Goal: Task Accomplishment & Management: Use online tool/utility

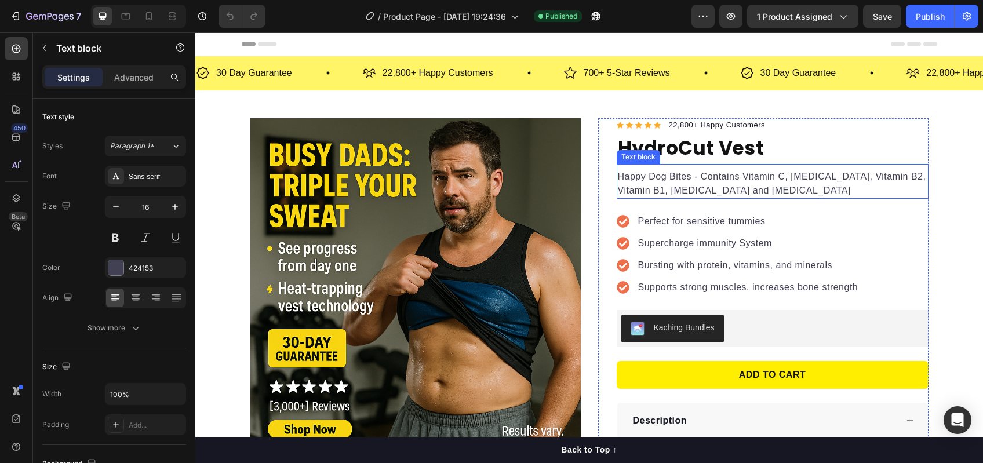
click at [679, 179] on p "Happy Dog Bites - Contains Vitamin C, [MEDICAL_DATA], Vitamin B2, Vitamin B1, […" at bounding box center [773, 184] width 310 height 28
click at [148, 19] on icon at bounding box center [149, 16] width 12 height 12
type input "14"
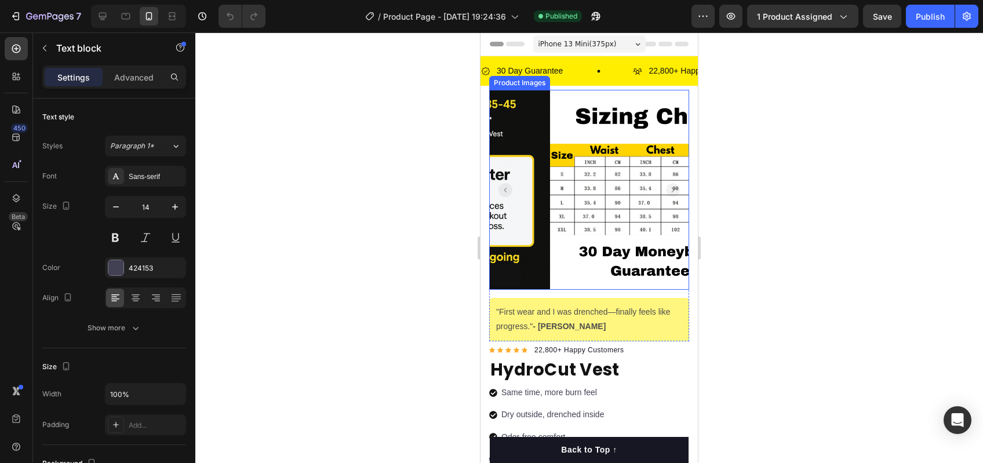
click at [501, 187] on rect "Carousel Back Arrow" at bounding box center [505, 190] width 14 height 14
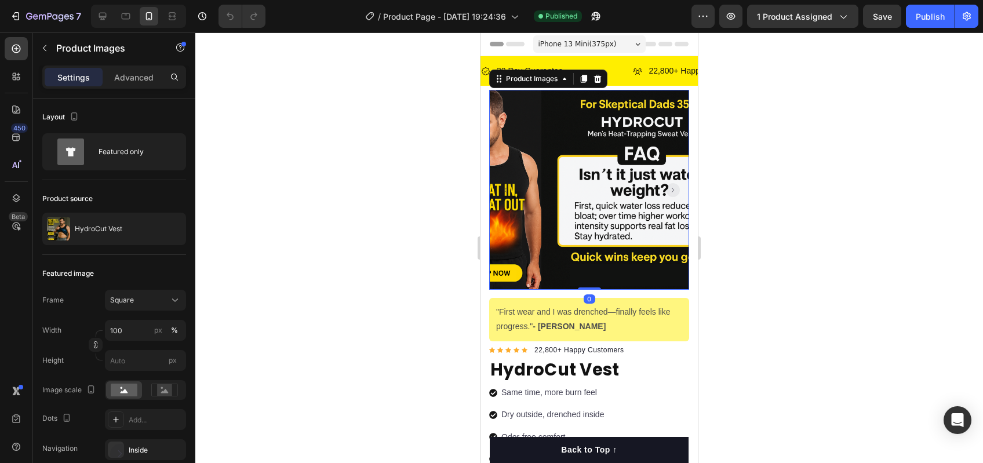
click at [501, 187] on rect "Carousel Back Arrow" at bounding box center [505, 190] width 14 height 14
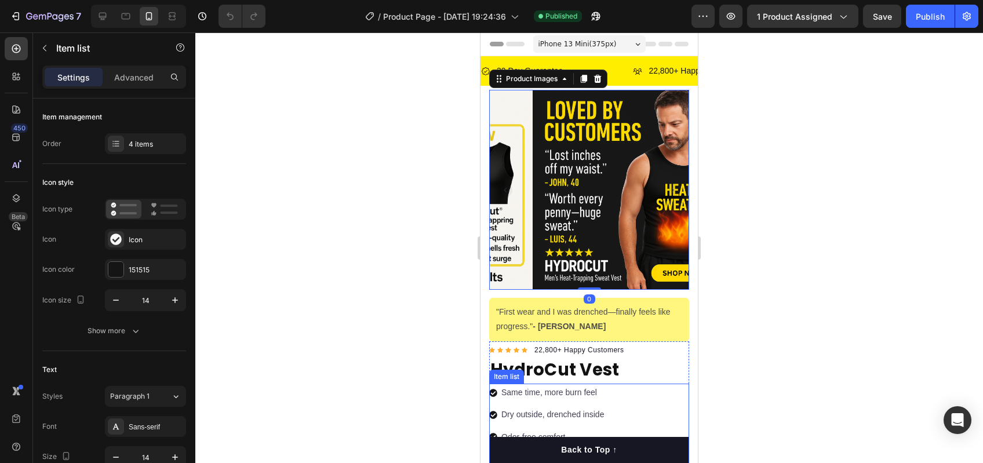
click at [554, 385] on p "Same time, more burn feel" at bounding box center [552, 392] width 103 height 14
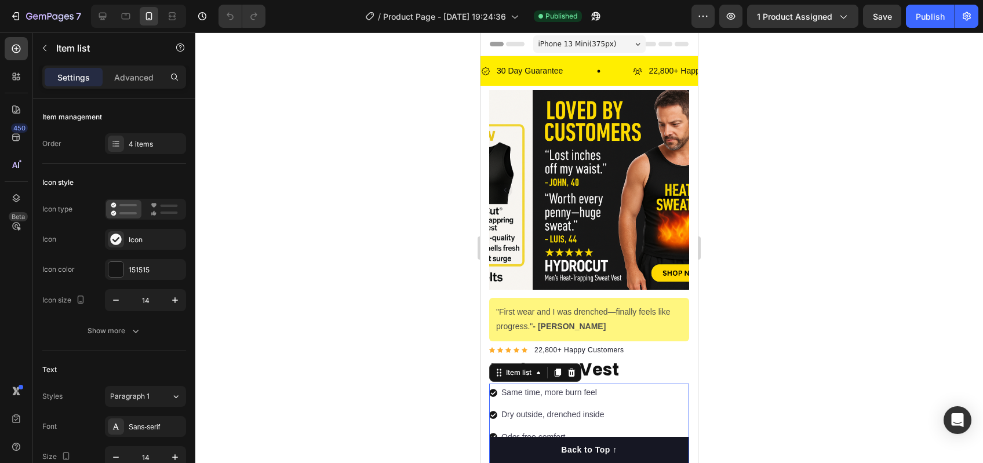
click at [554, 385] on p "Same time, more burn feel" at bounding box center [552, 392] width 103 height 14
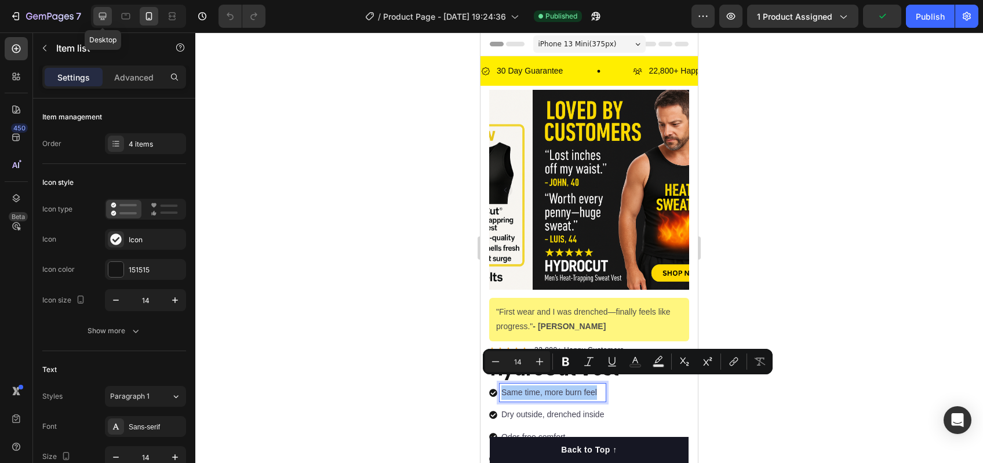
click at [100, 11] on icon at bounding box center [103, 16] width 12 height 12
type input "24"
type input "16"
type input "8"
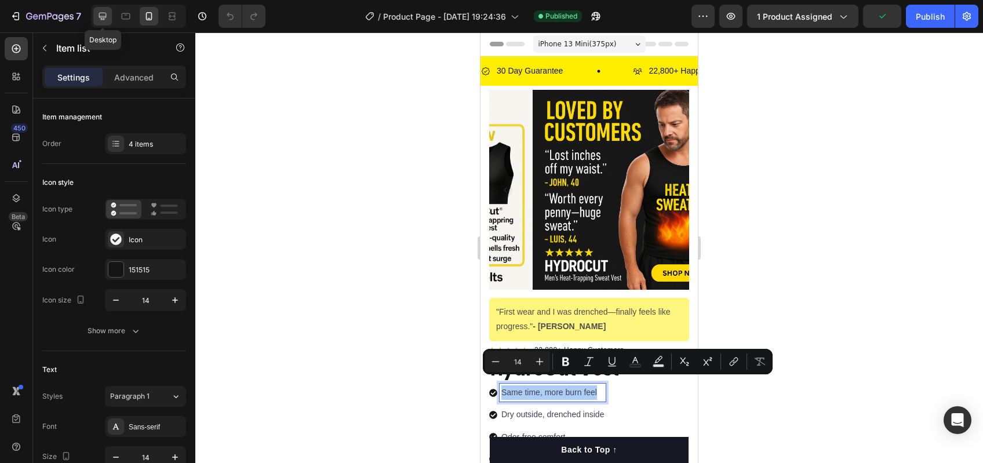
type input "12"
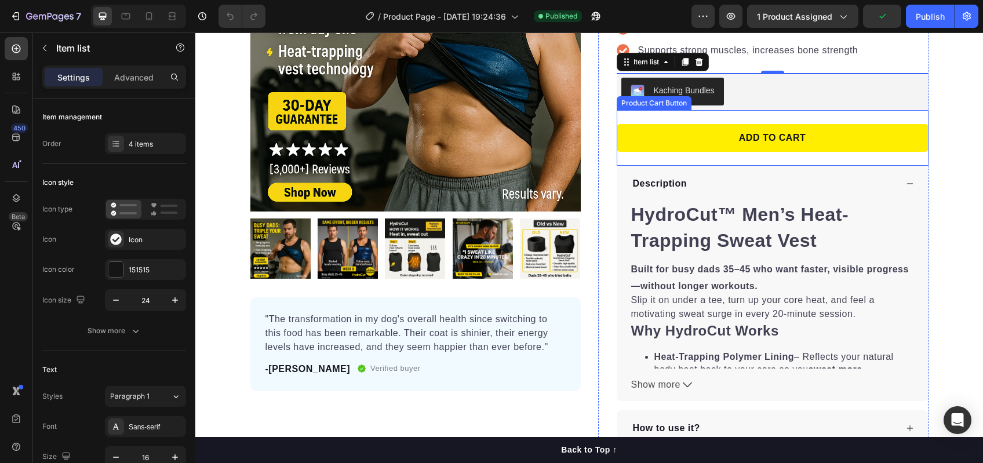
scroll to position [18, 0]
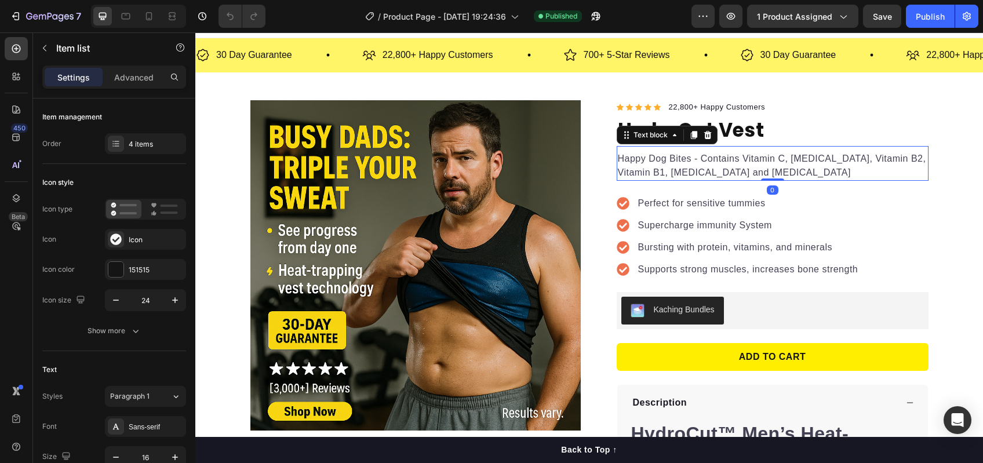
click at [758, 173] on p "Happy Dog Bites - Contains Vitamin C, Vitamin E, Vitamin B2, Vitamin B1, Vitami…" at bounding box center [773, 166] width 310 height 28
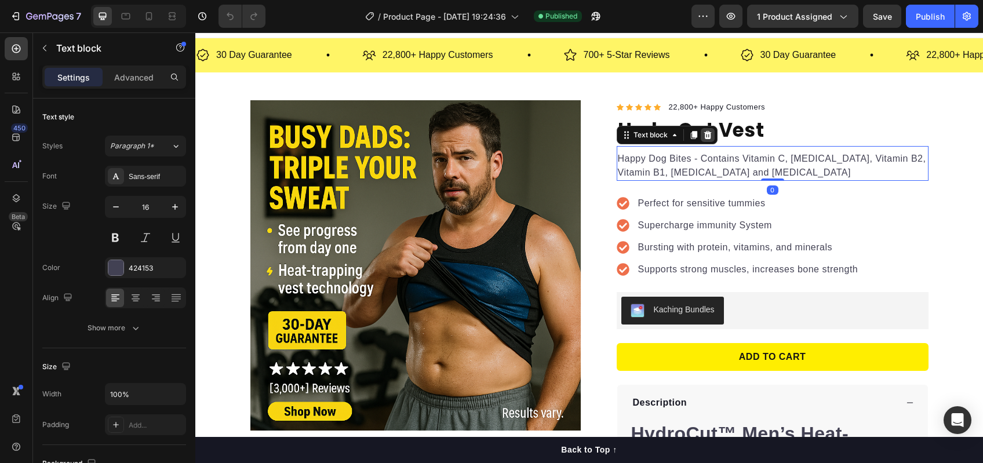
click at [704, 133] on icon at bounding box center [708, 135] width 8 height 8
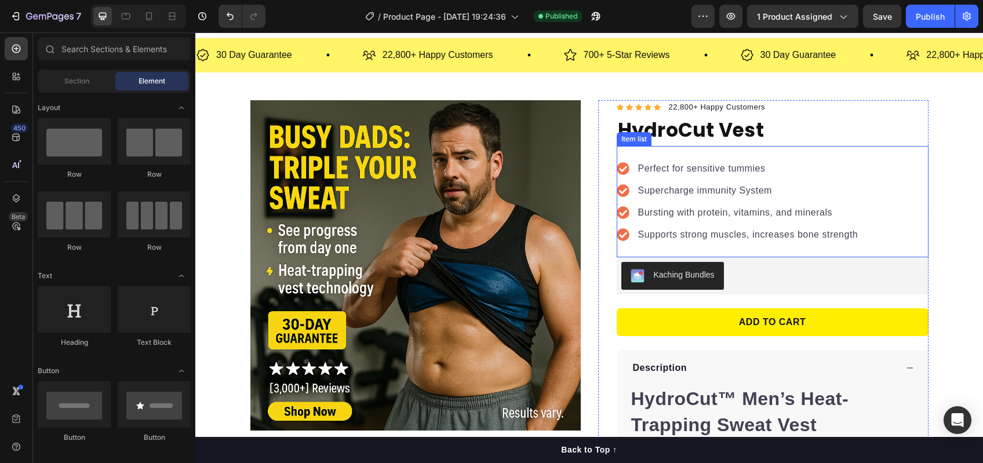
click at [693, 166] on p "Perfect for sensitive tummies" at bounding box center [748, 169] width 220 height 14
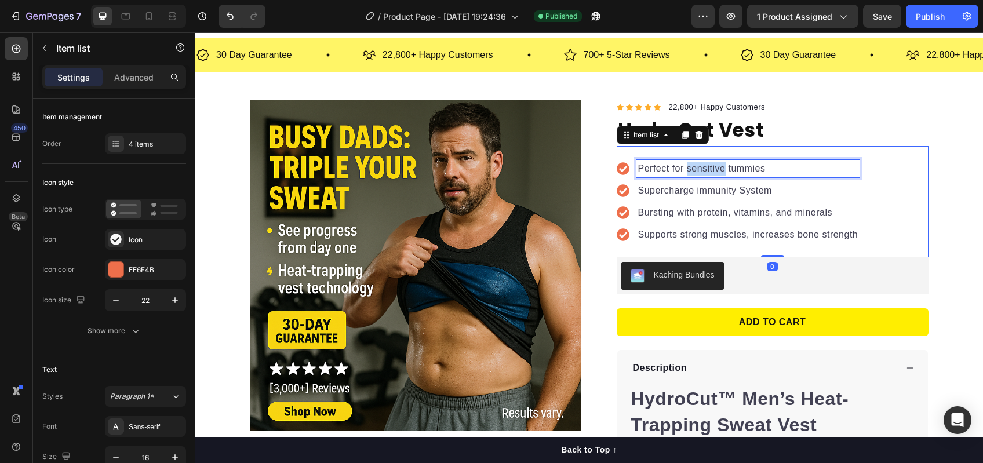
click at [693, 166] on p "Perfect for sensitive tummies" at bounding box center [748, 169] width 220 height 14
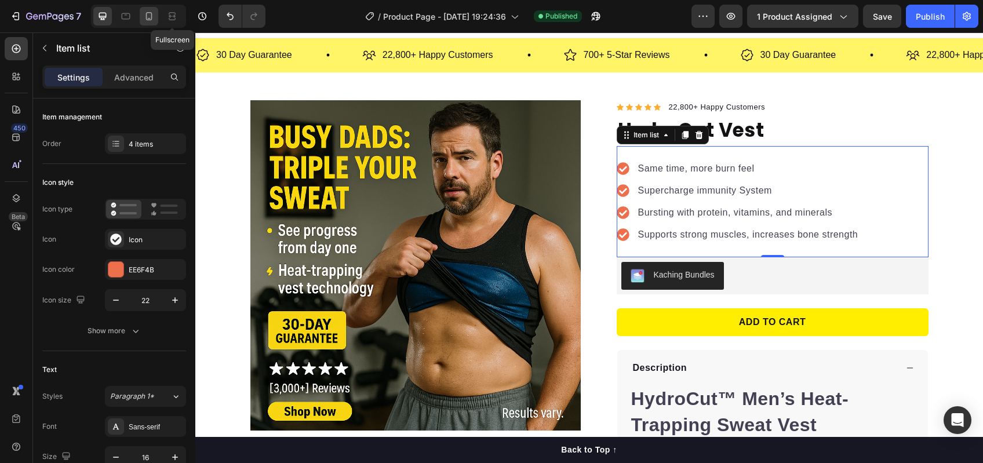
drag, startPoint x: 173, startPoint y: 23, endPoint x: 154, endPoint y: 21, distance: 19.2
click at [169, 21] on div at bounding box center [172, 16] width 19 height 19
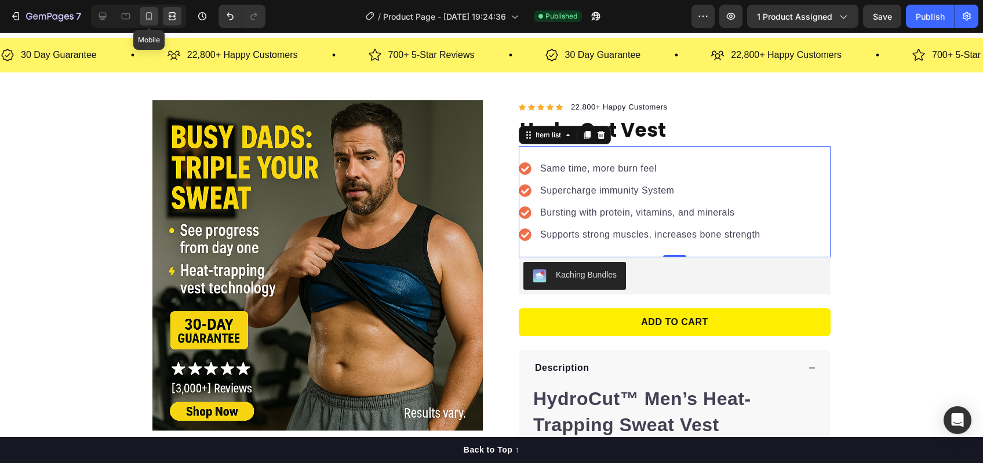
click at [148, 20] on icon at bounding box center [149, 16] width 12 height 12
type input "16"
type input "14"
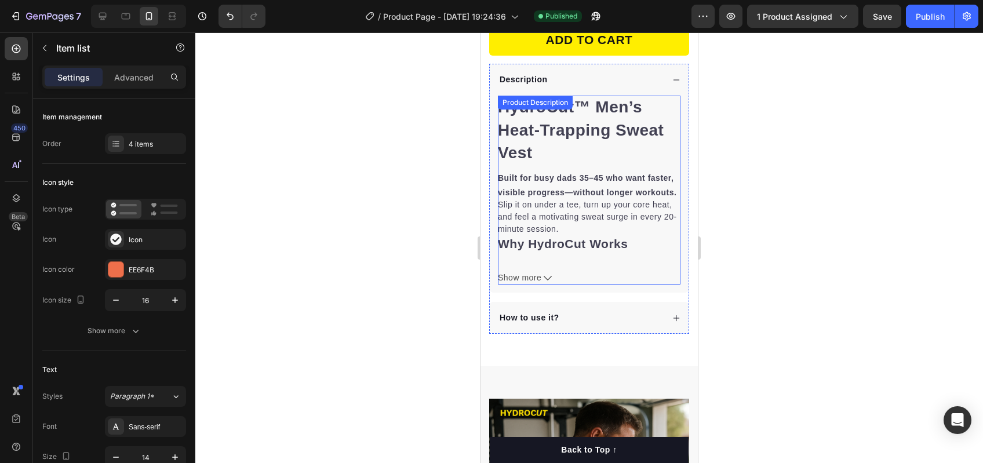
scroll to position [356, 0]
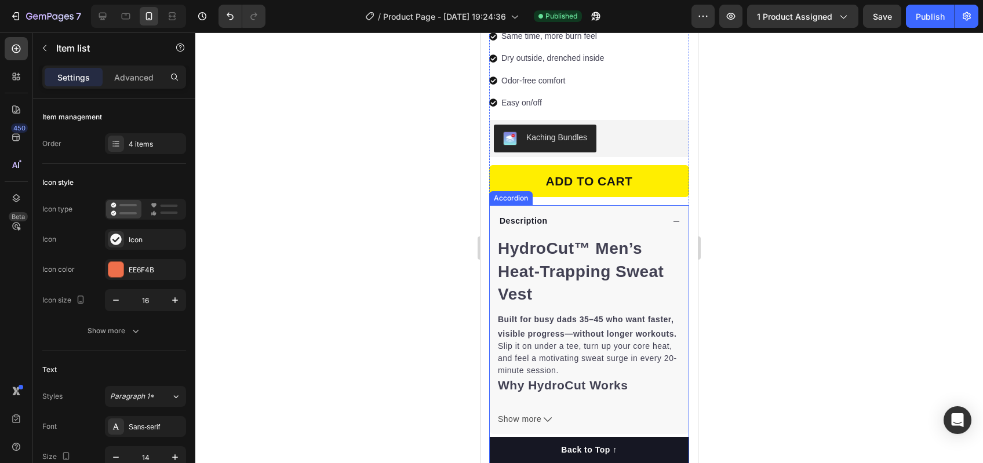
click at [554, 213] on div "Description" at bounding box center [580, 221] width 165 height 16
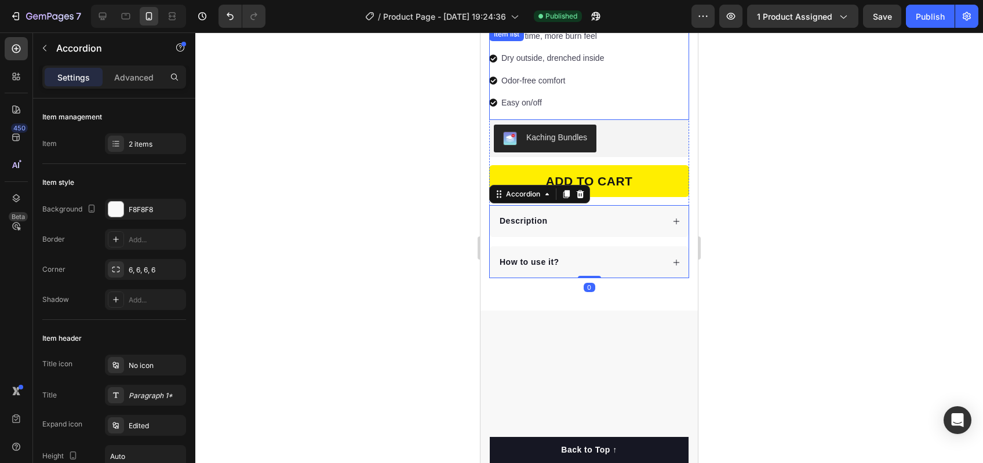
scroll to position [297, 0]
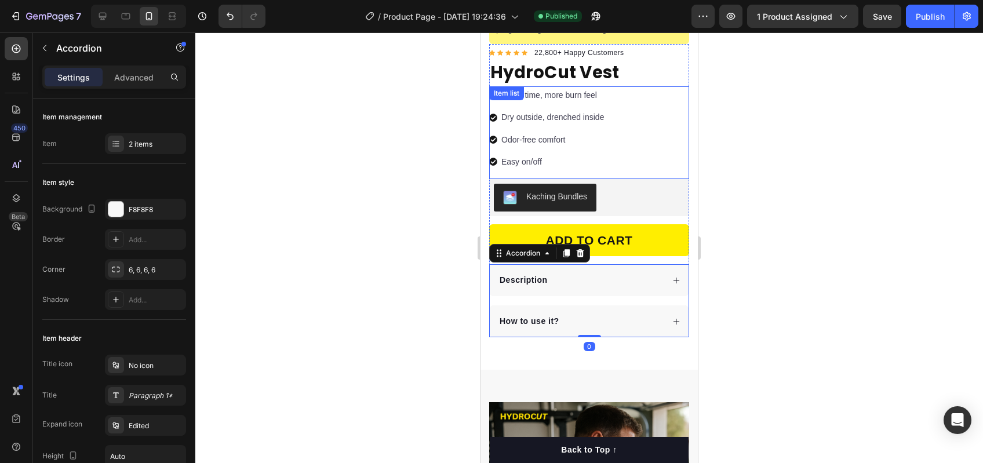
click at [533, 133] on p "Odor-free comfort" at bounding box center [552, 140] width 103 height 14
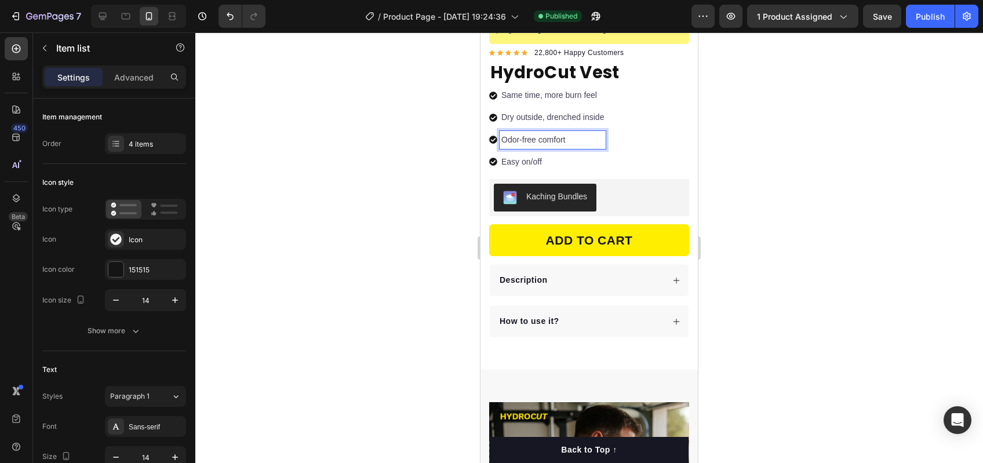
click at [521, 110] on p "Dry outside, drenched inside" at bounding box center [552, 117] width 103 height 14
copy p "Dry outside, drenched inside"
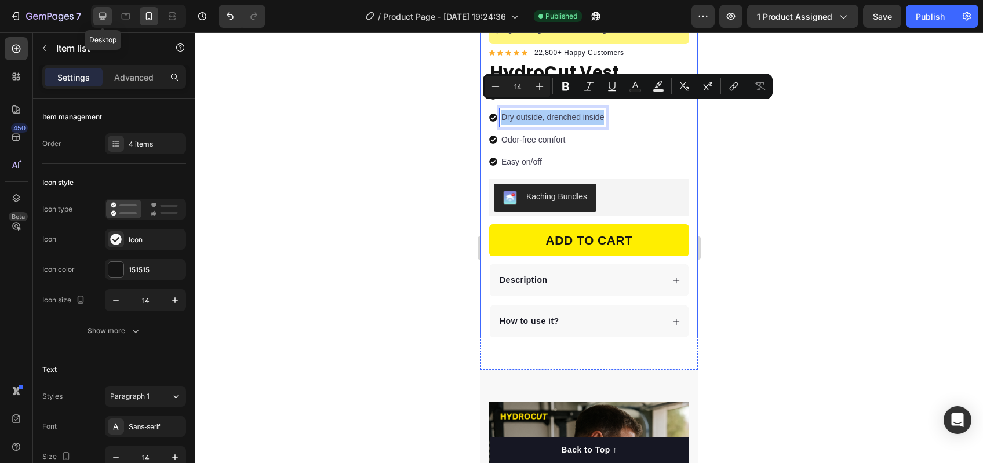
click at [105, 15] on icon at bounding box center [103, 16] width 12 height 12
type input "24"
type input "16"
type input "8"
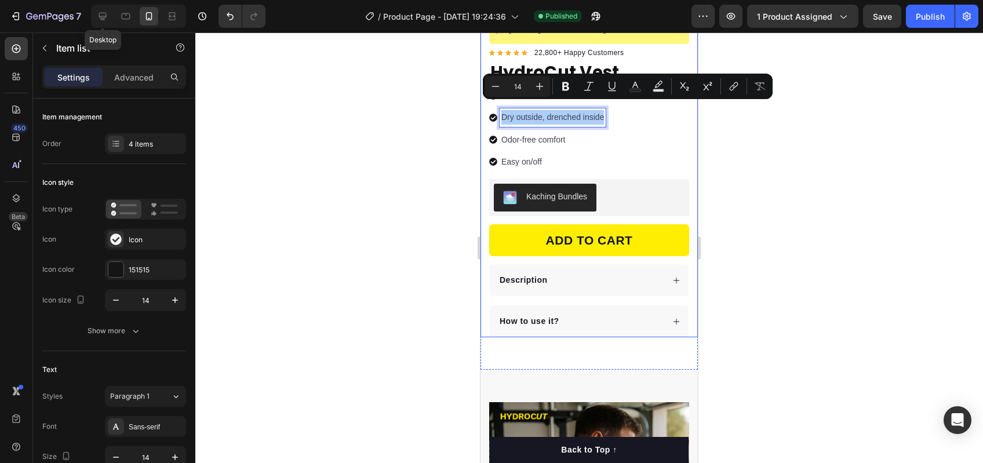
type input "12"
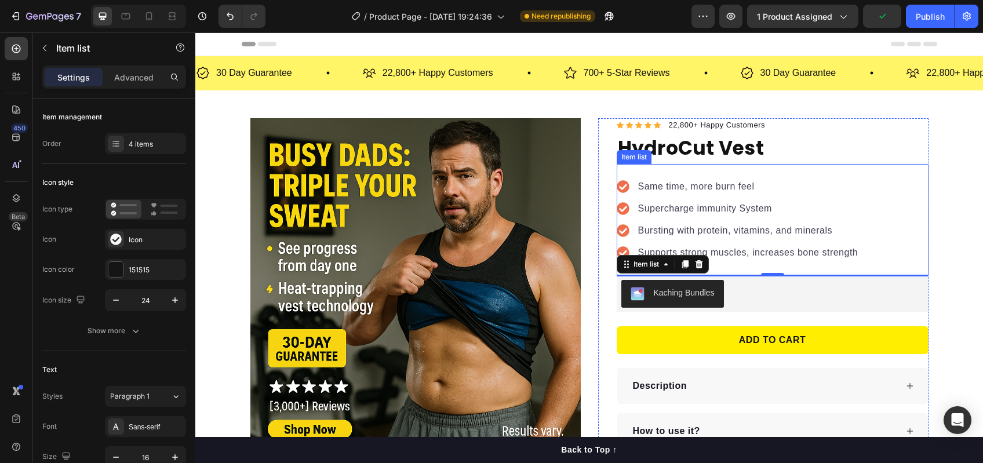
click at [674, 208] on p "Supercharge immunity System" at bounding box center [748, 209] width 220 height 14
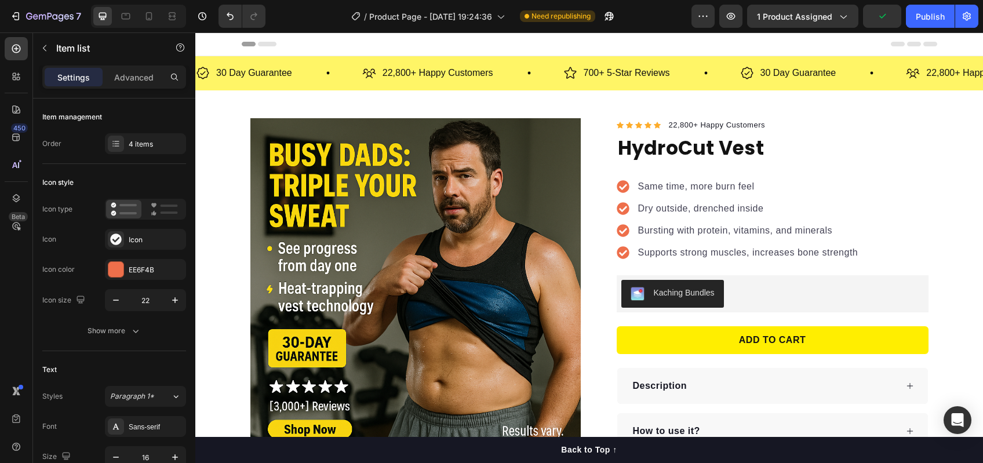
click at [618, 186] on icon at bounding box center [623, 186] width 12 height 12
click at [620, 187] on icon at bounding box center [623, 186] width 13 height 13
click at [620, 188] on icon at bounding box center [623, 186] width 12 height 12
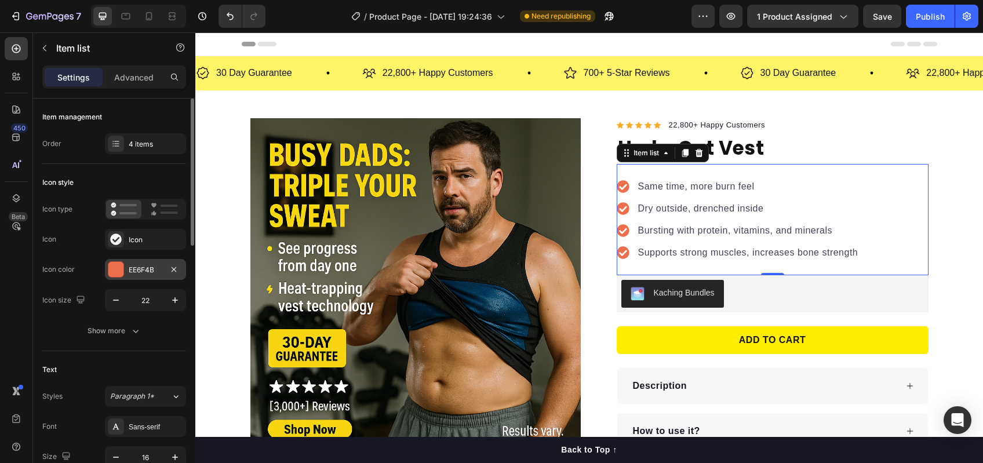
click at [144, 268] on div "EE6F4B" at bounding box center [146, 270] width 34 height 10
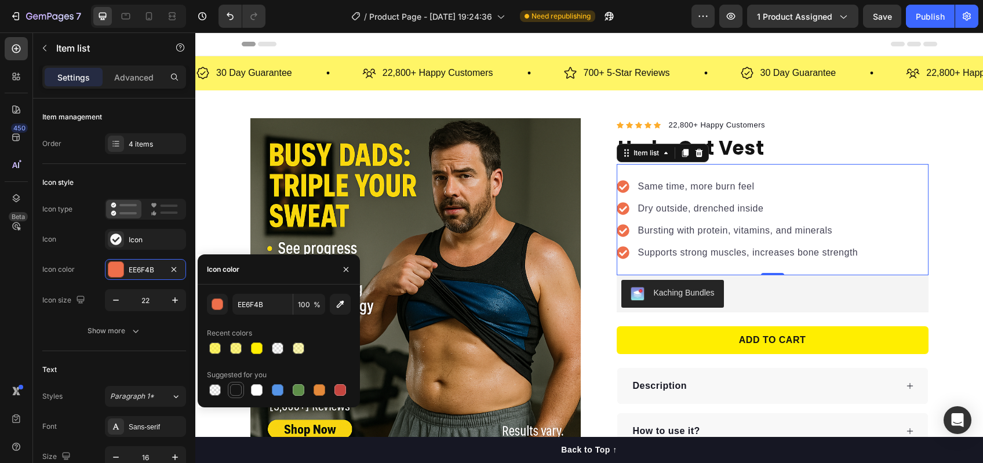
click at [234, 393] on div at bounding box center [236, 390] width 12 height 12
type input "151515"
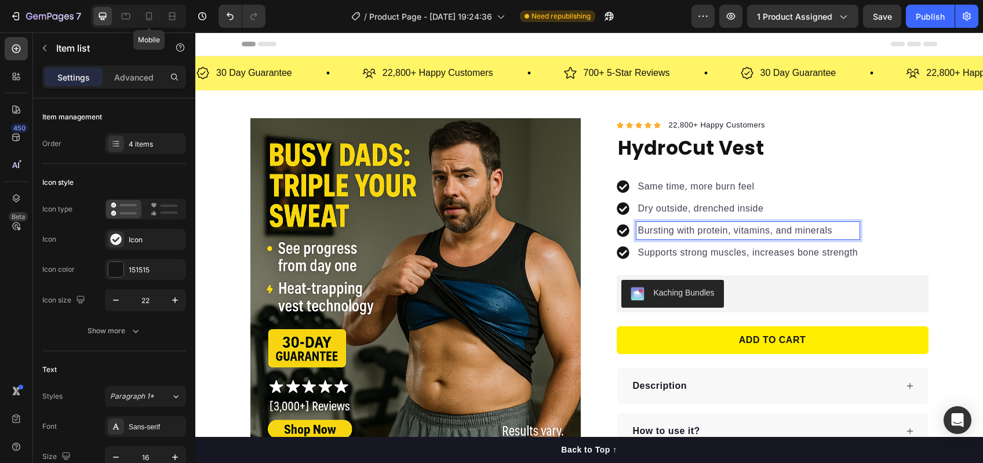
drag, startPoint x: 147, startPoint y: 11, endPoint x: 176, endPoint y: 27, distance: 32.9
click at [147, 12] on icon at bounding box center [149, 16] width 12 height 12
type input "16"
type input "14"
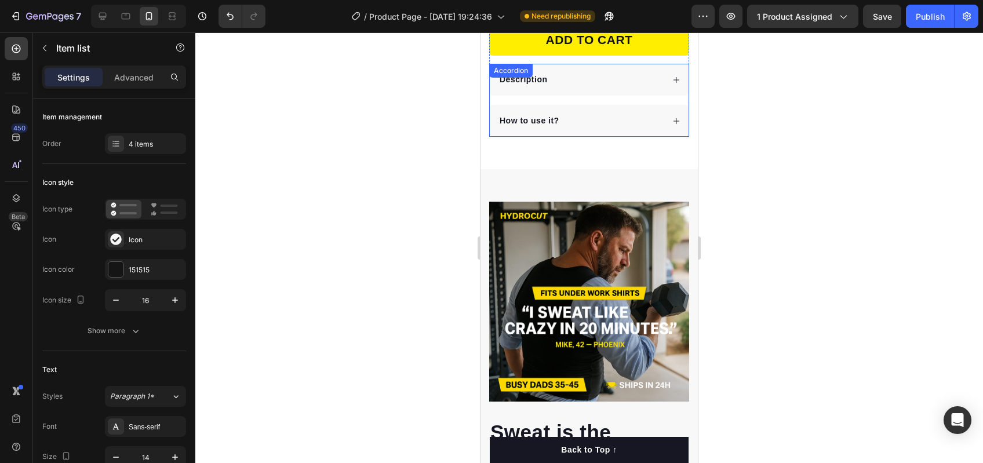
scroll to position [304, 0]
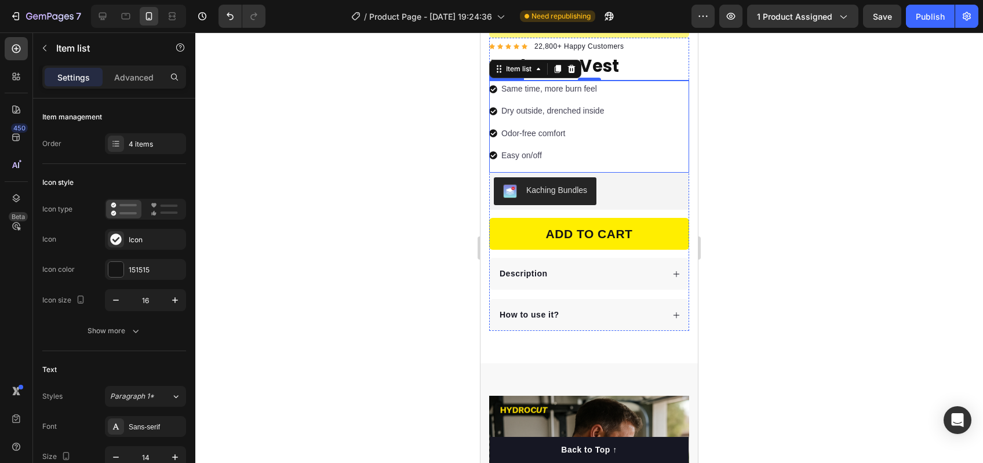
click at [522, 126] on p "Odor-free comfort" at bounding box center [552, 133] width 103 height 14
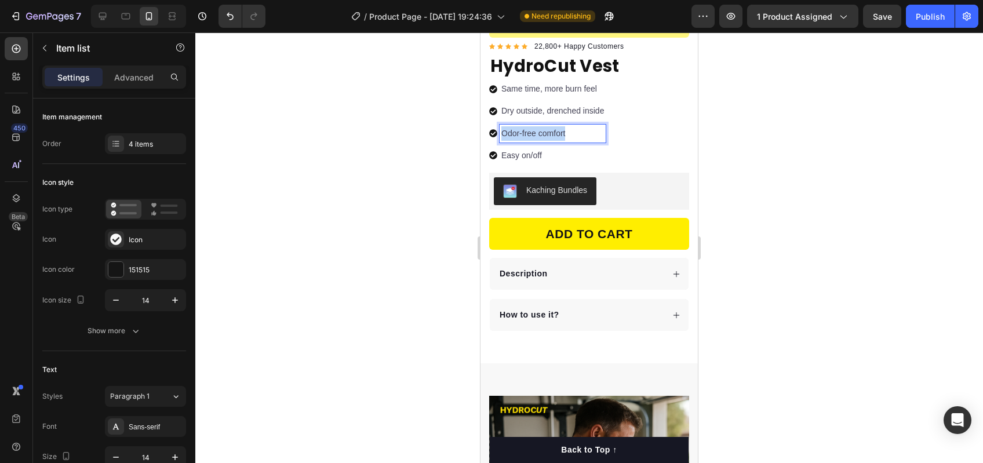
copy p "Odor-free comfort"
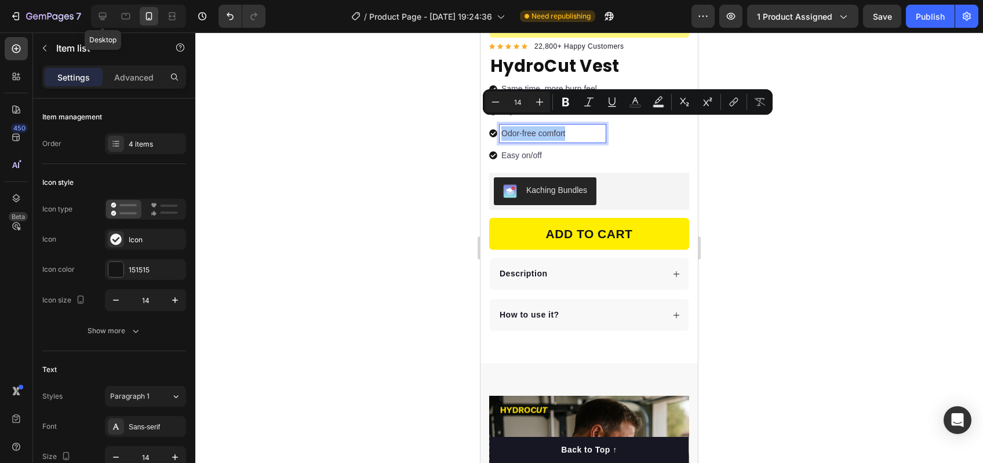
drag, startPoint x: 97, startPoint y: 19, endPoint x: 337, endPoint y: 74, distance: 246.8
click at [97, 19] on icon at bounding box center [103, 16] width 12 height 12
type input "24"
type input "8"
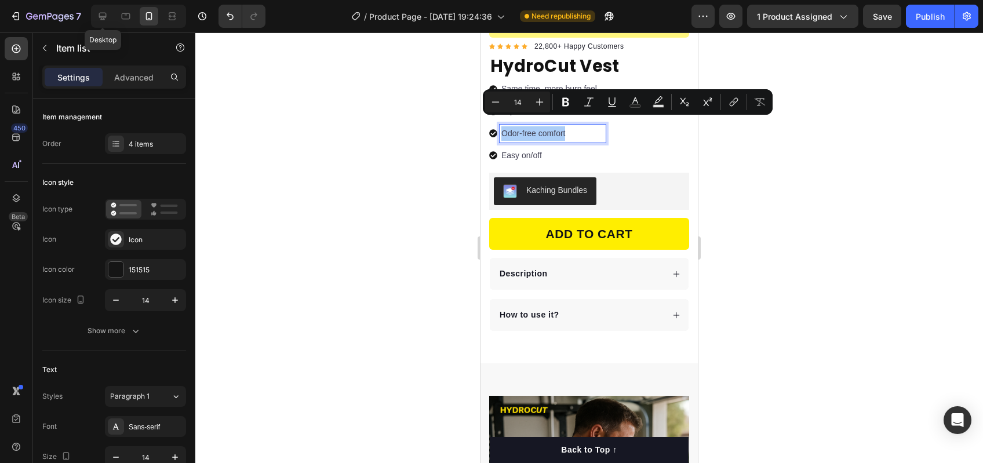
type input "12"
type input "16"
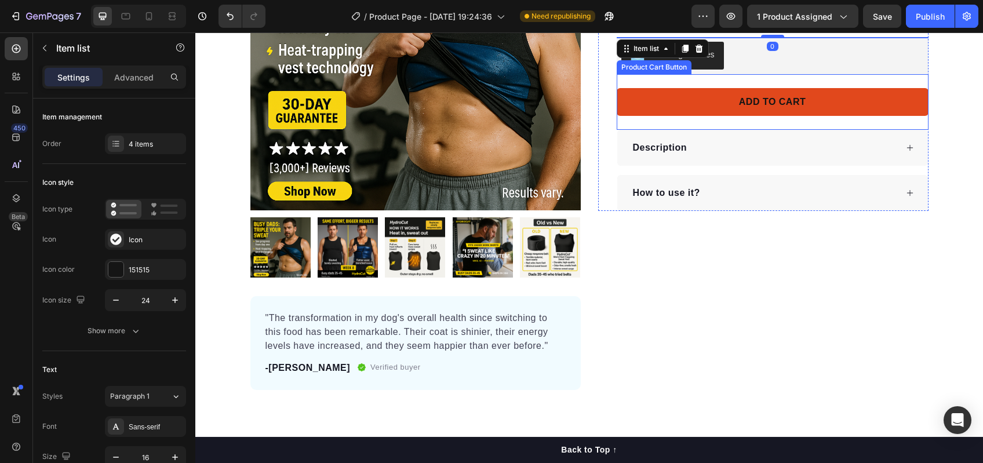
scroll to position [202, 0]
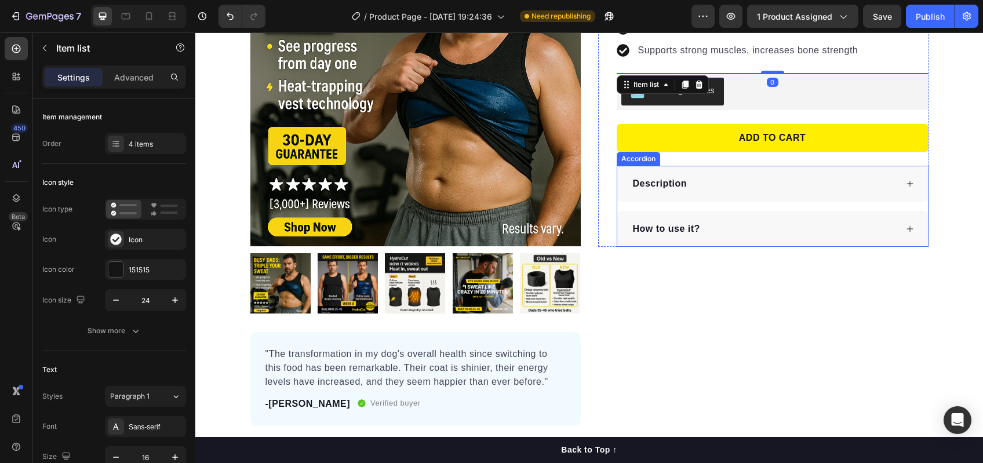
click at [687, 216] on div "How to use it?" at bounding box center [772, 229] width 311 height 36
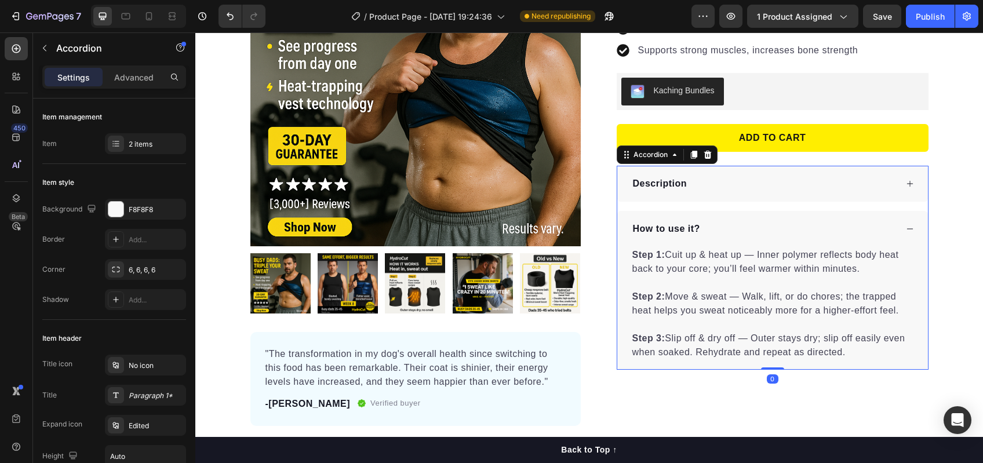
click at [689, 222] on p "How to use it?" at bounding box center [666, 229] width 67 height 14
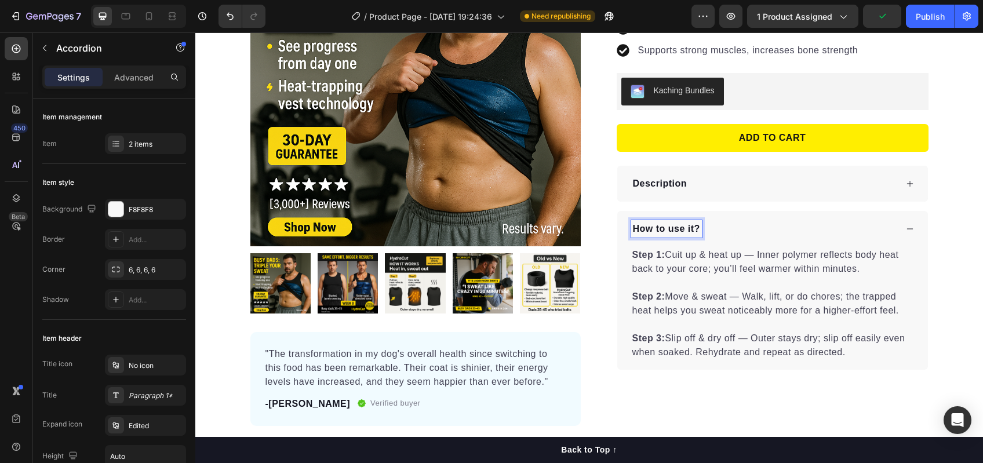
scroll to position [61, 0]
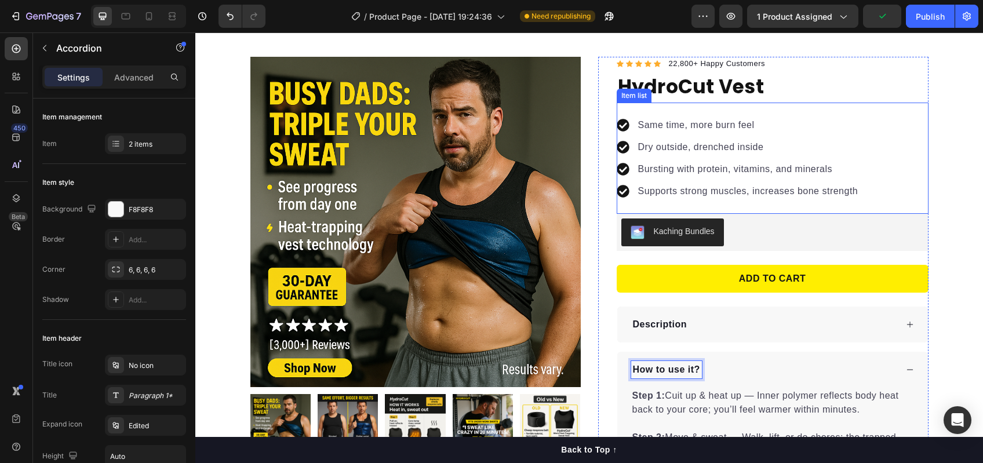
click at [683, 190] on p "Supports strong muscles, increases bone strength" at bounding box center [748, 191] width 220 height 14
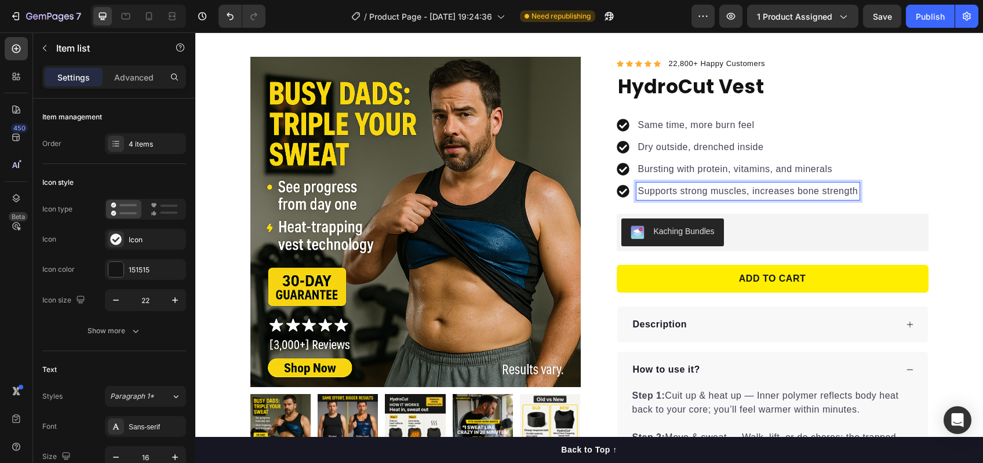
click at [678, 177] on div "Bursting with protein, vitamins, and minerals" at bounding box center [748, 169] width 224 height 17
click at [676, 174] on p "Bursting with protein, vitamins, and minerals" at bounding box center [748, 169] width 220 height 14
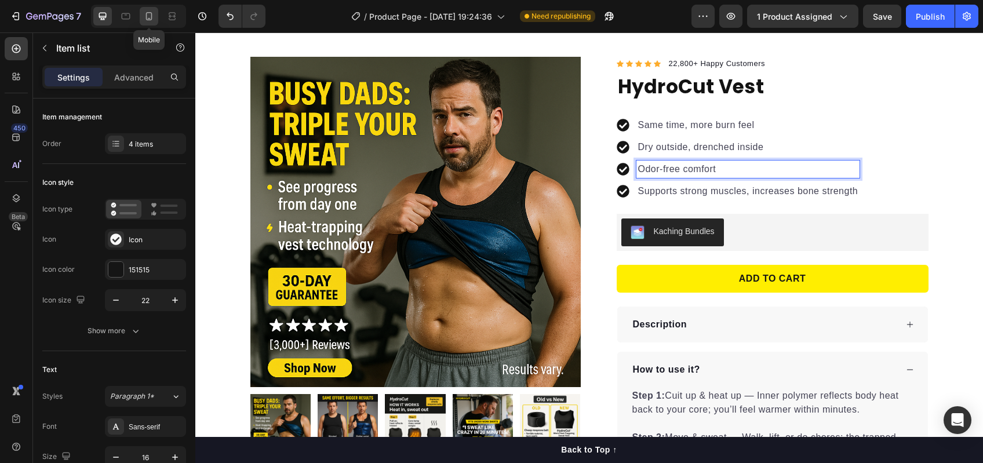
click at [154, 20] on icon at bounding box center [149, 16] width 12 height 12
type input "16"
type input "14"
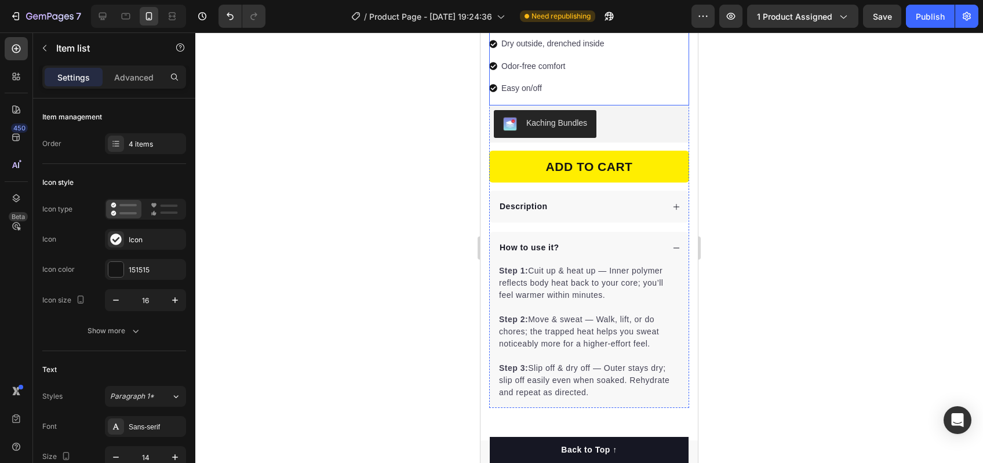
scroll to position [192, 0]
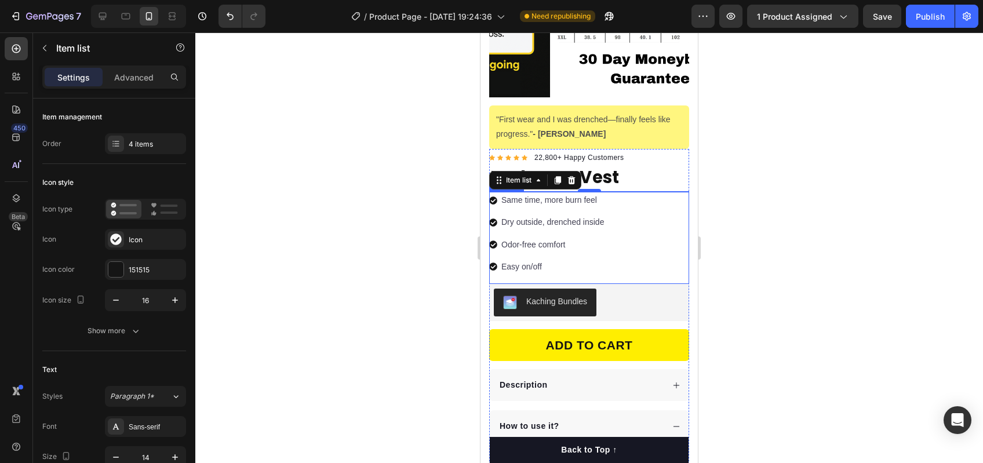
click at [552, 260] on p "Easy on/off" at bounding box center [552, 267] width 103 height 14
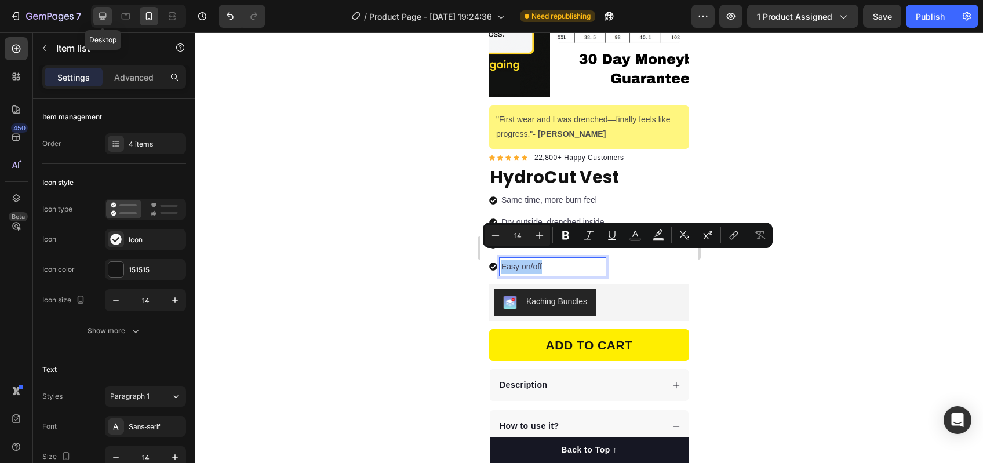
click at [102, 16] on icon at bounding box center [103, 16] width 12 height 12
type input "24"
type input "8"
type input "12"
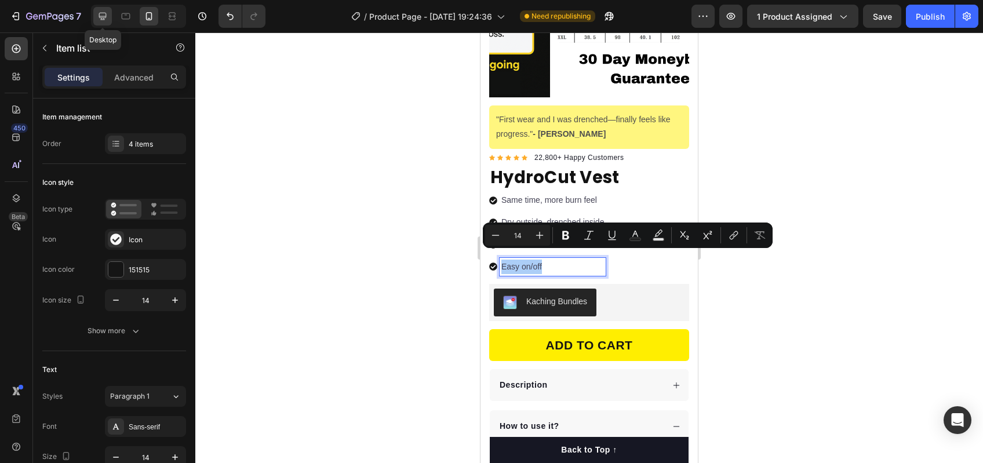
type input "12"
type input "16"
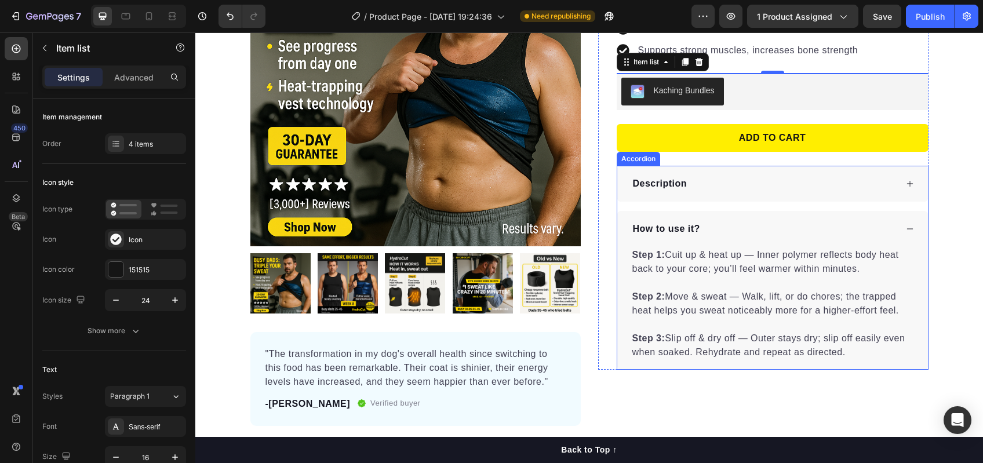
scroll to position [63, 0]
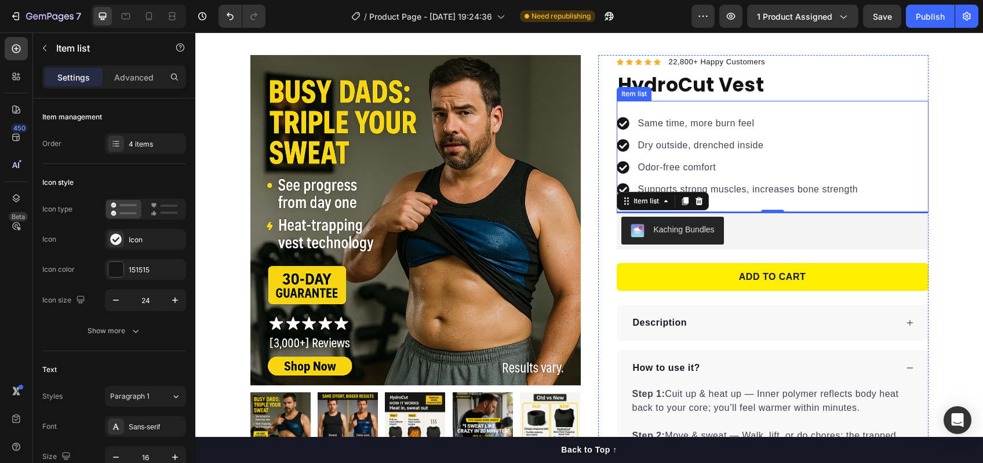
click at [746, 192] on p "Supports strong muscles, increases bone strength" at bounding box center [748, 190] width 220 height 14
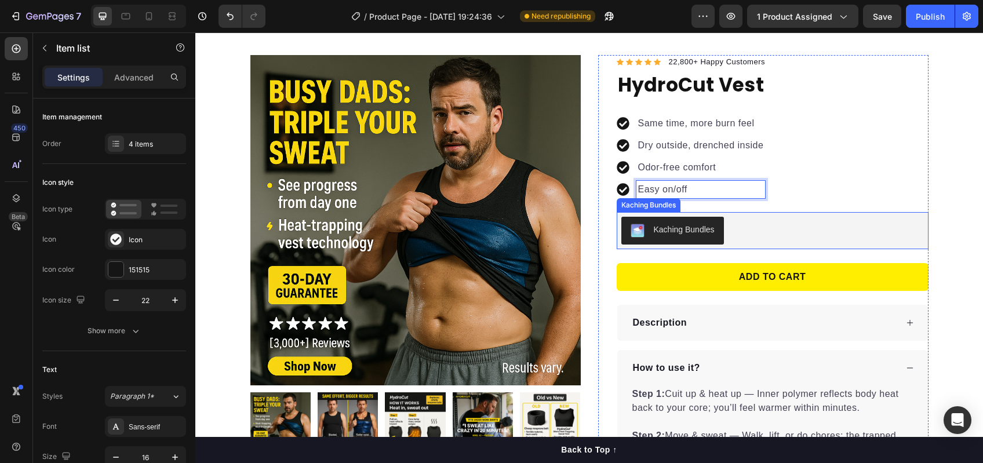
scroll to position [206, 0]
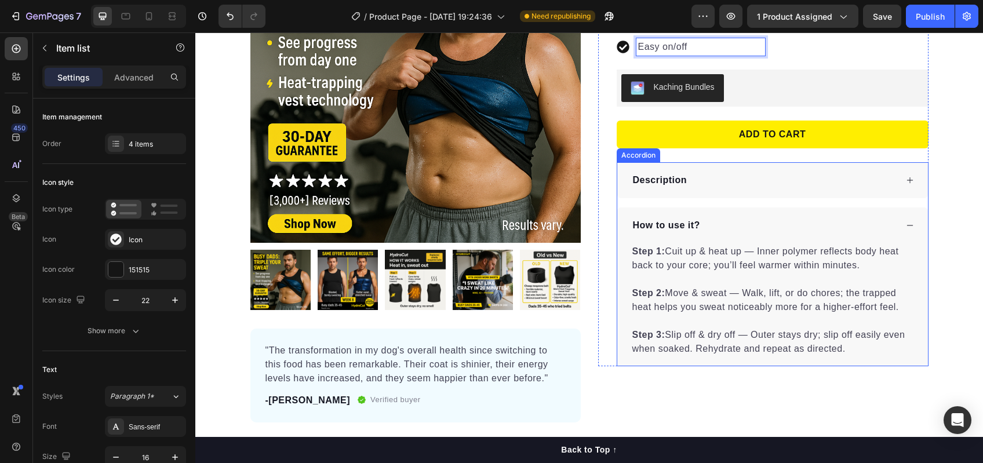
click at [698, 182] on div "Description" at bounding box center [763, 180] width 265 height 17
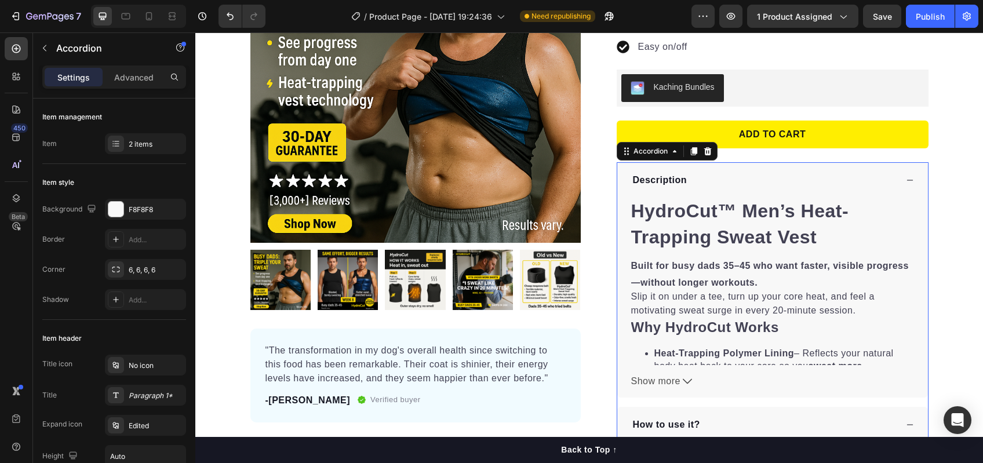
click at [698, 182] on div "Description" at bounding box center [763, 180] width 265 height 17
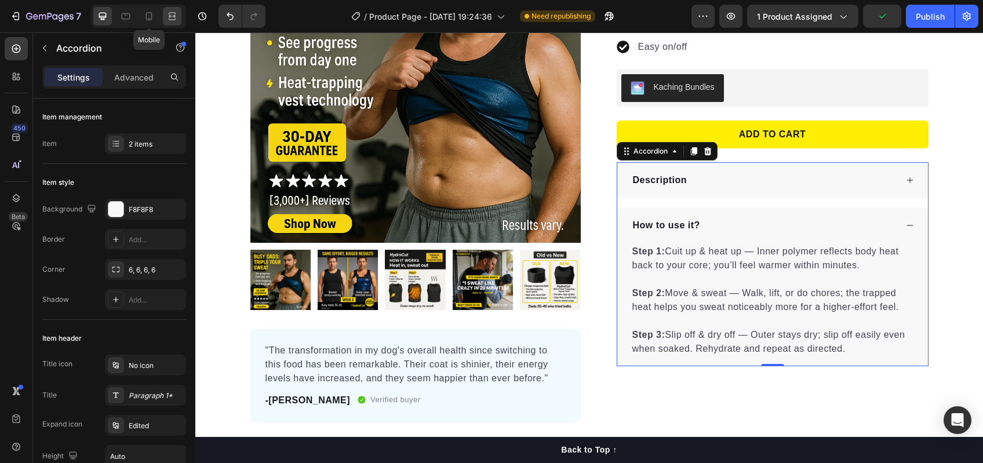
click at [148, 14] on icon at bounding box center [149, 16] width 12 height 12
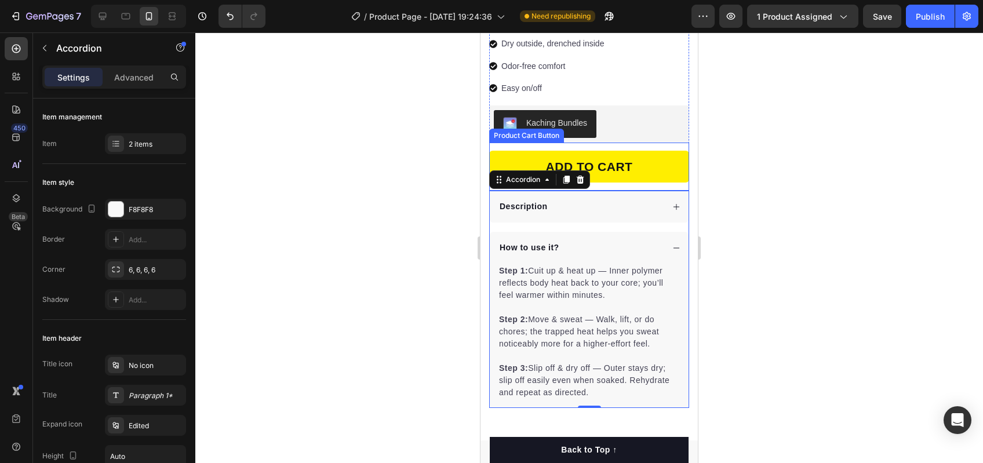
scroll to position [230, 0]
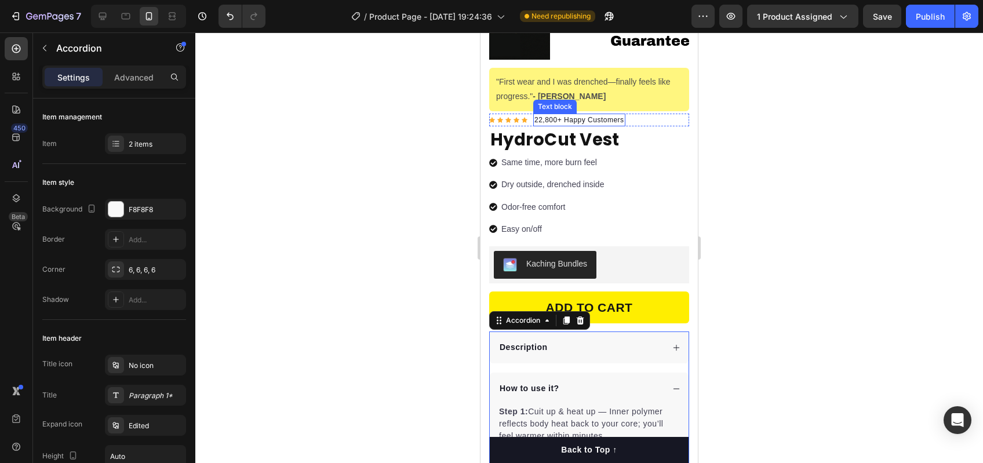
click at [549, 100] on div "Text block" at bounding box center [554, 107] width 43 height 14
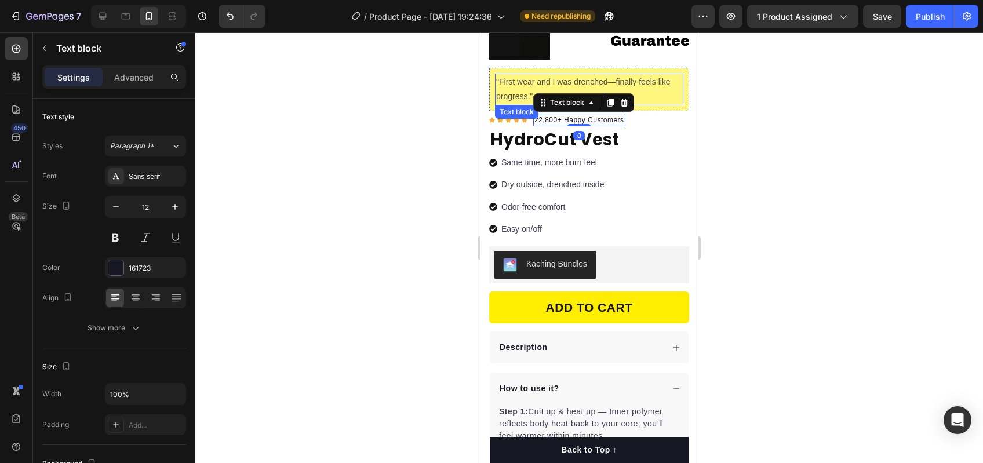
click at [519, 88] on p ""First wear and I was drenched—finally feels like progress." - Mark T." at bounding box center [589, 89] width 186 height 29
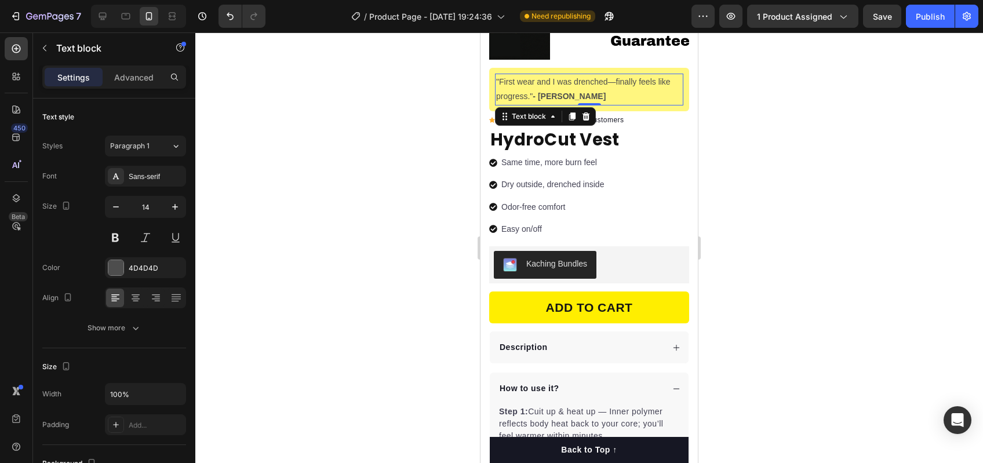
click at [519, 88] on p ""First wear and I was drenched—finally feels like progress." - Mark T." at bounding box center [589, 89] width 186 height 29
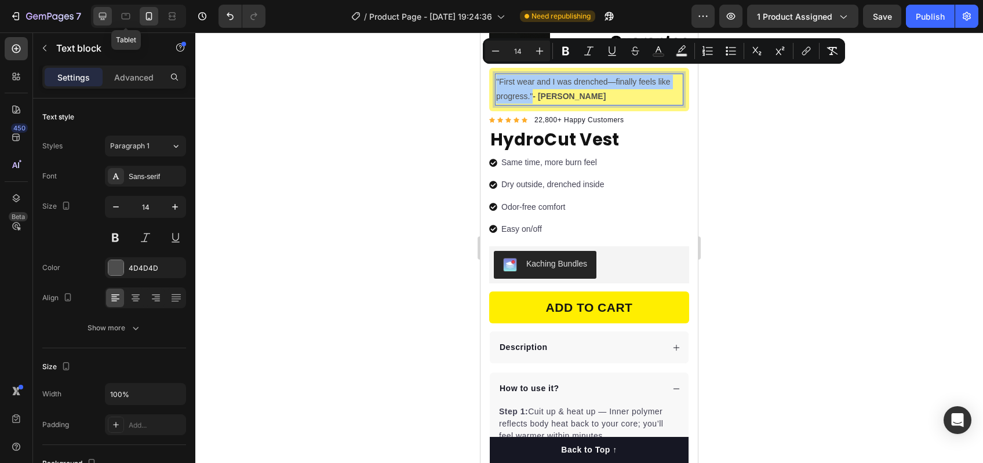
click at [99, 12] on icon at bounding box center [103, 16] width 12 height 12
type input "16"
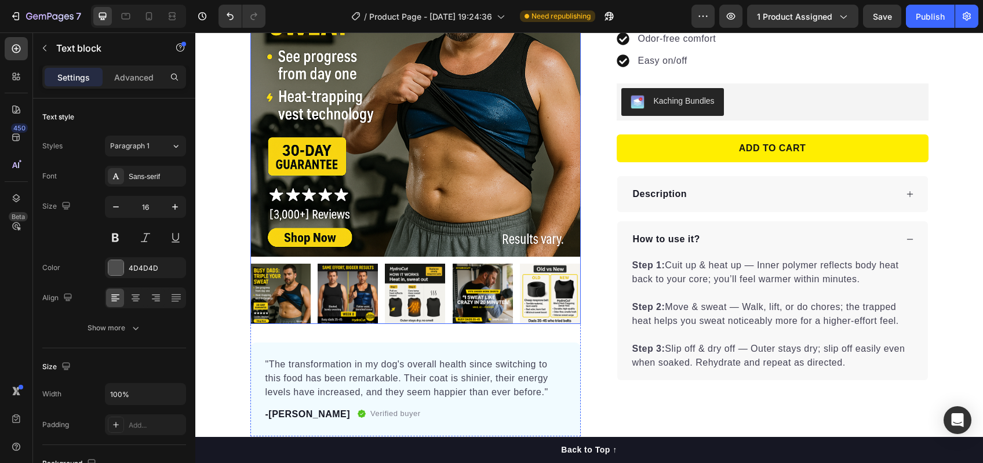
scroll to position [190, 0]
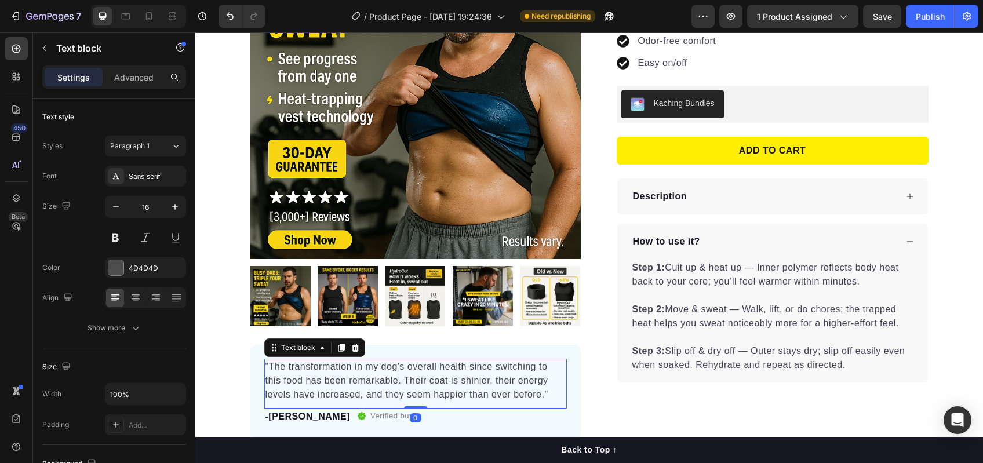
click at [323, 363] on p ""The transformation in my dog's overall health since switching to this food has…" at bounding box center [415, 381] width 300 height 42
click at [324, 378] on p ""The transformation in my dog's overall health since switching to this food has…" at bounding box center [415, 381] width 300 height 42
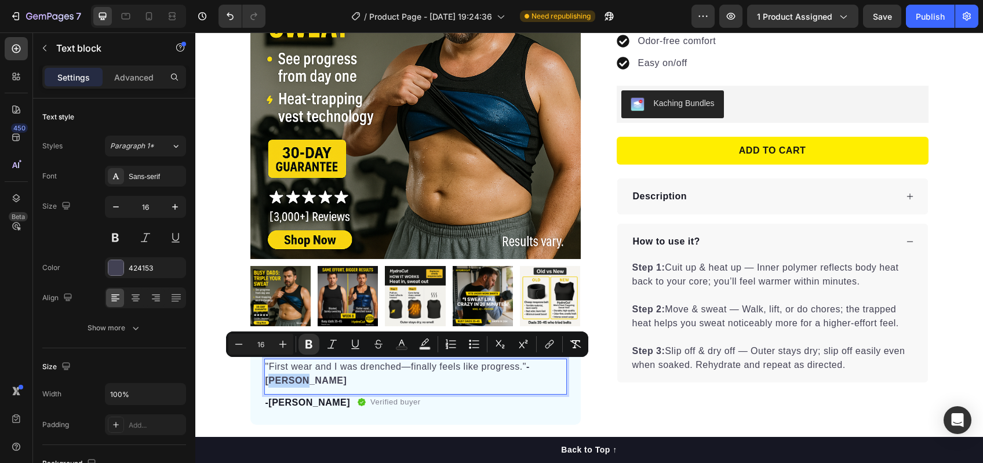
drag, startPoint x: 536, startPoint y: 367, endPoint x: 537, endPoint y: 377, distance: 9.4
click at [537, 377] on p ""First wear and I was drenched—finally feels like progress." - Mark T." at bounding box center [415, 374] width 300 height 28
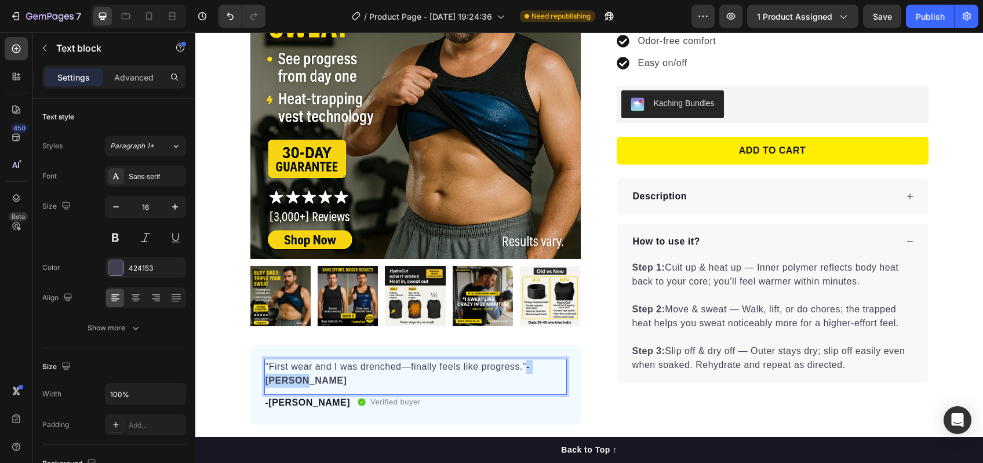
drag, startPoint x: 526, startPoint y: 366, endPoint x: 532, endPoint y: 387, distance: 21.8
click at [532, 387] on p ""First wear and I was drenched—finally feels like progress." - Mark T." at bounding box center [415, 374] width 300 height 28
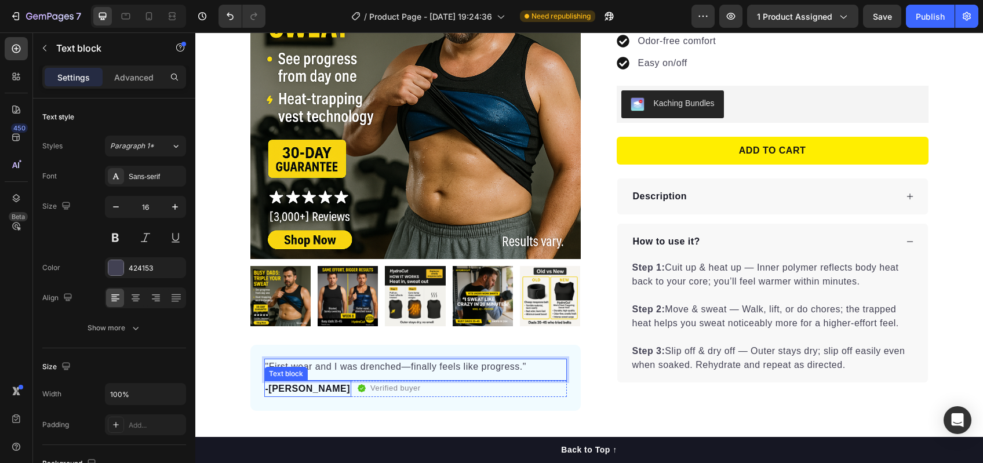
click at [272, 388] on p "-Daisy" at bounding box center [307, 389] width 85 height 14
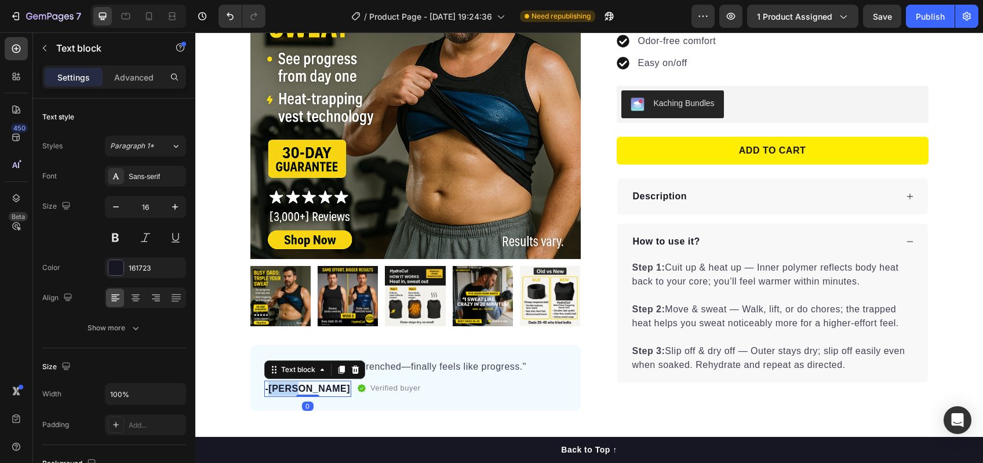
click at [272, 388] on p "-Daisy" at bounding box center [307, 389] width 85 height 14
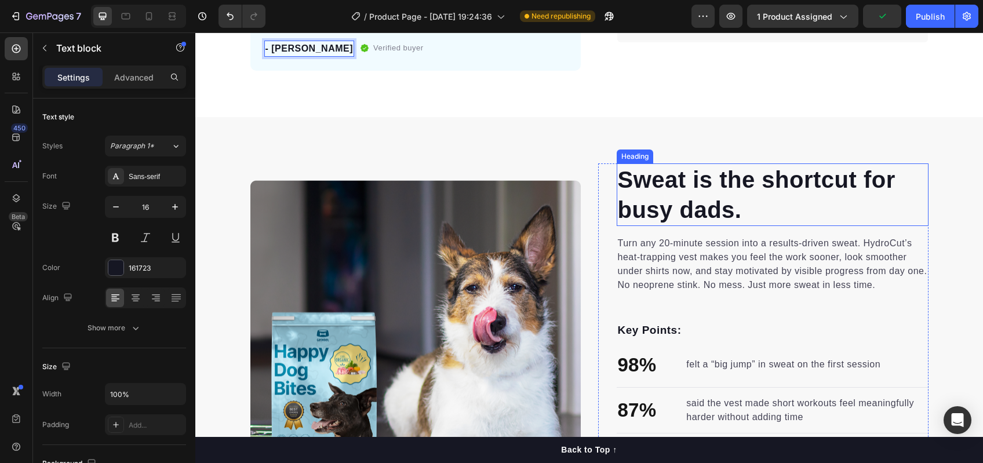
scroll to position [651, 0]
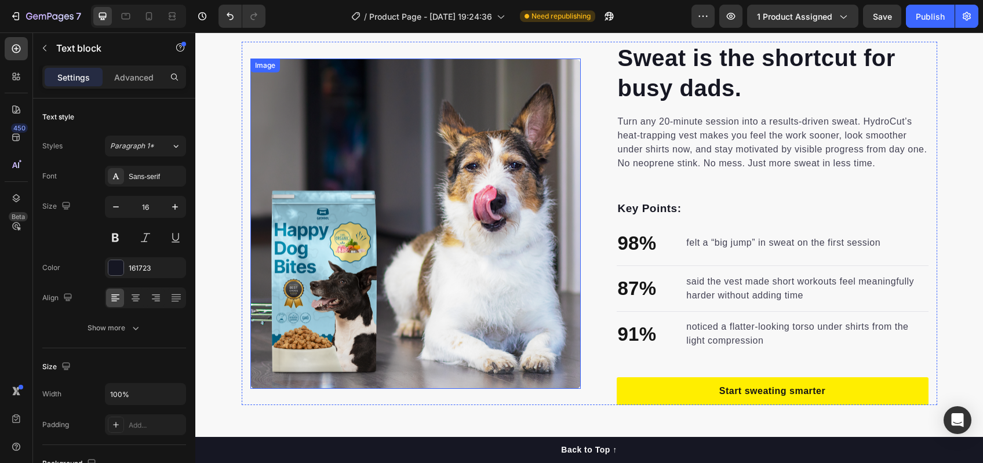
click at [341, 230] on img at bounding box center [415, 224] width 330 height 330
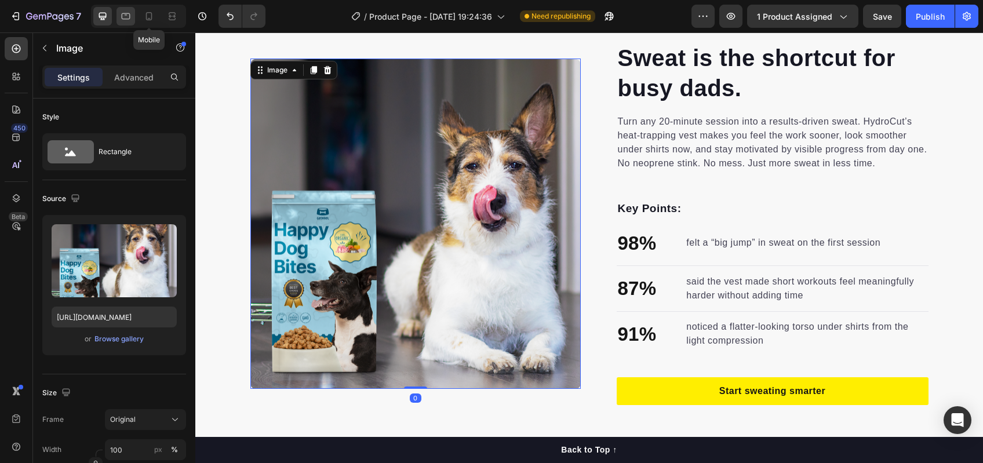
drag, startPoint x: 152, startPoint y: 13, endPoint x: 121, endPoint y: 14, distance: 31.3
click at [152, 13] on icon at bounding box center [149, 16] width 12 height 12
type input "https://cdn.shopify.com/s/files/1/0724/8953/3592/files/gempages_581550177500791…"
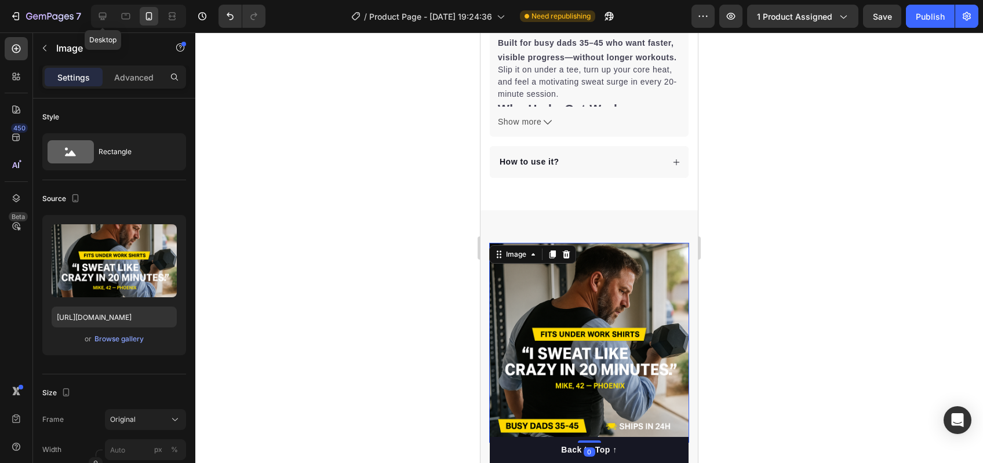
scroll to position [691, 0]
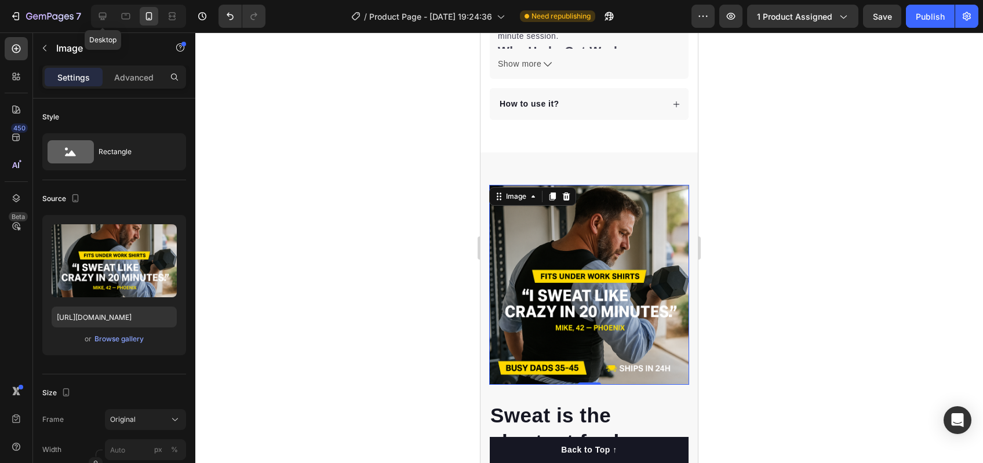
drag, startPoint x: 95, startPoint y: 18, endPoint x: 115, endPoint y: 30, distance: 22.9
click at [96, 18] on div at bounding box center [102, 16] width 19 height 19
type input "https://gempages-demo.myshopify.com/cdn/shop/t/1/assets/495611768014373769-f00d…"
type input "100"
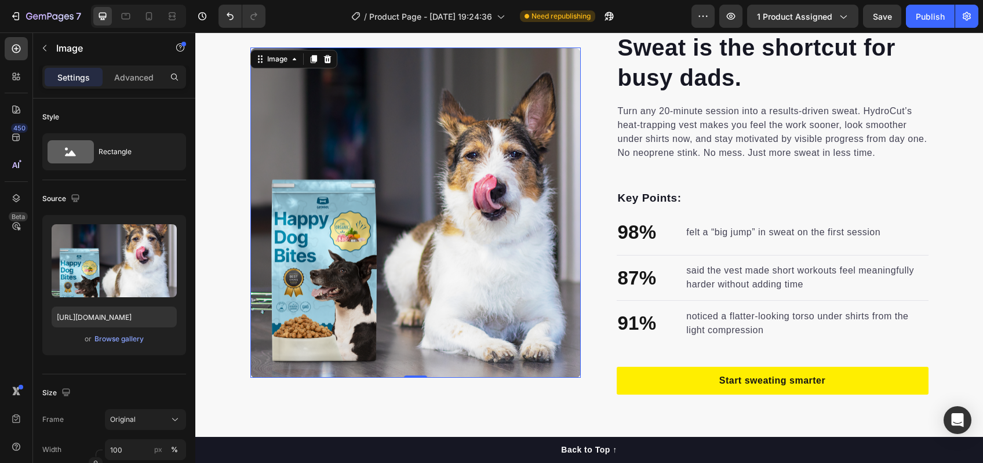
click at [512, 214] on img at bounding box center [415, 213] width 330 height 330
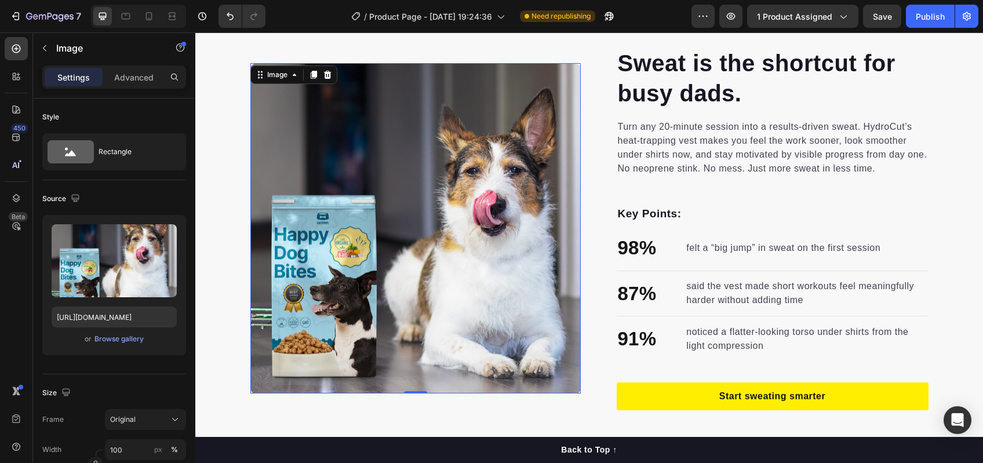
scroll to position [662, 0]
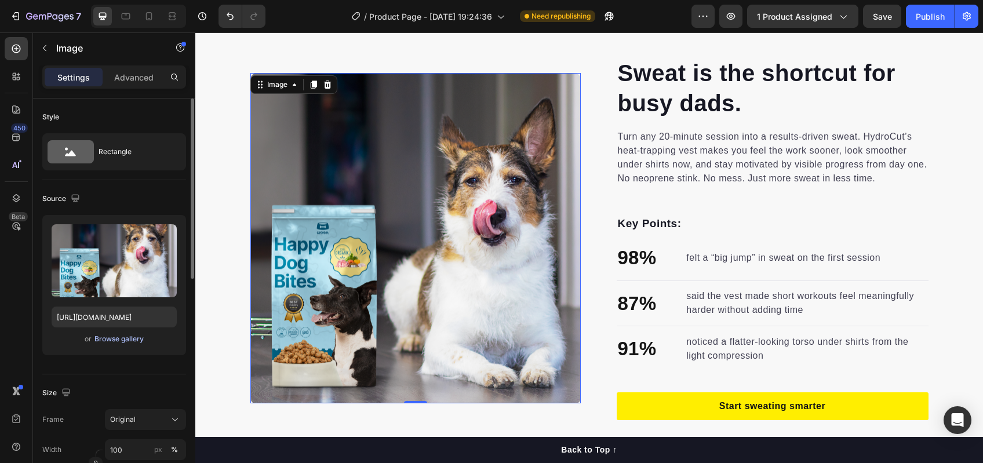
click at [108, 337] on div "Browse gallery" at bounding box center [118, 339] width 49 height 10
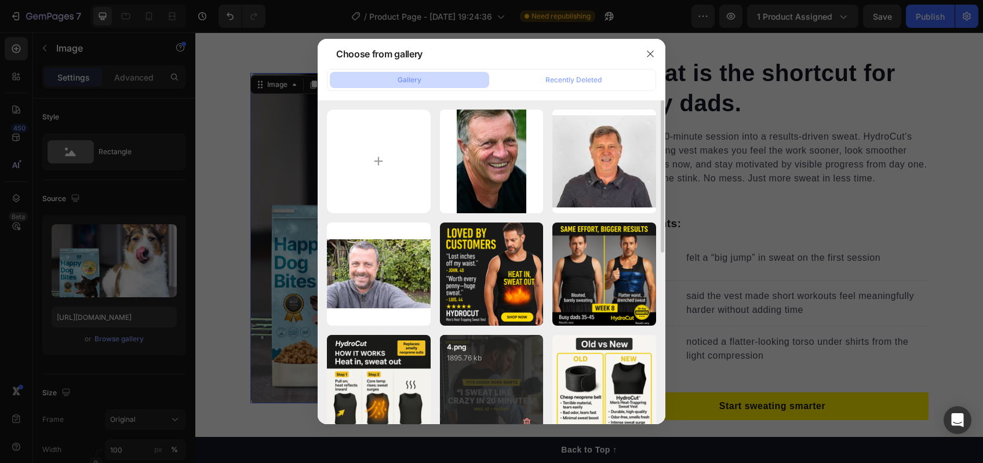
drag, startPoint x: 486, startPoint y: 363, endPoint x: 519, endPoint y: 375, distance: 35.2
click at [486, 363] on p "1895.76 kb" at bounding box center [492, 358] width 90 height 12
type input "https://cdn.shopify.com/s/files/1/0724/8953/3592/files/gempages_581550177500791…"
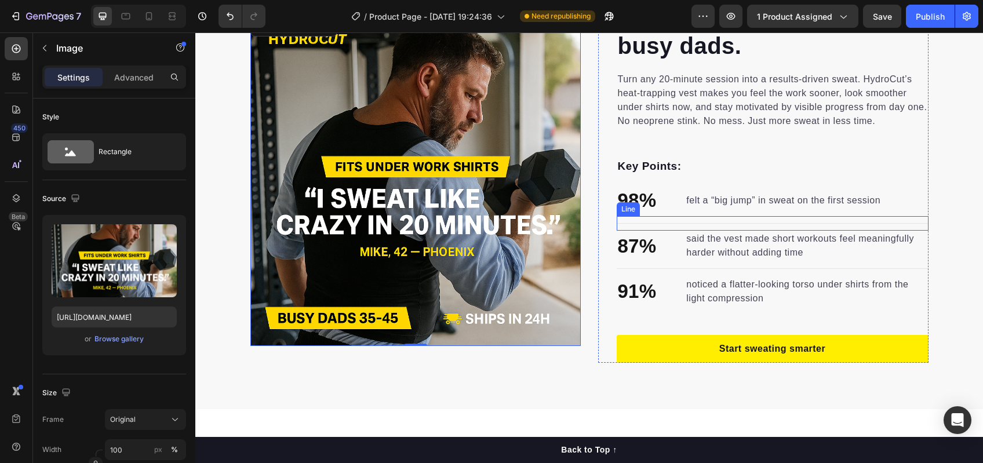
scroll to position [1046, 0]
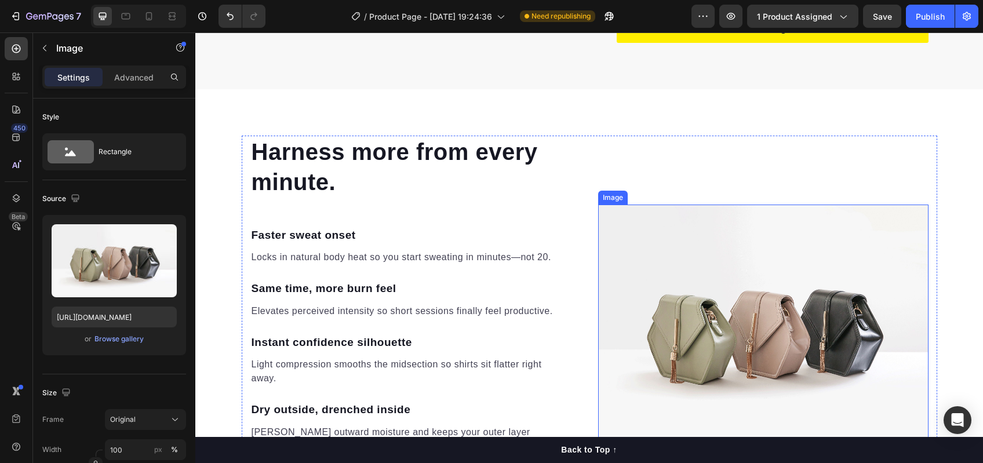
click at [665, 279] on img at bounding box center [763, 329] width 330 height 248
click at [150, 14] on icon at bounding box center [149, 16] width 12 height 12
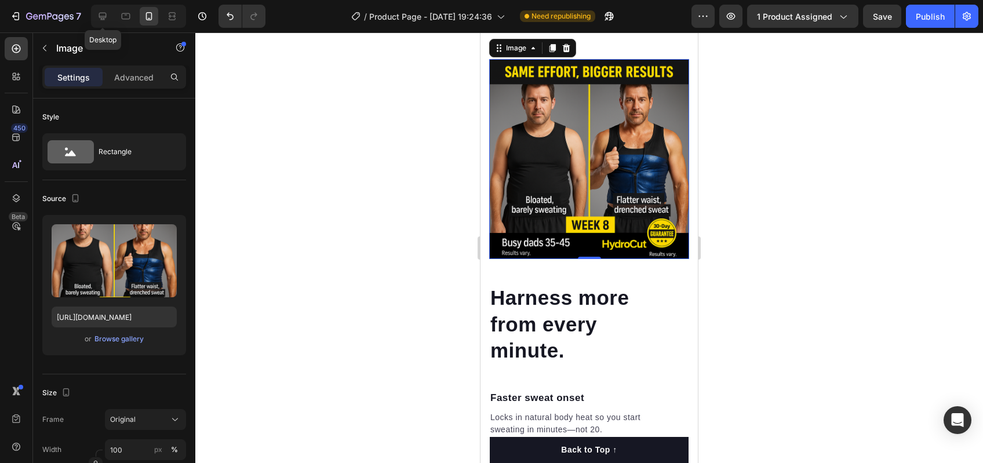
click at [102, 20] on icon at bounding box center [103, 16] width 12 height 12
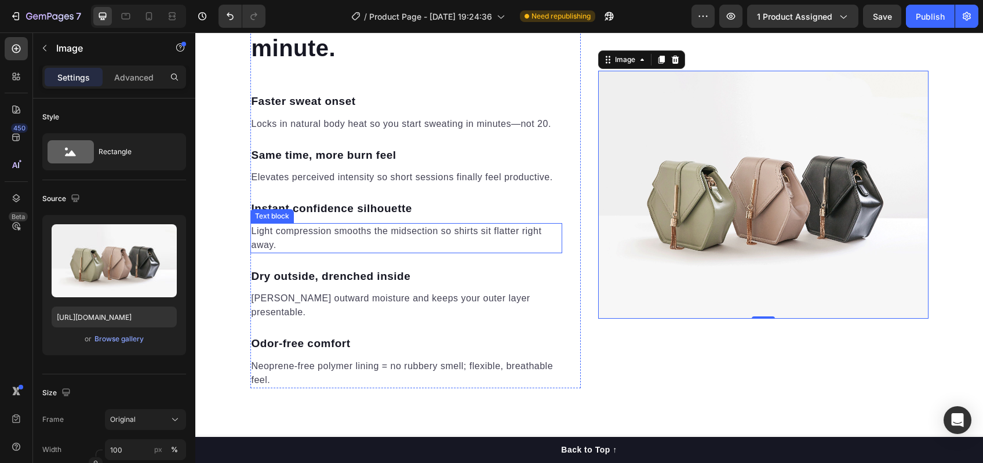
scroll to position [1425, 0]
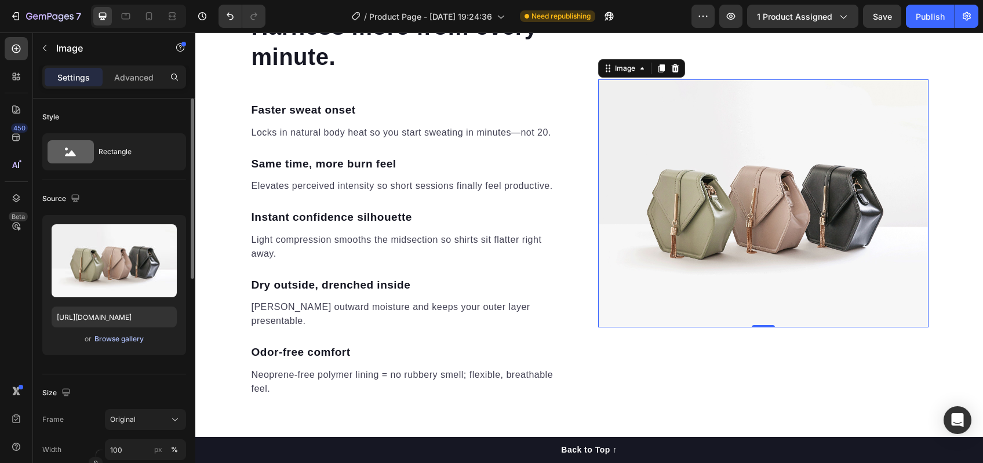
click at [107, 339] on div "Browse gallery" at bounding box center [118, 339] width 49 height 10
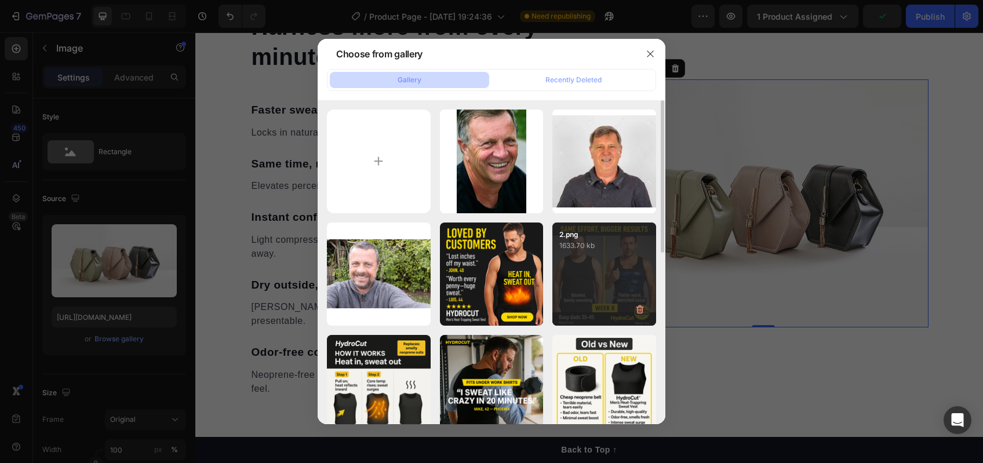
click at [570, 287] on div "2.png 1633.70 kb" at bounding box center [604, 275] width 104 height 104
type input "https://cdn.shopify.com/s/files/1/0724/8953/3592/files/gempages_581550177500791…"
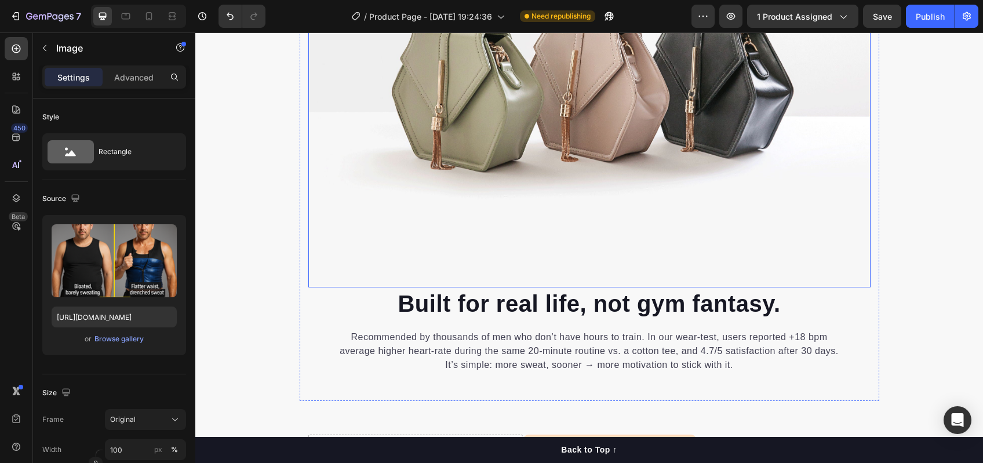
scroll to position [1841, 0]
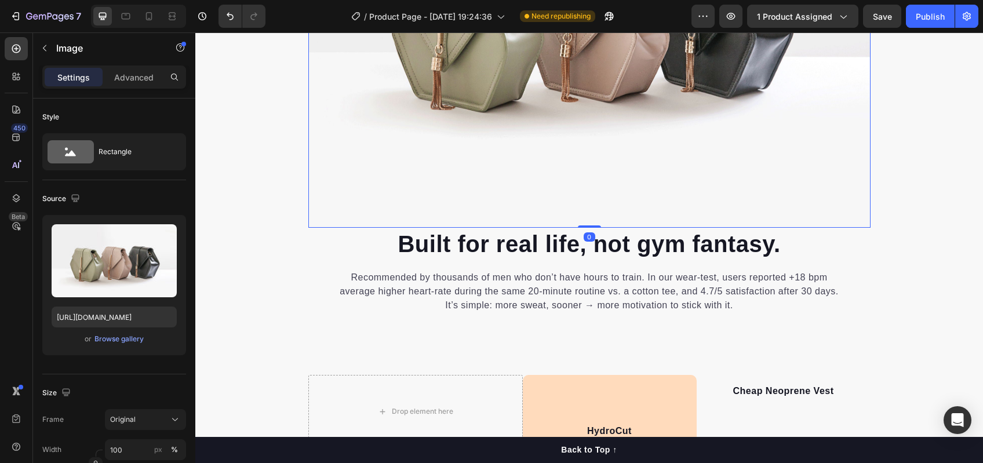
click at [418, 117] on img at bounding box center [589, 17] width 562 height 422
click at [115, 337] on div "Browse gallery" at bounding box center [118, 339] width 49 height 10
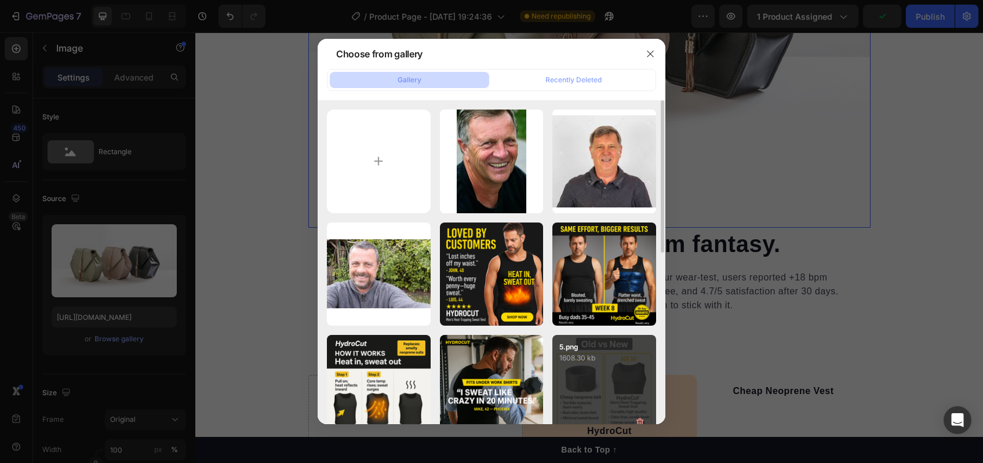
click at [595, 368] on div "5.png 1608.30 kb" at bounding box center [604, 387] width 104 height 104
type input "https://cdn.shopify.com/s/files/1/0724/8953/3592/files/gempages_581550177500791…"
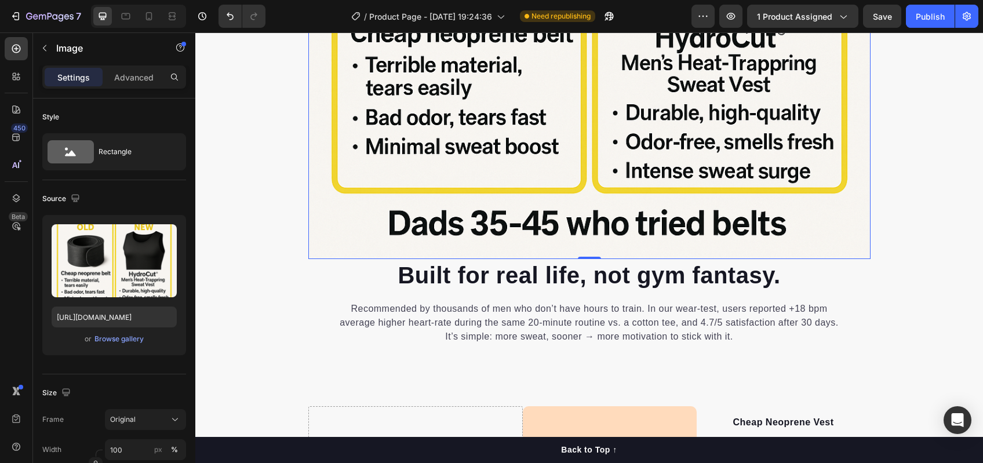
scroll to position [1971, 0]
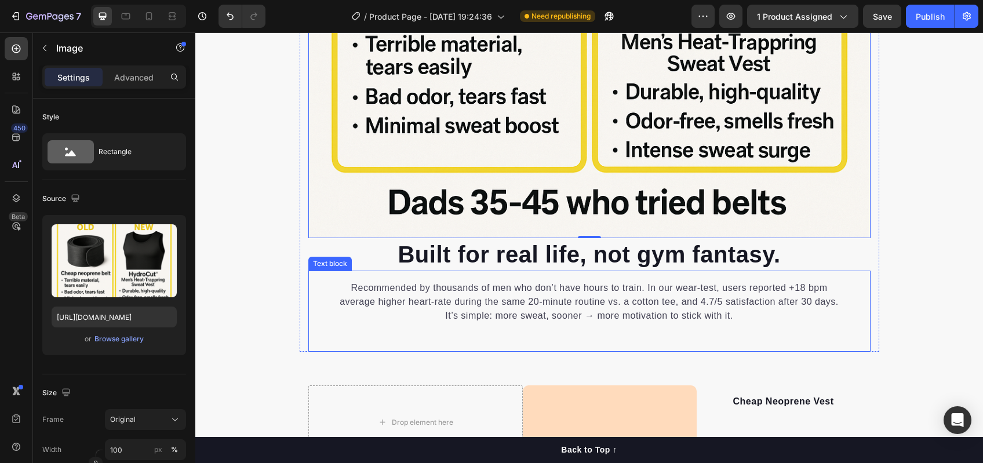
click at [514, 303] on p "Recommended by thousands of men who don’t have hours to train. In our wear-test…" at bounding box center [589, 302] width 506 height 42
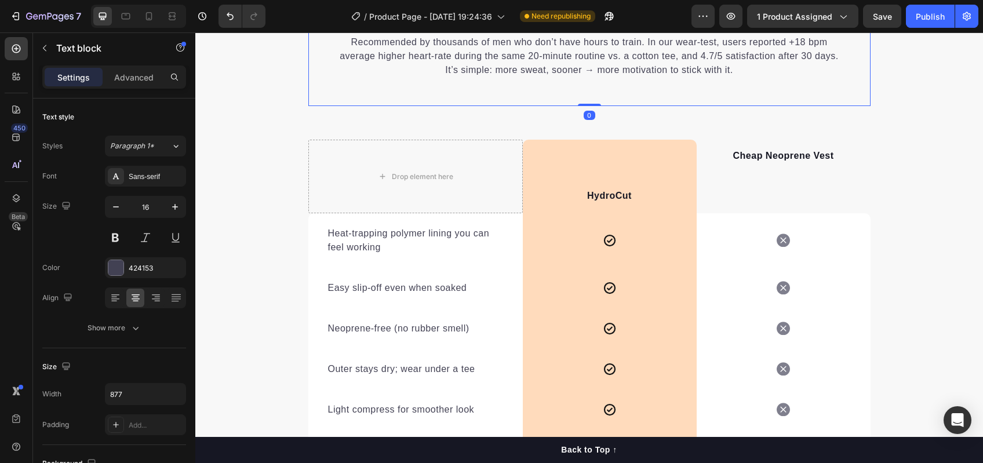
scroll to position [2276, 0]
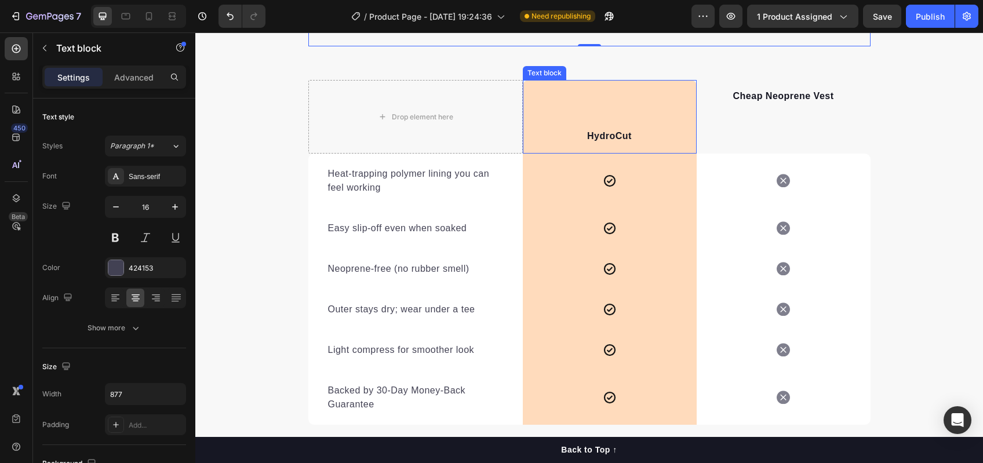
click at [691, 136] on div "HydroCut" at bounding box center [610, 136] width 174 height 16
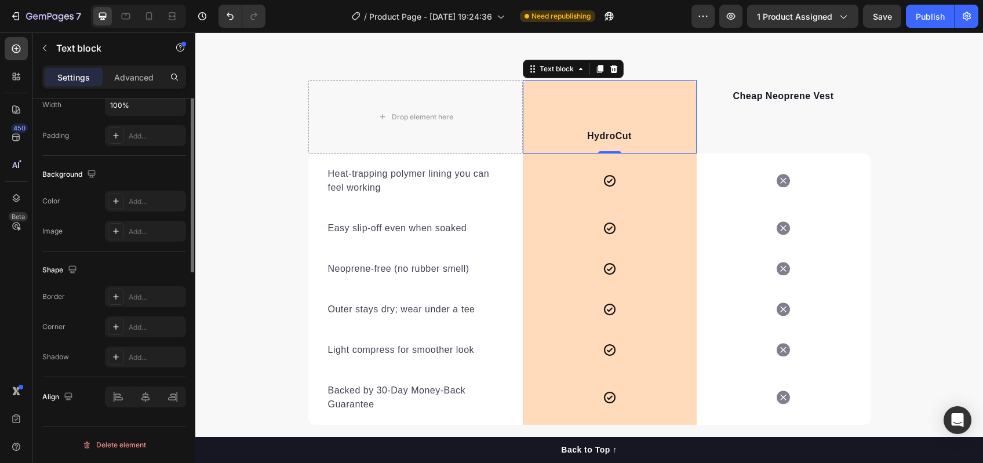
scroll to position [0, 0]
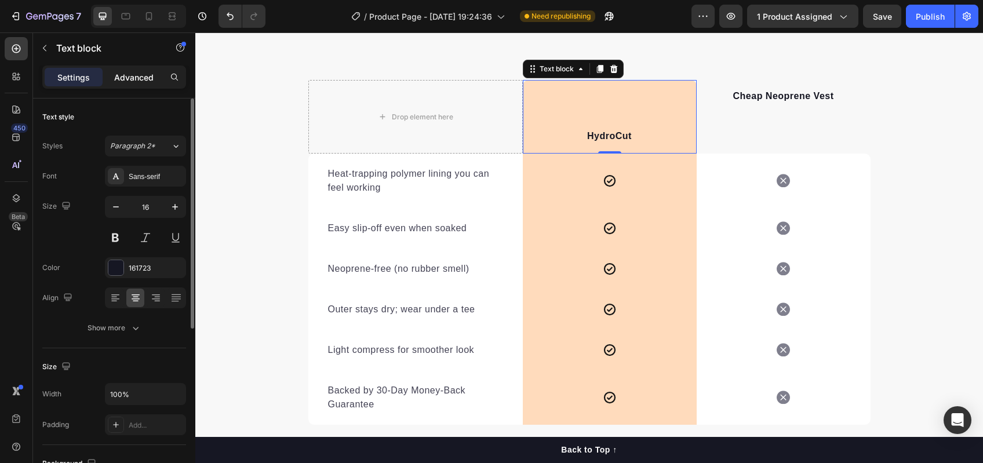
click at [137, 79] on p "Advanced" at bounding box center [133, 77] width 39 height 12
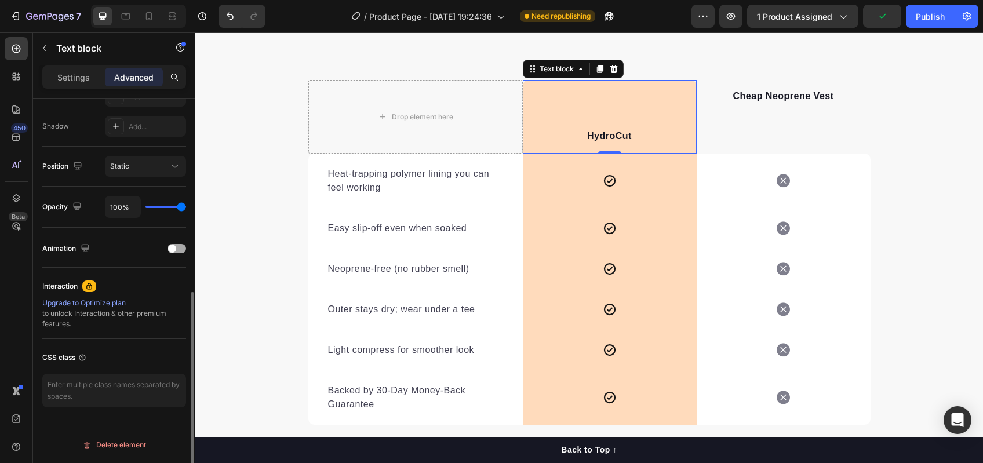
scroll to position [71, 0]
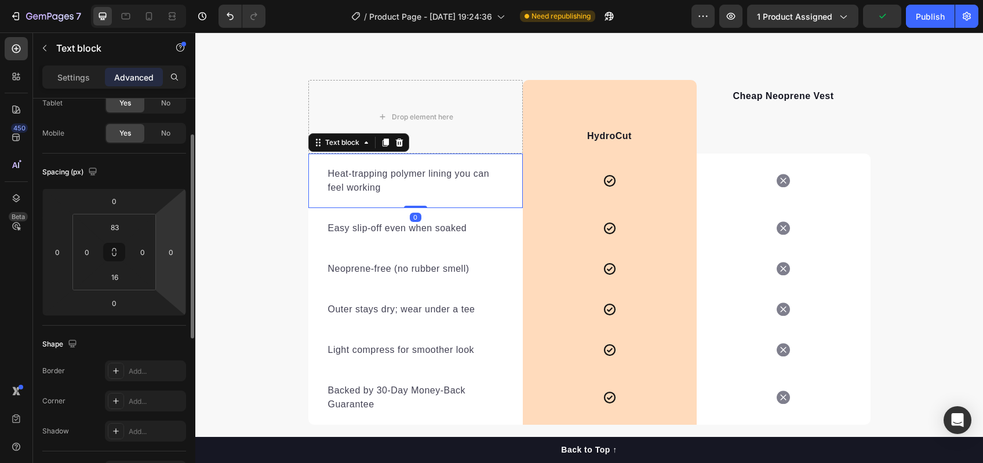
click at [505, 181] on div "Heat-trapping polymer lining you can feel working Text block 0" at bounding box center [415, 181] width 214 height 54
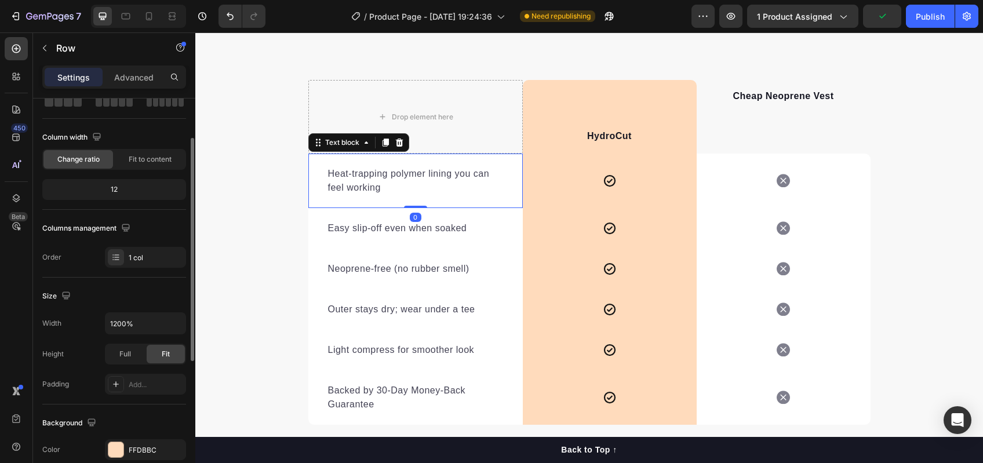
click at [538, 177] on div "Icon Row" at bounding box center [610, 181] width 174 height 54
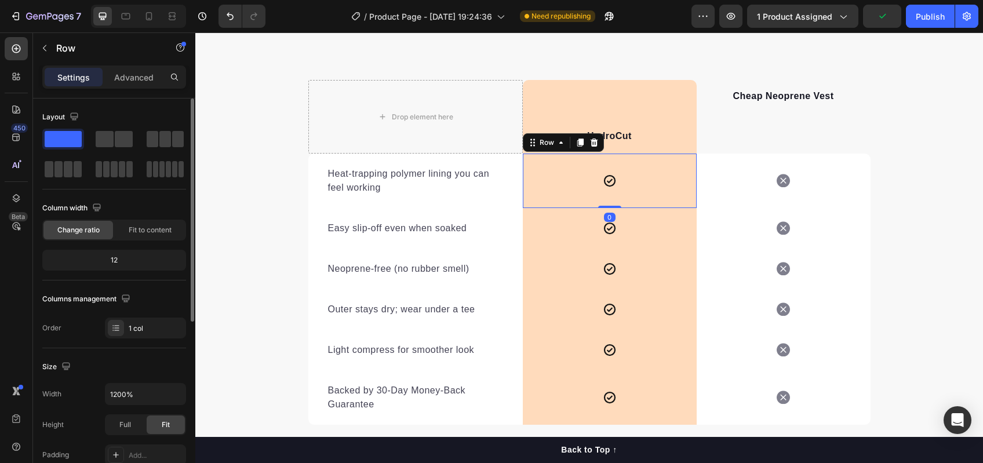
scroll to position [310, 0]
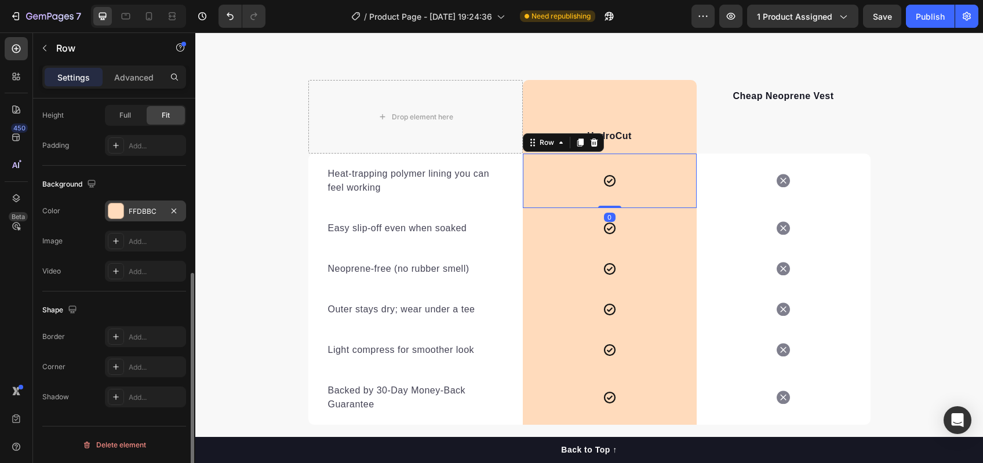
click at [132, 212] on div "FFDBBC" at bounding box center [146, 211] width 34 height 10
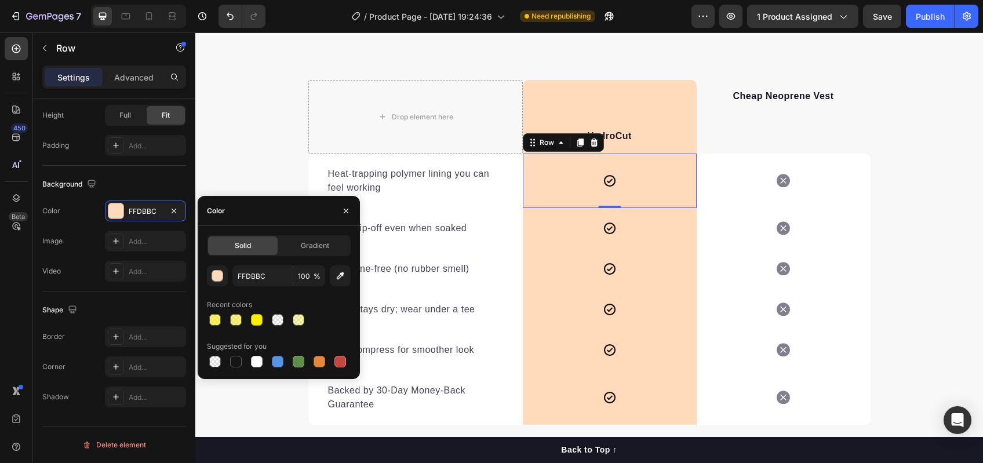
drag, startPoint x: 214, startPoint y: 316, endPoint x: 342, endPoint y: 289, distance: 130.3
click at [214, 316] on div at bounding box center [215, 320] width 12 height 12
type input "FFEE00"
type input "60"
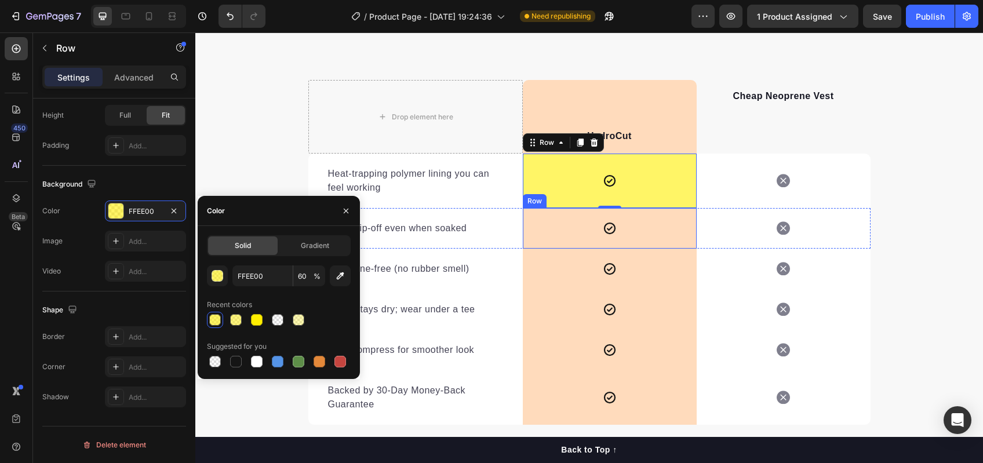
click at [529, 236] on div "Icon Row" at bounding box center [610, 228] width 174 height 41
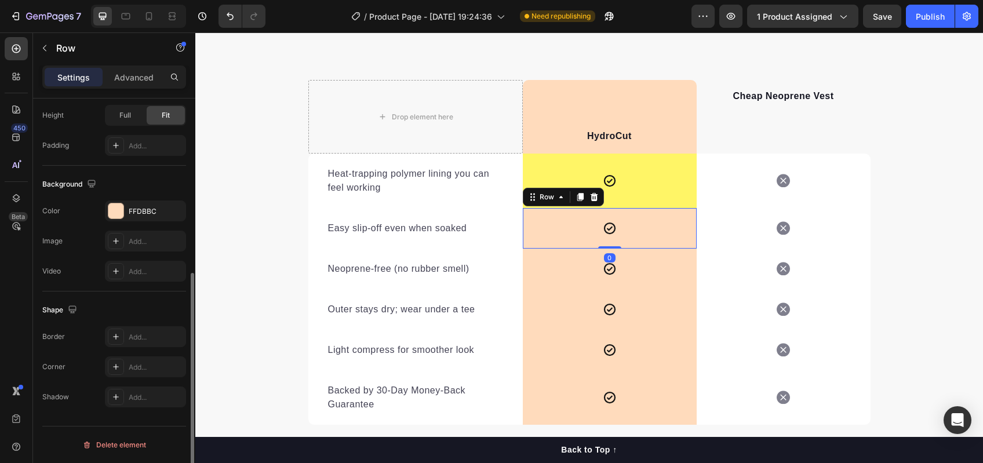
click at [139, 212] on div "FFDBBC" at bounding box center [156, 211] width 54 height 10
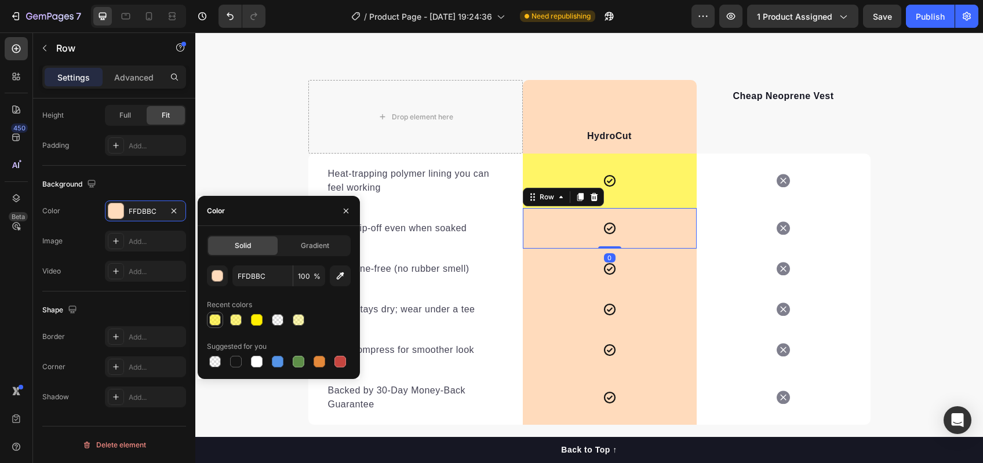
click at [216, 316] on div at bounding box center [215, 320] width 12 height 12
type input "FFEE00"
type input "60"
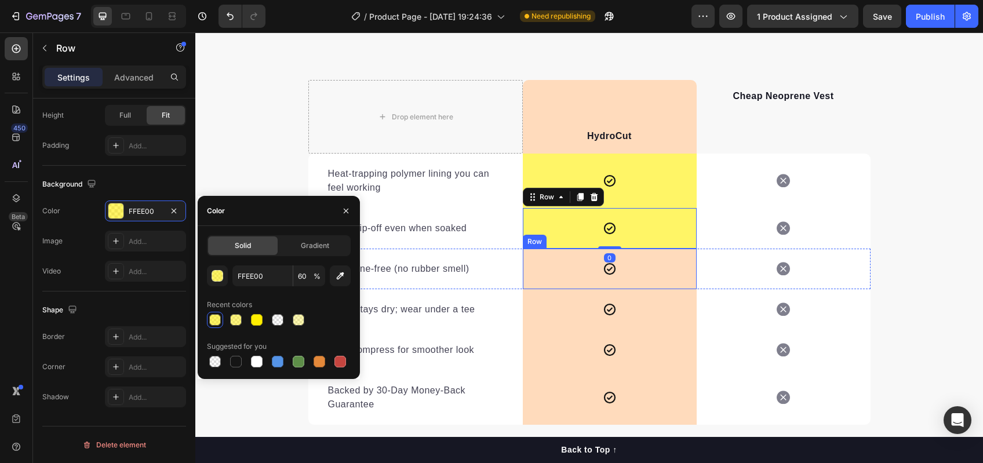
click at [545, 279] on div "Icon Row" at bounding box center [610, 269] width 174 height 41
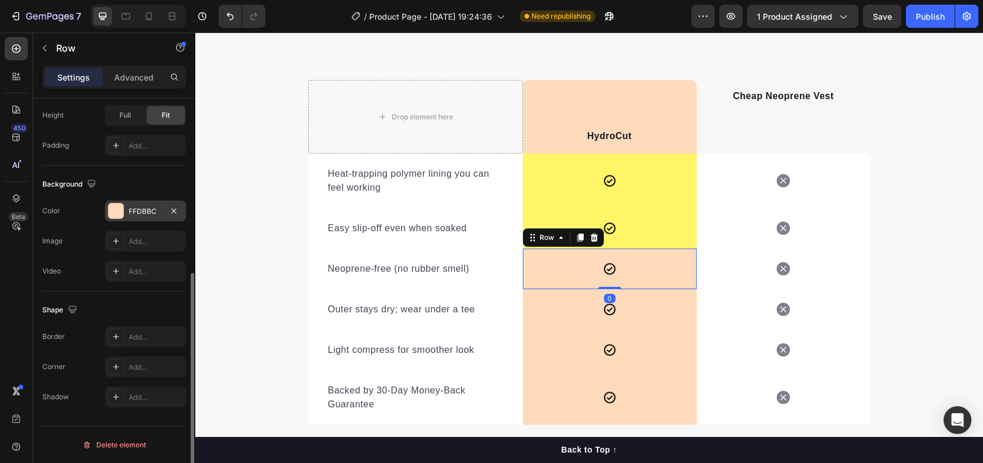
click at [119, 211] on div at bounding box center [115, 210] width 15 height 15
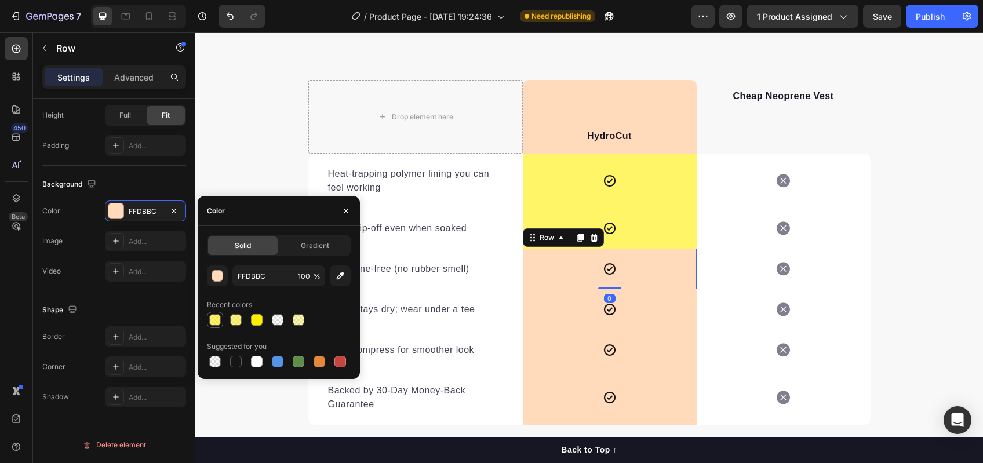
click at [209, 318] on div at bounding box center [215, 320] width 12 height 12
type input "FFEE00"
type input "60"
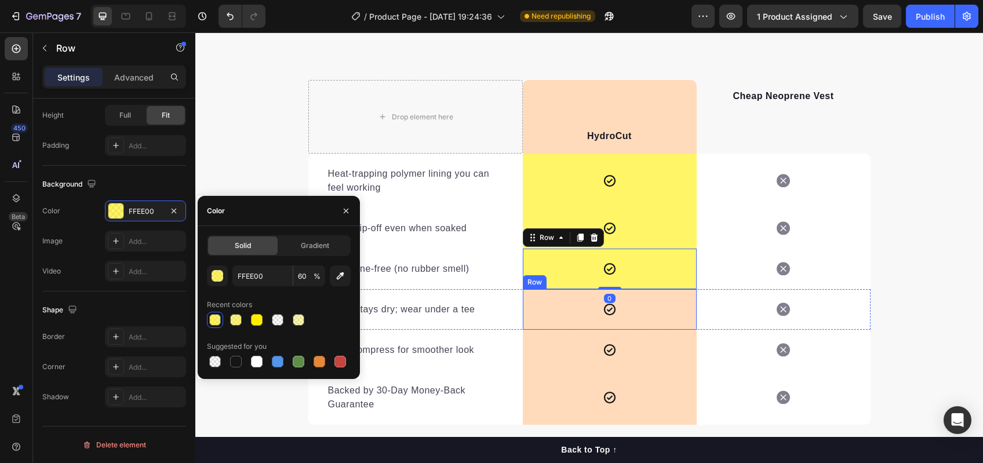
click at [547, 307] on div "Icon Row" at bounding box center [610, 309] width 174 height 41
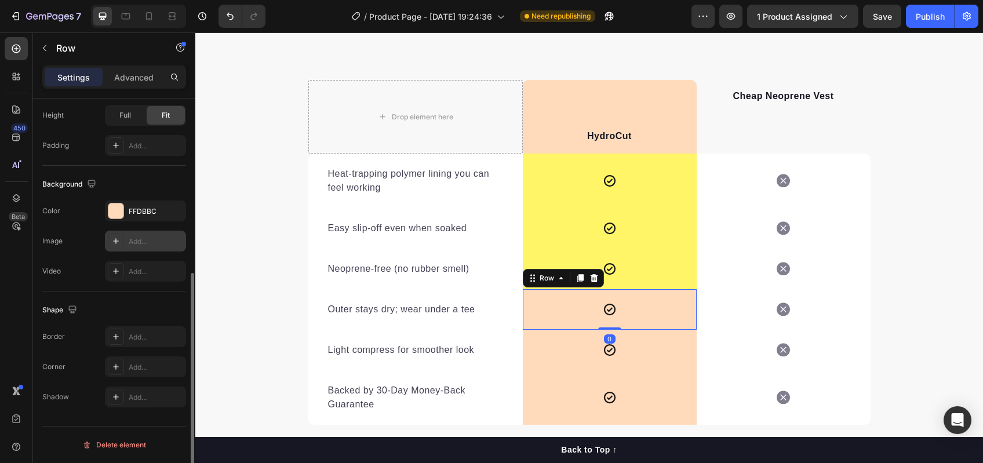
drag, startPoint x: 137, startPoint y: 203, endPoint x: 181, endPoint y: 238, distance: 56.5
click at [137, 203] on div "FFDBBC" at bounding box center [145, 211] width 81 height 21
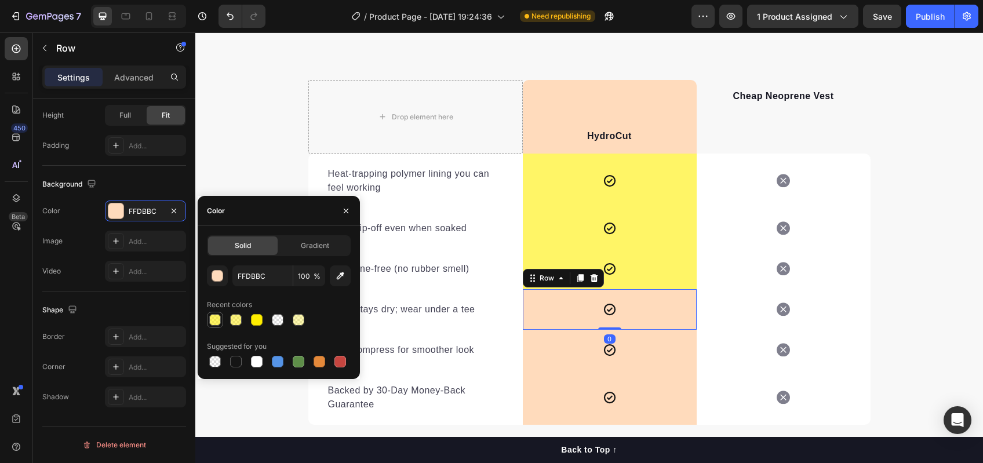
click at [210, 318] on div at bounding box center [215, 320] width 12 height 12
type input "FFEE00"
type input "60"
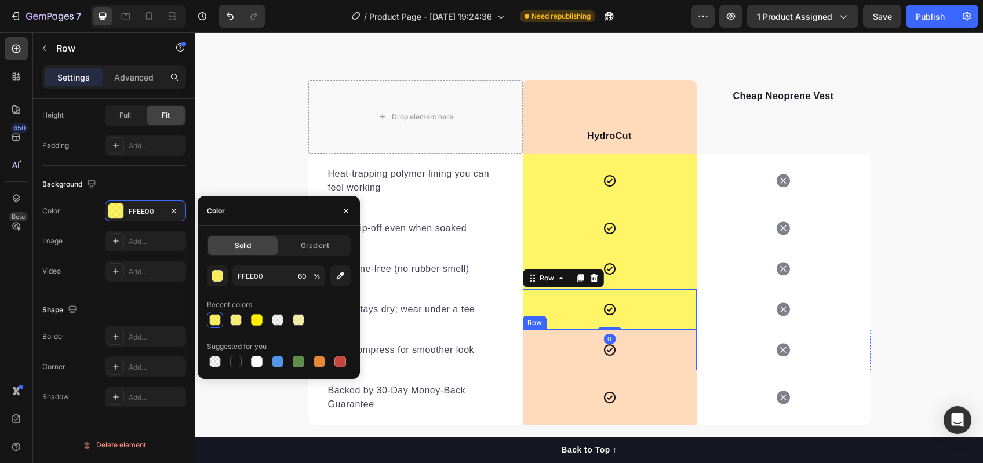
click at [563, 343] on div "Icon Row" at bounding box center [610, 350] width 174 height 41
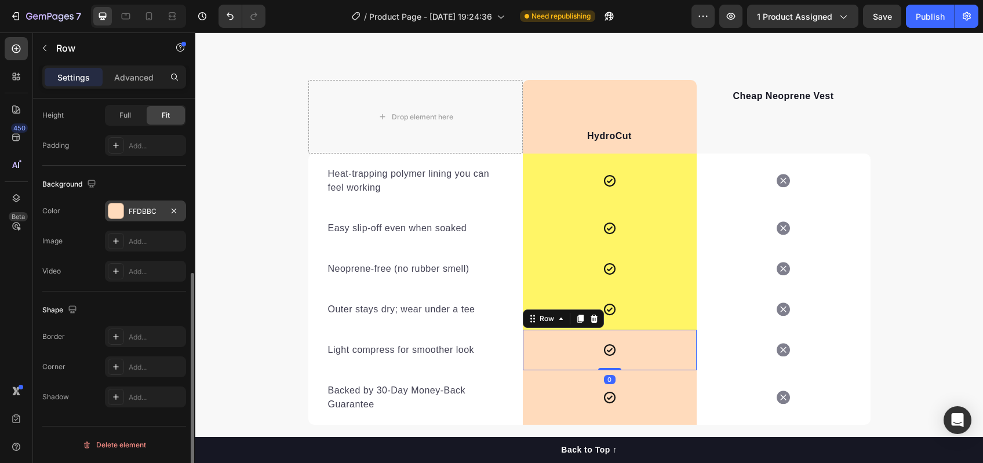
click at [121, 213] on div at bounding box center [115, 210] width 15 height 15
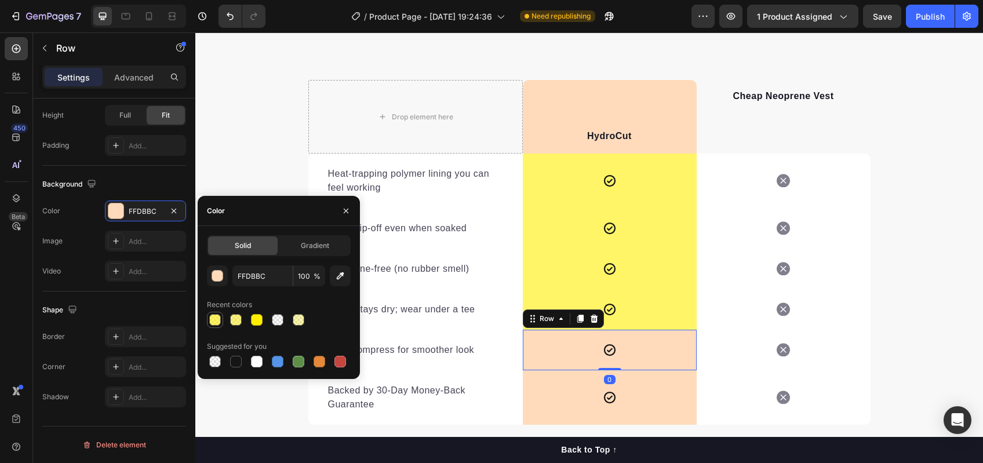
click at [214, 318] on div at bounding box center [215, 320] width 12 height 12
type input "FFEE00"
type input "60"
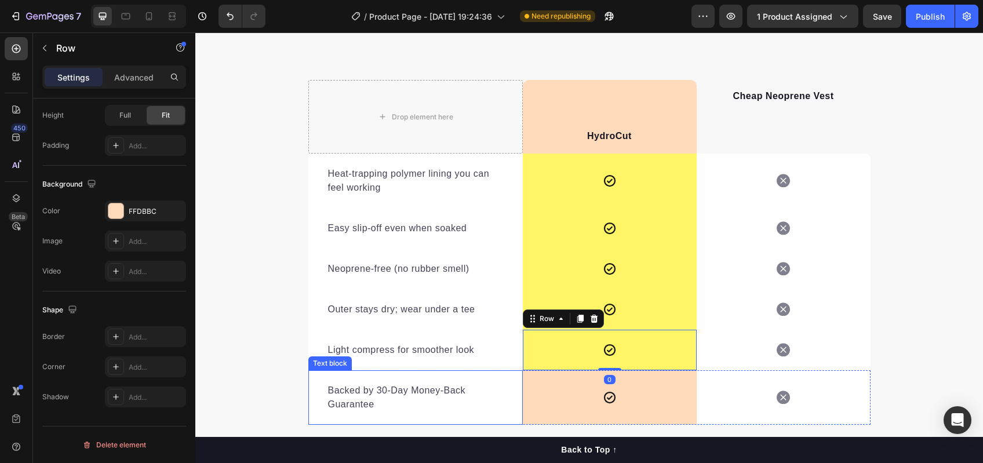
click at [524, 391] on div "Icon Row" at bounding box center [610, 397] width 174 height 54
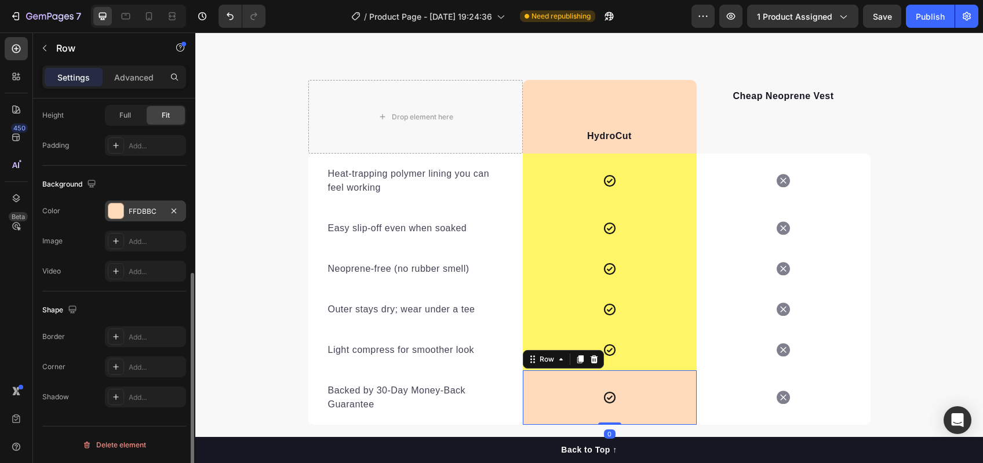
click at [123, 205] on div at bounding box center [115, 210] width 15 height 15
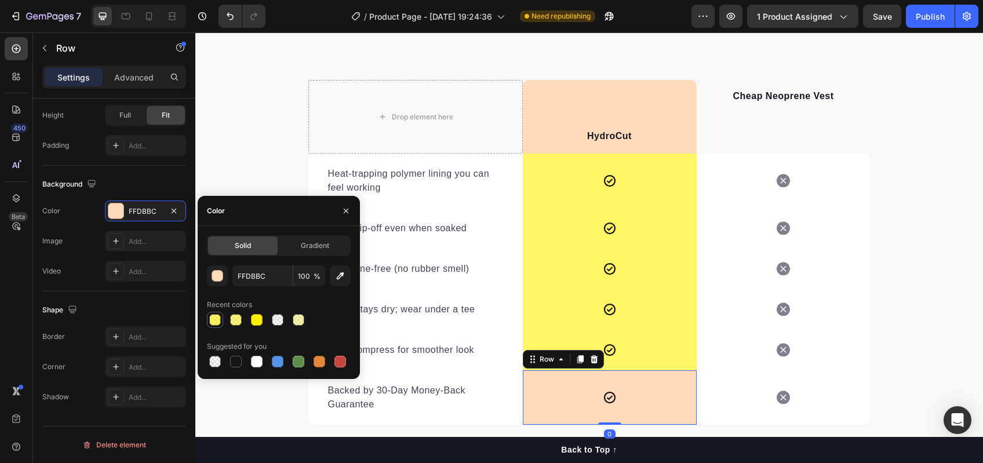
click at [209, 317] on div at bounding box center [215, 320] width 12 height 12
type input "FFEE00"
type input "60"
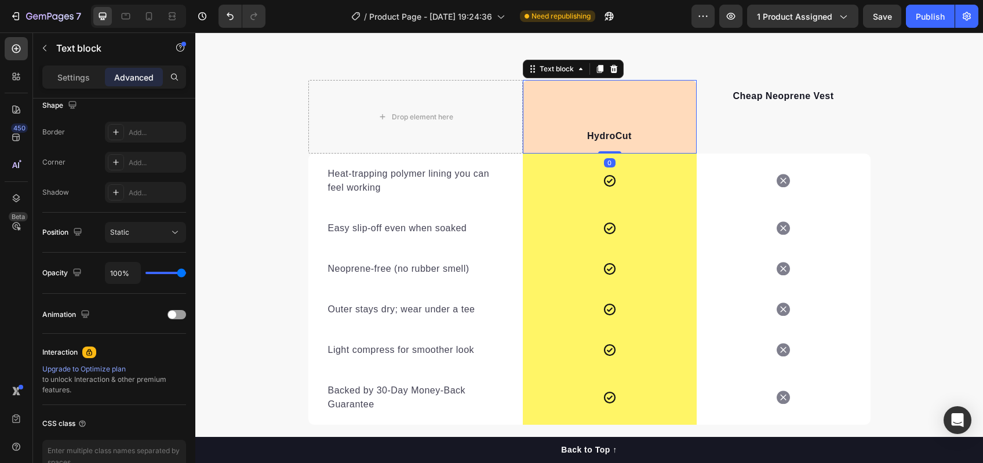
click at [541, 149] on div "HydroCut Text block 0" at bounding box center [610, 117] width 174 height 74
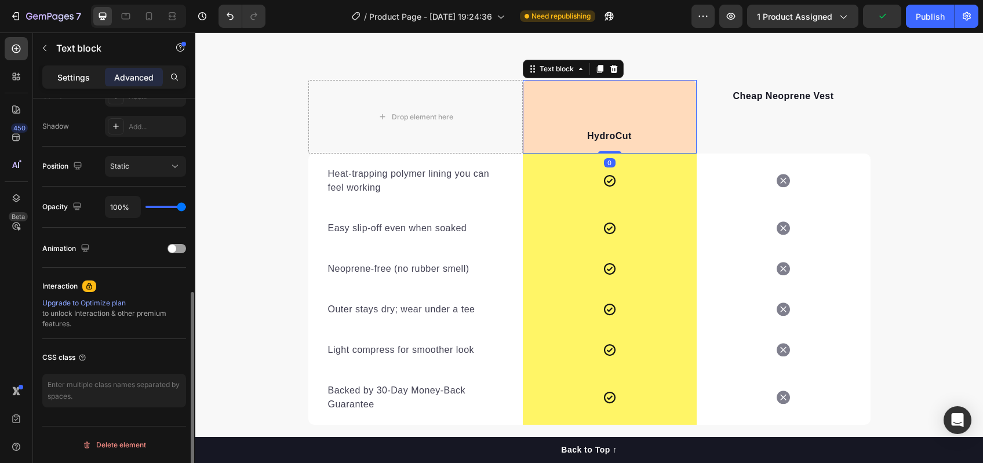
click at [77, 68] on div "Settings" at bounding box center [74, 77] width 58 height 19
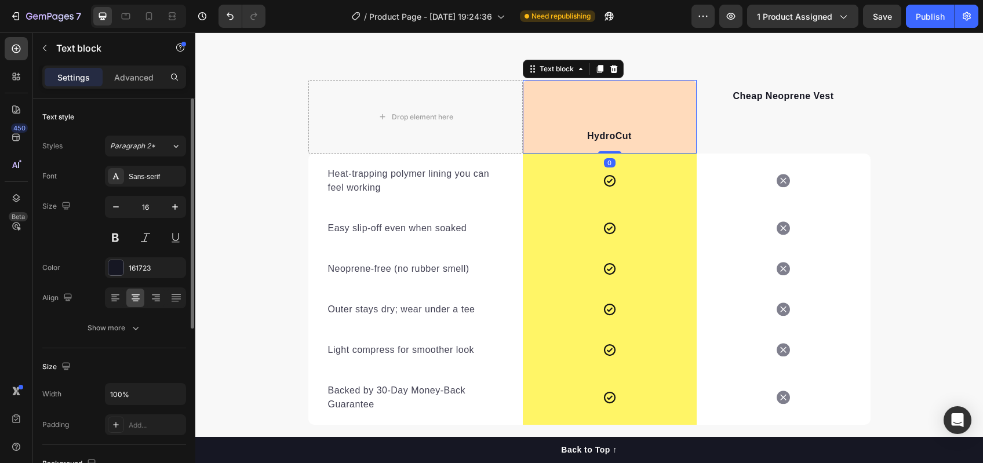
click at [566, 130] on p "HydroCut" at bounding box center [610, 136] width 172 height 14
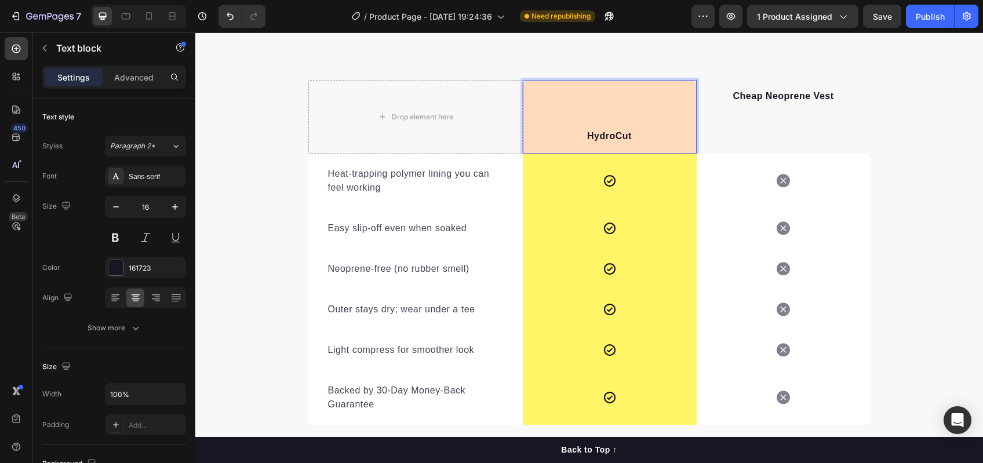
click at [559, 152] on div "HydroCut Text block 0" at bounding box center [610, 117] width 174 height 74
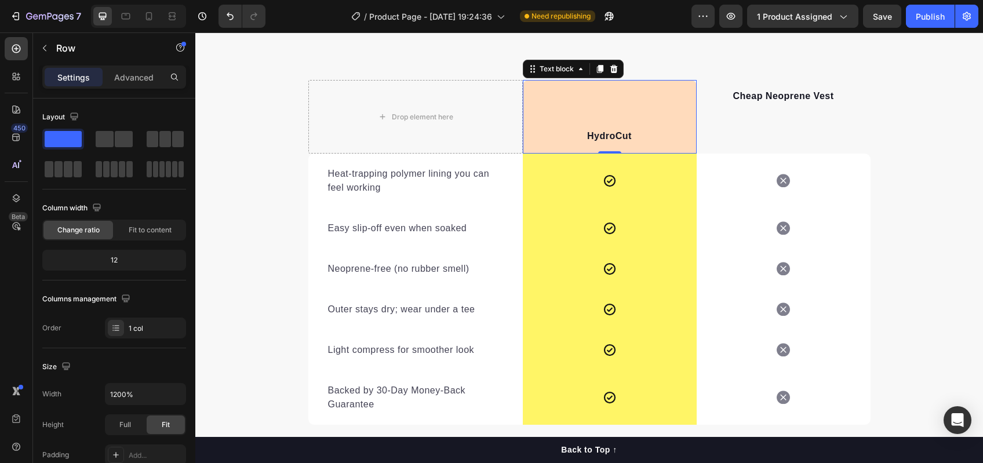
click at [555, 154] on div "Icon Row" at bounding box center [610, 181] width 174 height 54
click at [528, 102] on div "HydroCut Text block 0" at bounding box center [610, 117] width 174 height 74
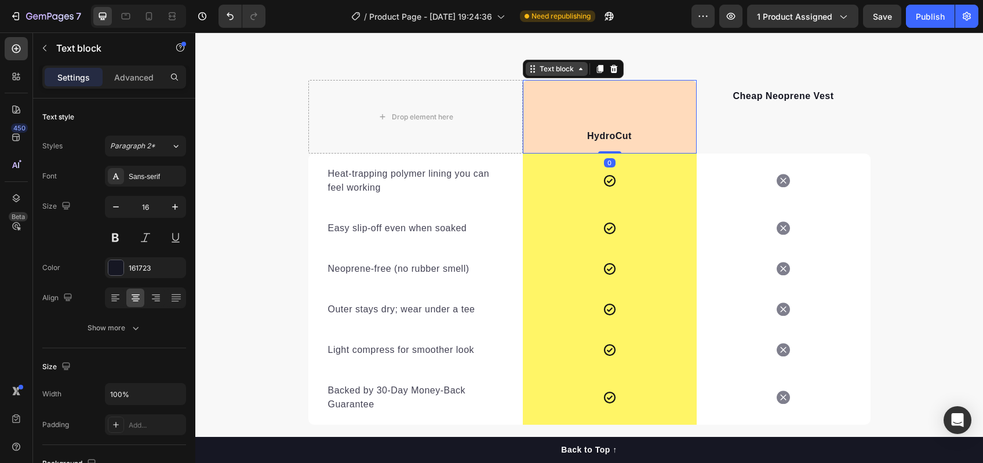
click at [537, 69] on div "Text block" at bounding box center [556, 69] width 39 height 10
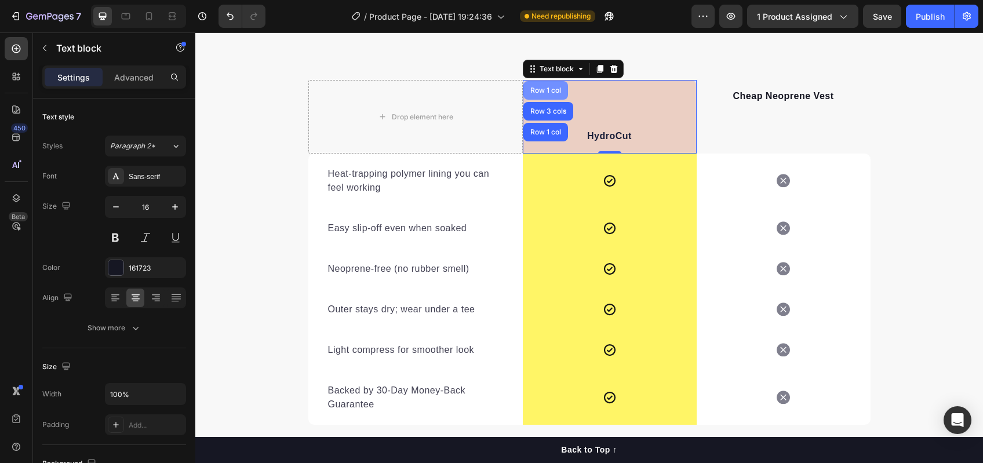
click at [538, 90] on div "Row 1 col" at bounding box center [545, 90] width 35 height 7
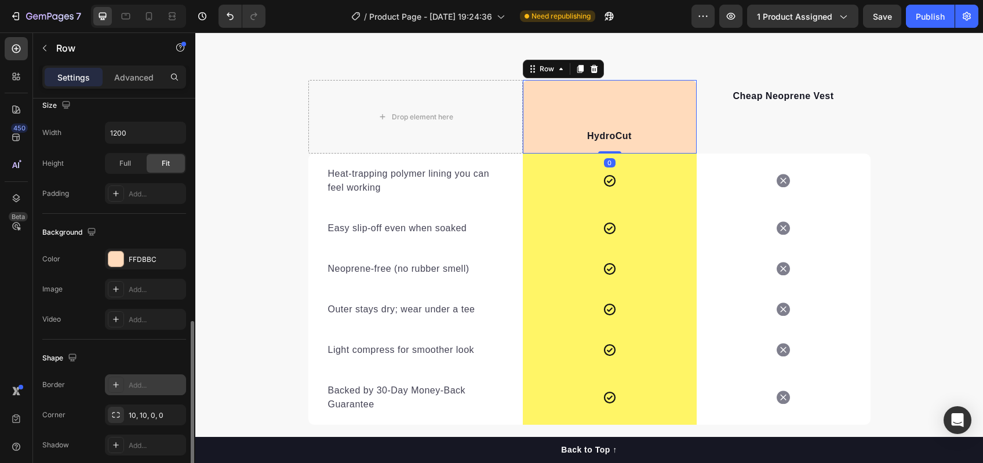
scroll to position [310, 0]
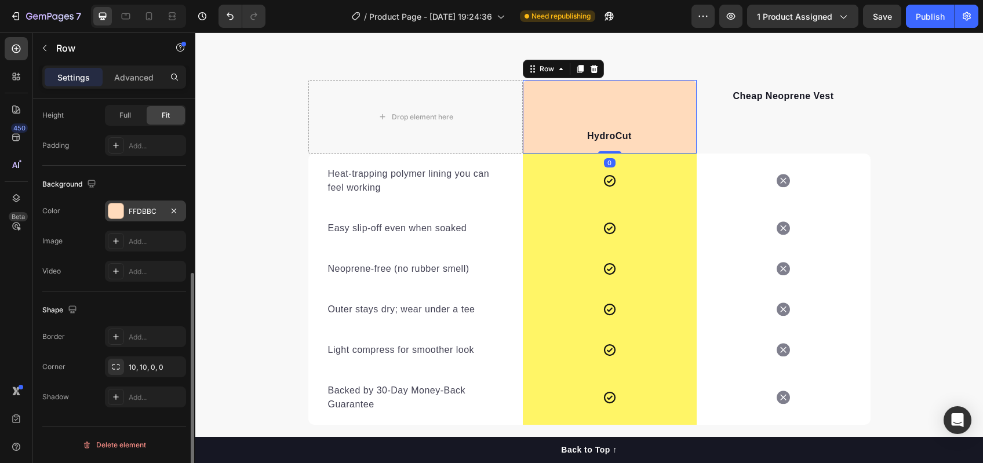
click at [145, 221] on div "FFDBBC" at bounding box center [145, 211] width 81 height 21
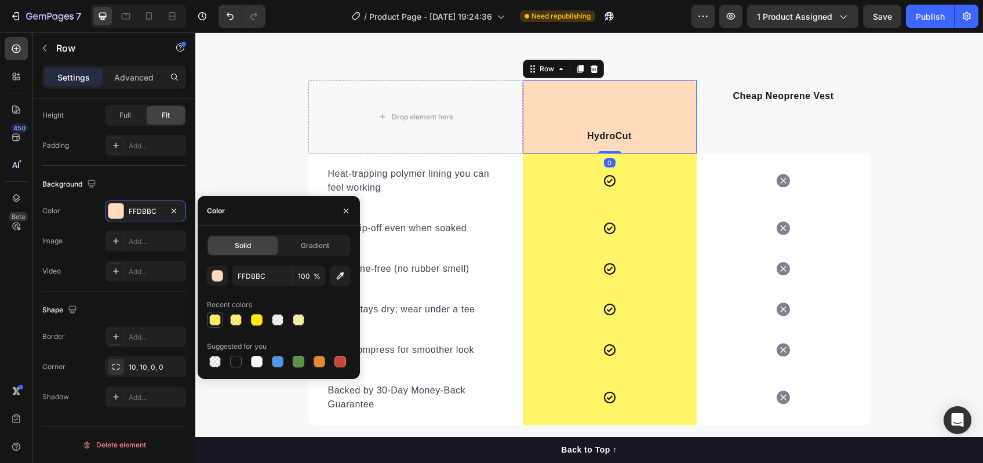
drag, startPoint x: 211, startPoint y: 306, endPoint x: 214, endPoint y: 312, distance: 7.0
click at [211, 306] on div "Recent colors" at bounding box center [229, 305] width 45 height 10
click at [218, 319] on div at bounding box center [215, 320] width 12 height 12
type input "FFEE00"
type input "60"
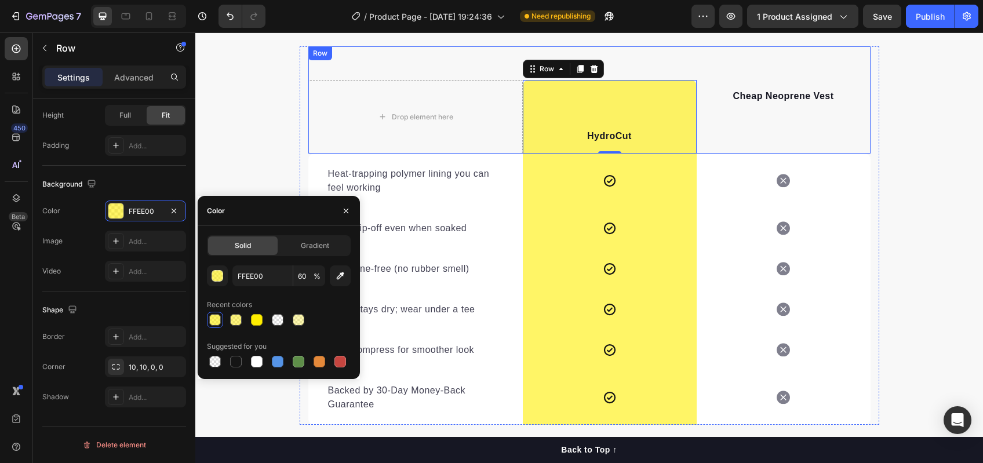
click at [731, 146] on div "Cheap Neoprene Vest Text block" at bounding box center [784, 117] width 174 height 74
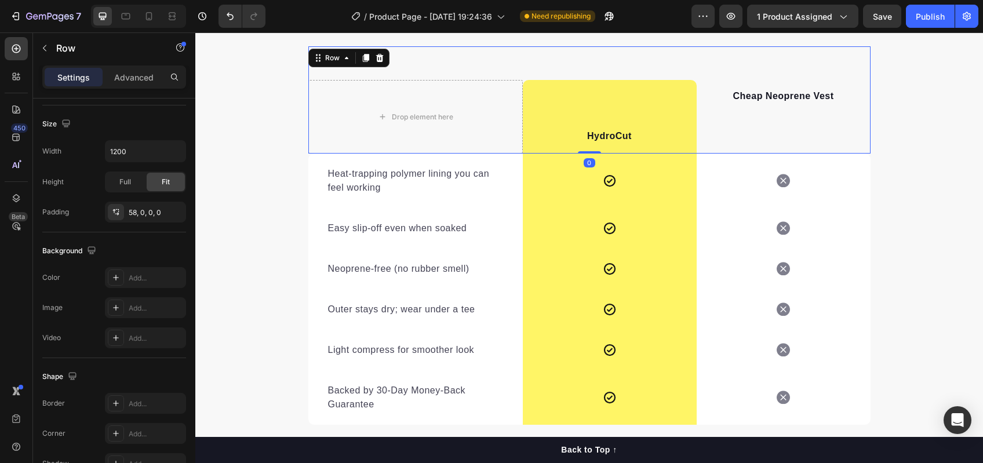
click at [769, 88] on div "Cheap Neoprene Vest" at bounding box center [784, 96] width 174 height 16
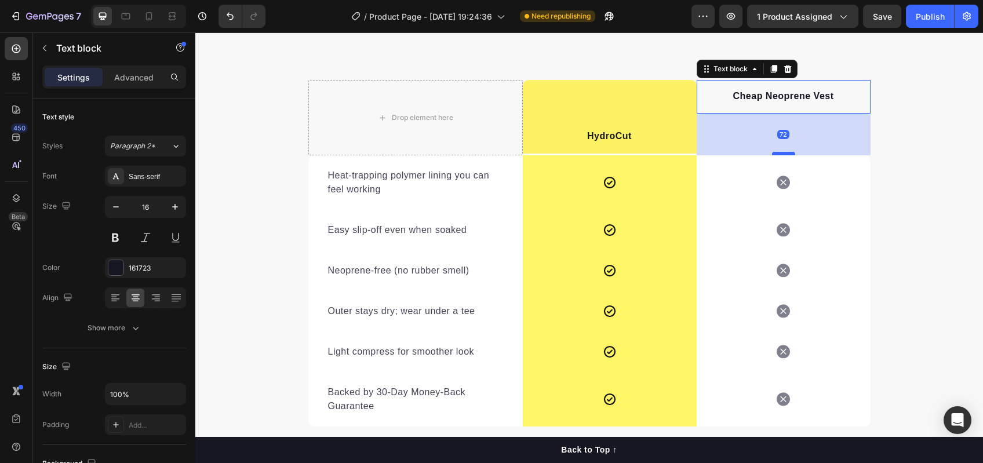
drag, startPoint x: 778, startPoint y: 112, endPoint x: 785, endPoint y: 154, distance: 42.3
click at [785, 154] on div at bounding box center [783, 153] width 23 height 3
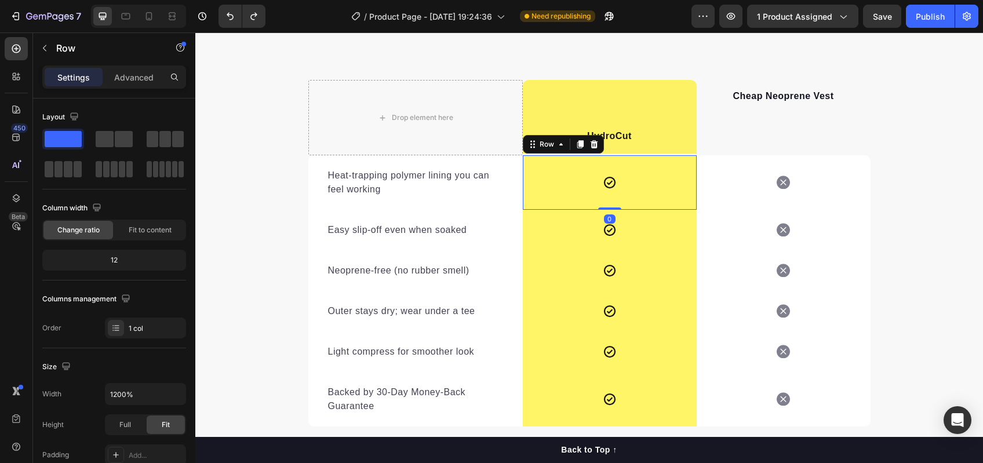
click at [622, 167] on div "Icon Row 0" at bounding box center [610, 182] width 174 height 54
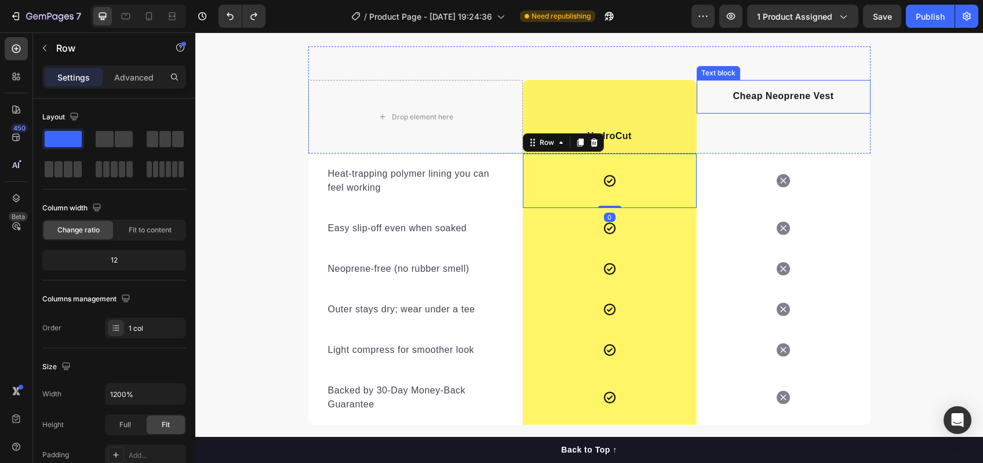
click at [806, 100] on strong "Cheap Neoprene Vest" at bounding box center [783, 96] width 101 height 10
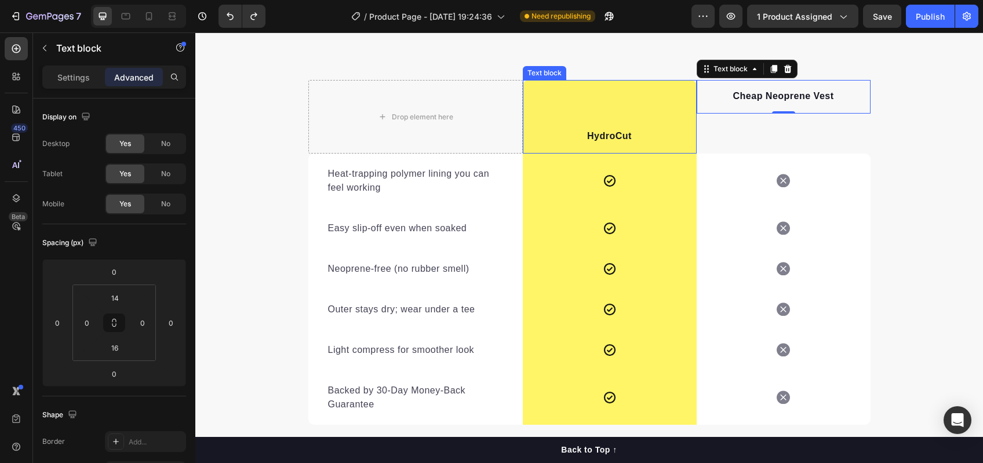
click at [558, 137] on p "HydroCut" at bounding box center [610, 136] width 172 height 14
click at [524, 111] on div "HydroCut Text block 0" at bounding box center [610, 117] width 174 height 74
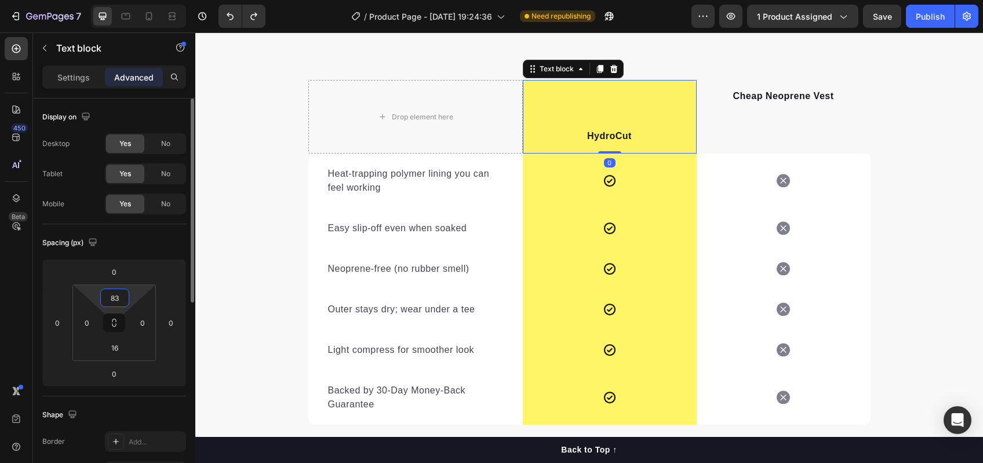
click at [110, 295] on input "83" at bounding box center [114, 297] width 23 height 17
type input "0"
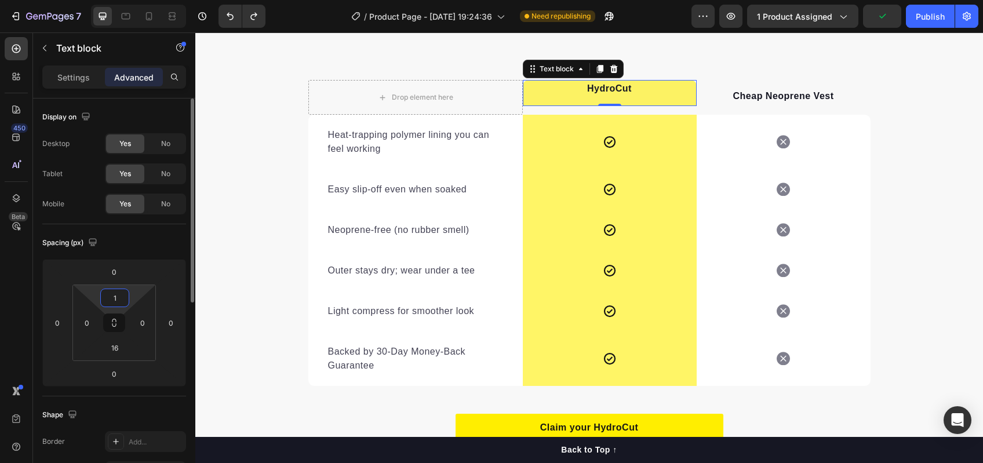
type input "16"
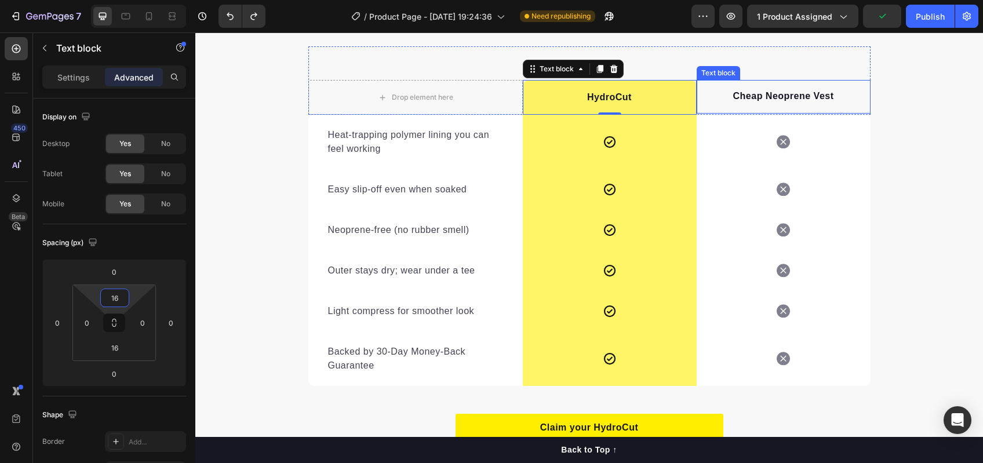
click at [812, 106] on div "Cheap Neoprene Vest Text block" at bounding box center [784, 97] width 174 height 34
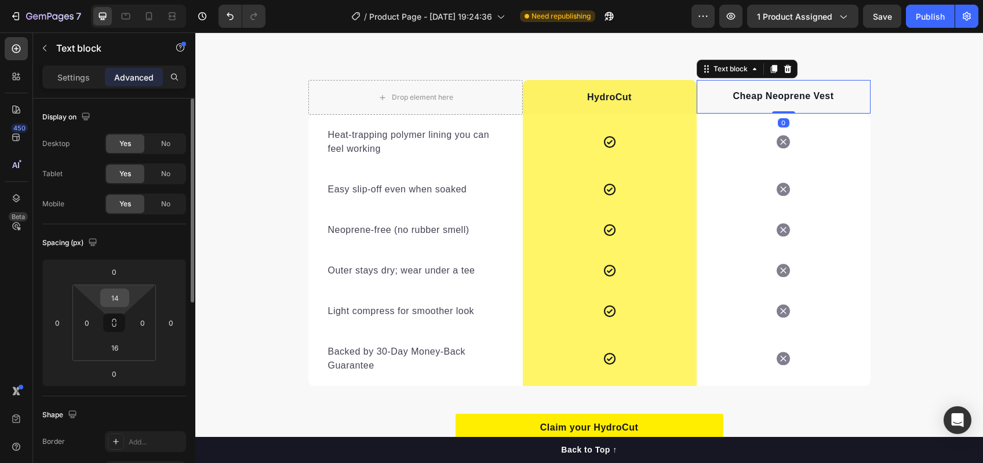
click at [122, 292] on input "14" at bounding box center [114, 297] width 23 height 17
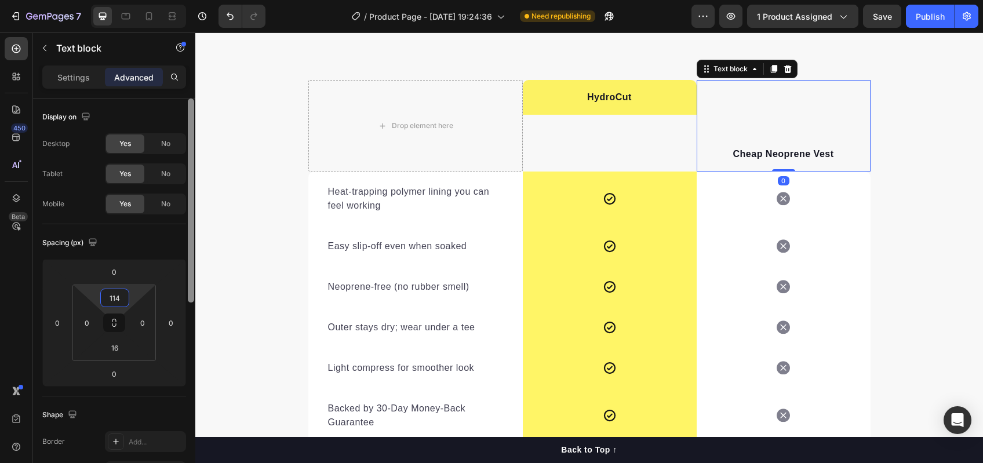
type input "6"
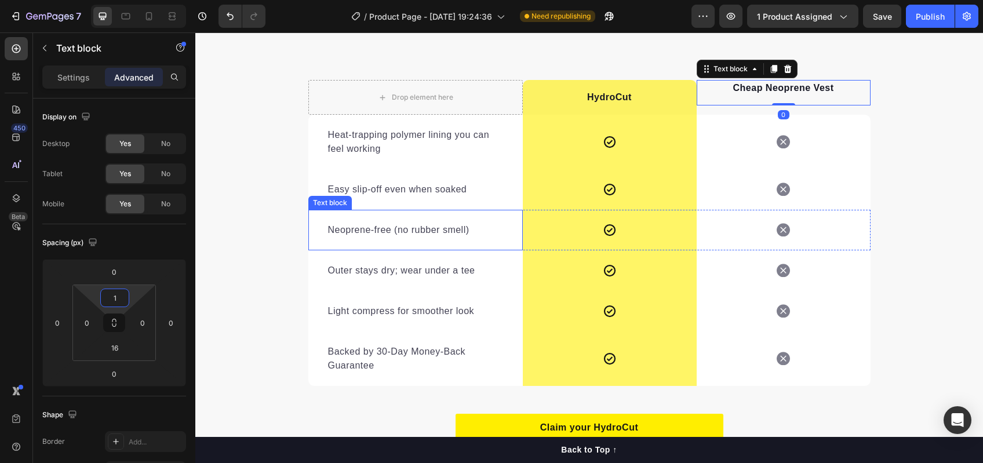
type input "16"
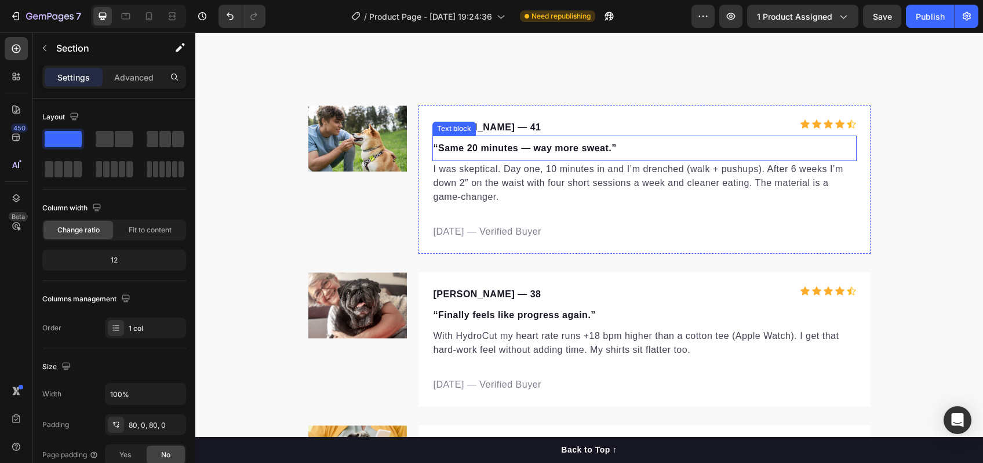
scroll to position [2713, 0]
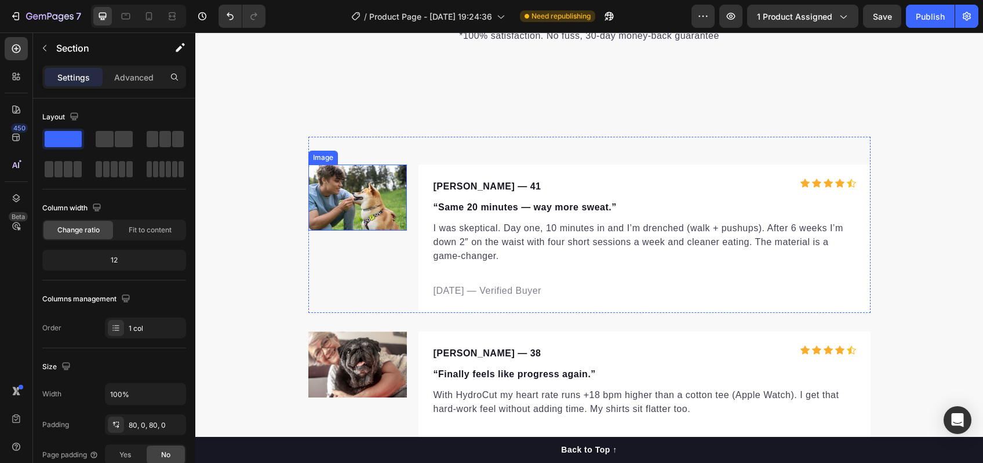
click at [338, 195] on img at bounding box center [357, 198] width 99 height 66
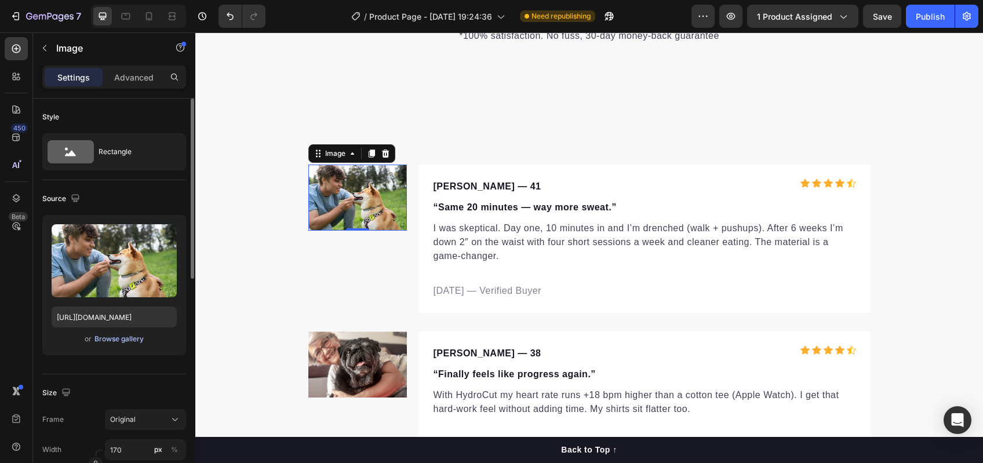
click at [102, 337] on div "Browse gallery" at bounding box center [118, 339] width 49 height 10
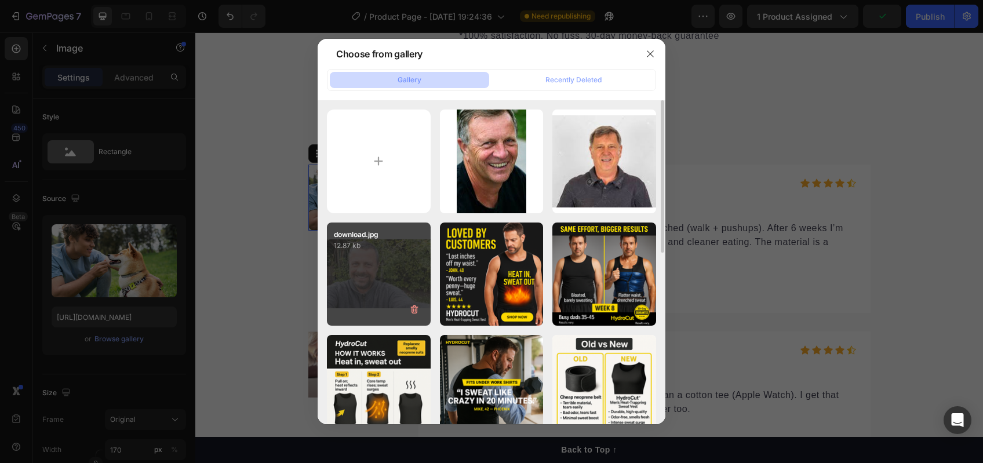
click at [402, 272] on div "download.jpg 12.87 kb" at bounding box center [379, 275] width 104 height 104
type input "https://cdn.shopify.com/s/files/1/0724/8953/3592/files/gempages_581550177500791…"
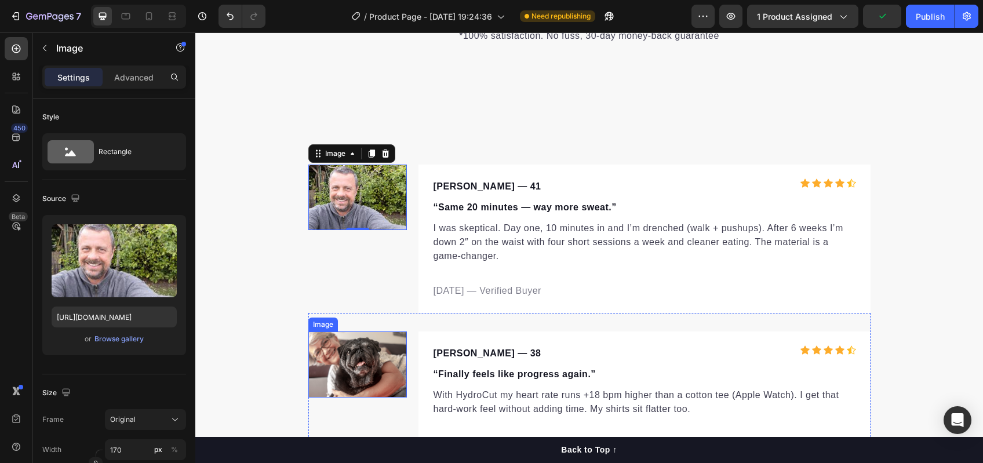
scroll to position [2794, 0]
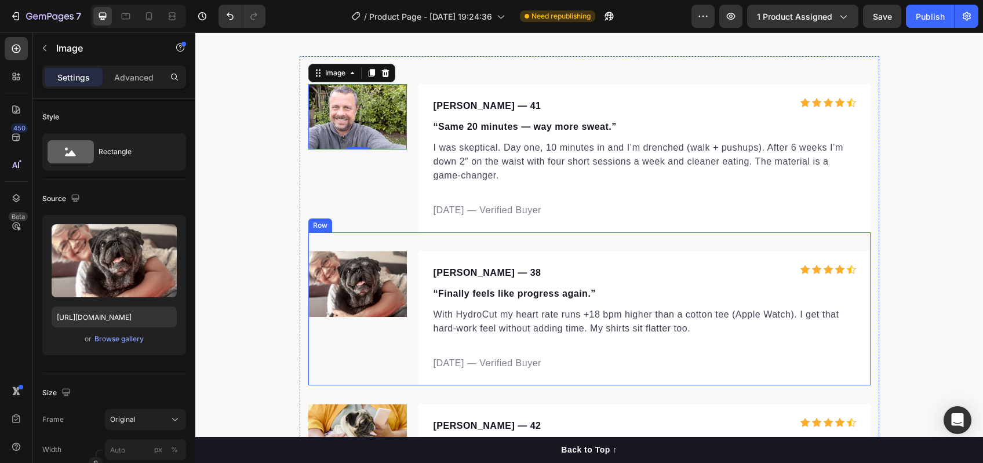
click at [348, 306] on img at bounding box center [357, 284] width 99 height 66
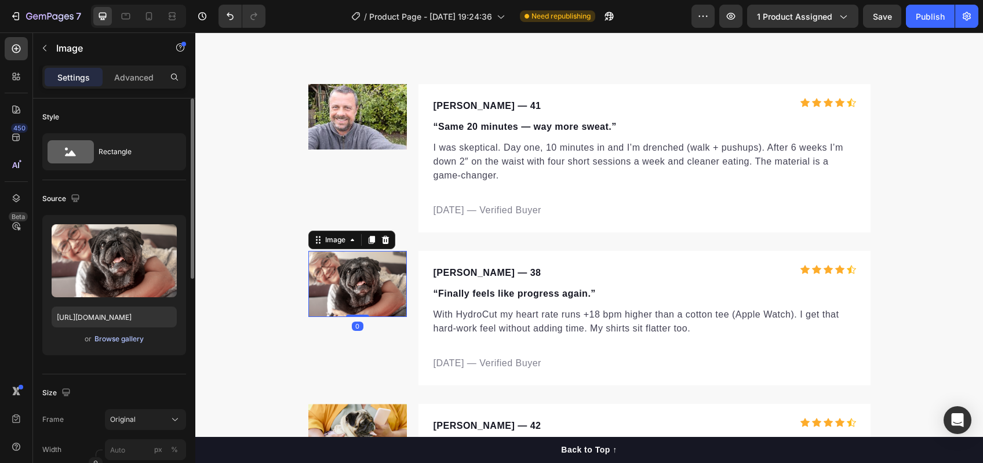
click at [119, 340] on div "Browse gallery" at bounding box center [118, 339] width 49 height 10
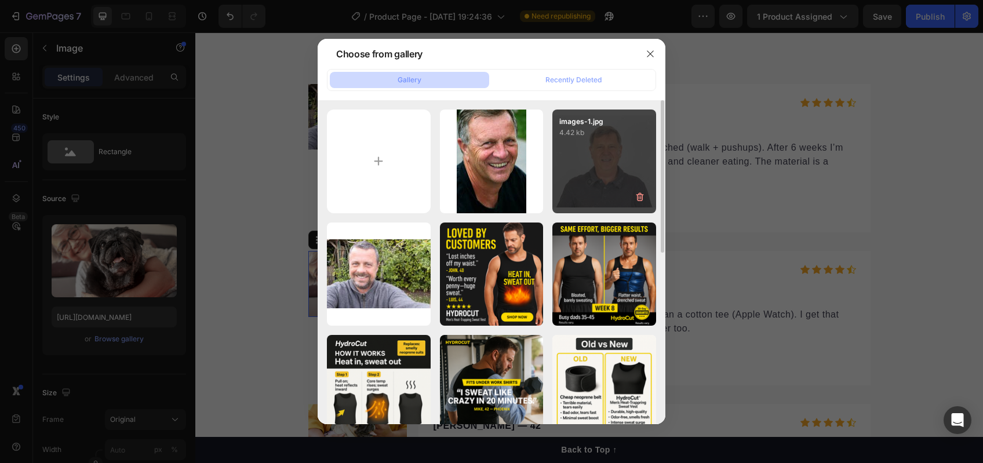
drag, startPoint x: 571, startPoint y: 176, endPoint x: 563, endPoint y: 201, distance: 26.2
click at [571, 177] on div "images-1.jpg 4.42 kb" at bounding box center [604, 162] width 104 height 104
type input "https://cdn.shopify.com/s/files/1/0724/8953/3592/files/gempages_581550177500791…"
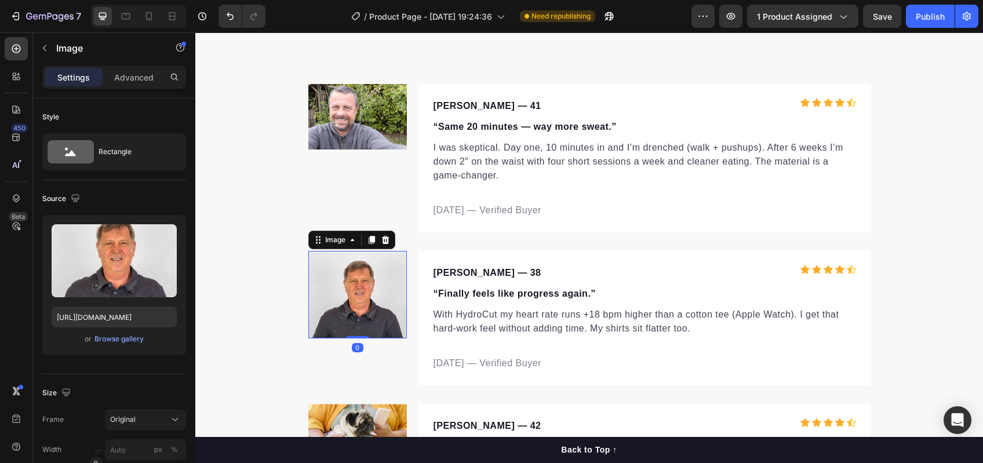
scroll to position [2970, 0]
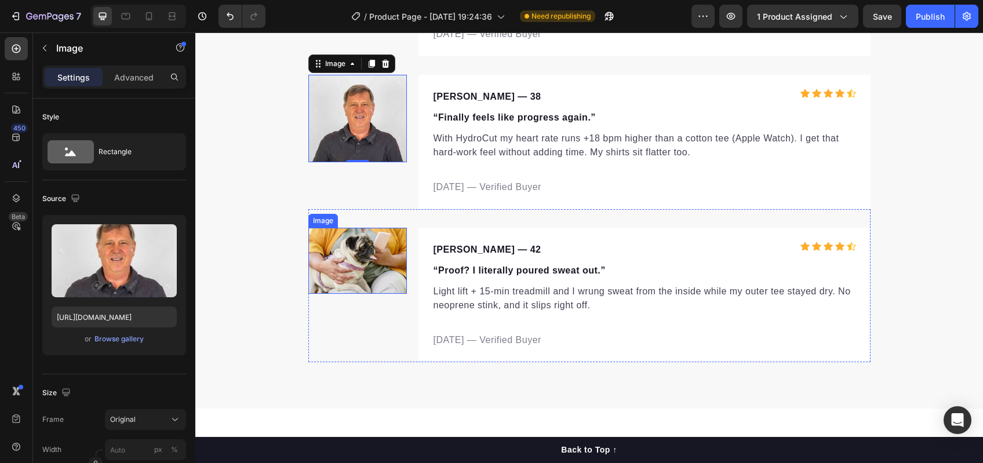
drag, startPoint x: 359, startPoint y: 275, endPoint x: 363, endPoint y: 300, distance: 25.3
click at [359, 275] on img at bounding box center [357, 261] width 99 height 66
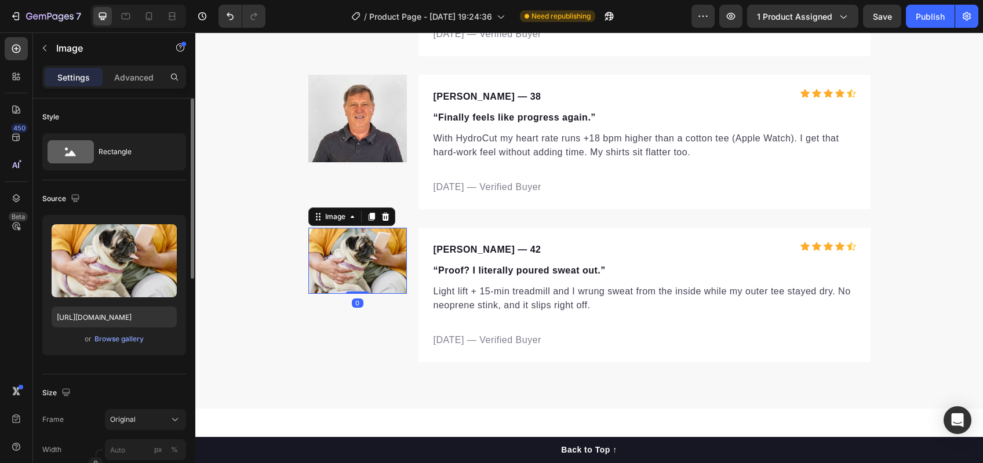
click at [126, 345] on div "or Browse gallery" at bounding box center [114, 339] width 125 height 14
click at [119, 336] on div "Browse gallery" at bounding box center [118, 339] width 49 height 10
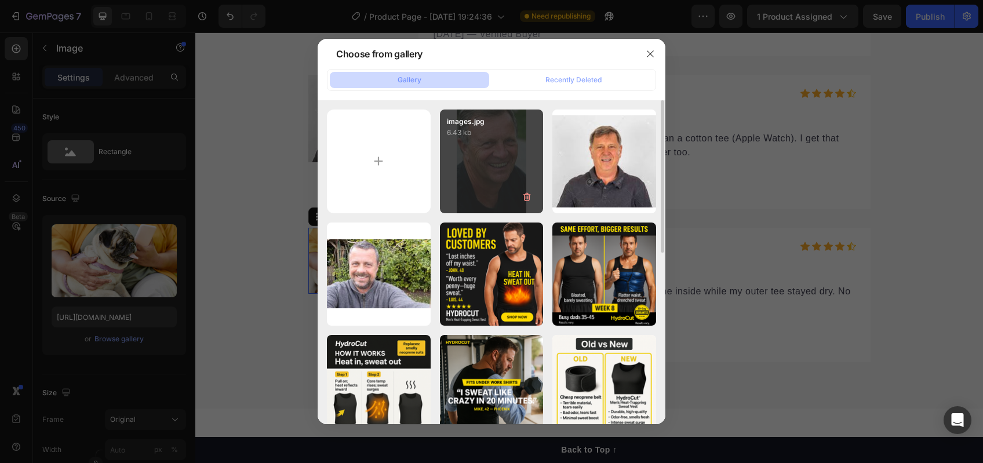
click at [507, 169] on div "images.jpg 6.43 kb" at bounding box center [492, 162] width 104 height 104
type input "https://cdn.shopify.com/s/files/1/0724/8953/3592/files/gempages_581550177500791…"
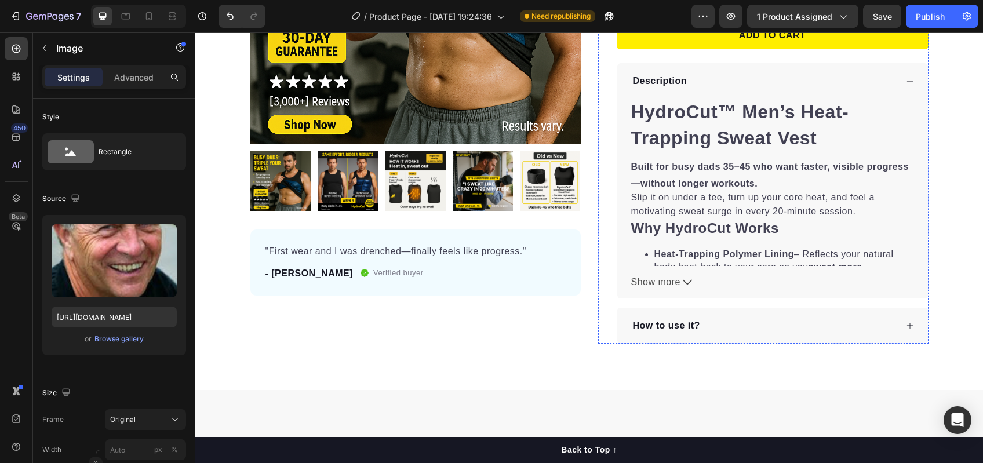
scroll to position [0, 0]
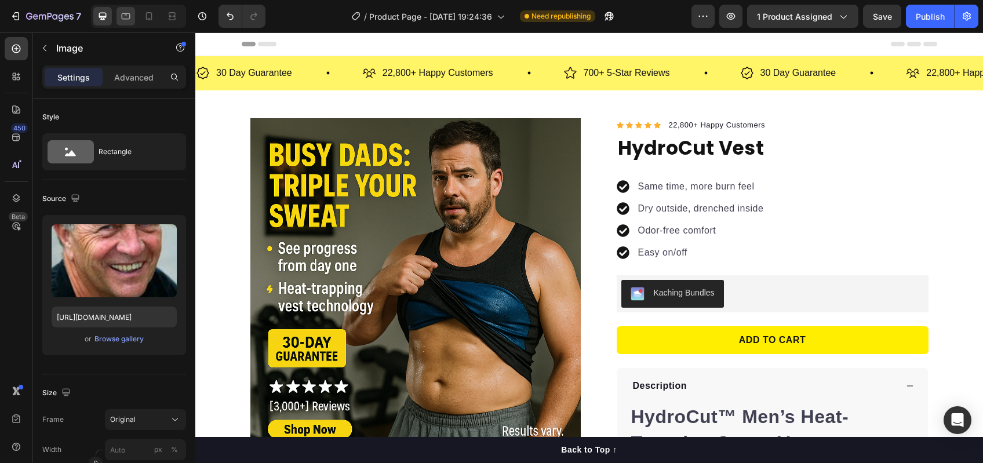
click at [123, 12] on icon at bounding box center [126, 16] width 12 height 12
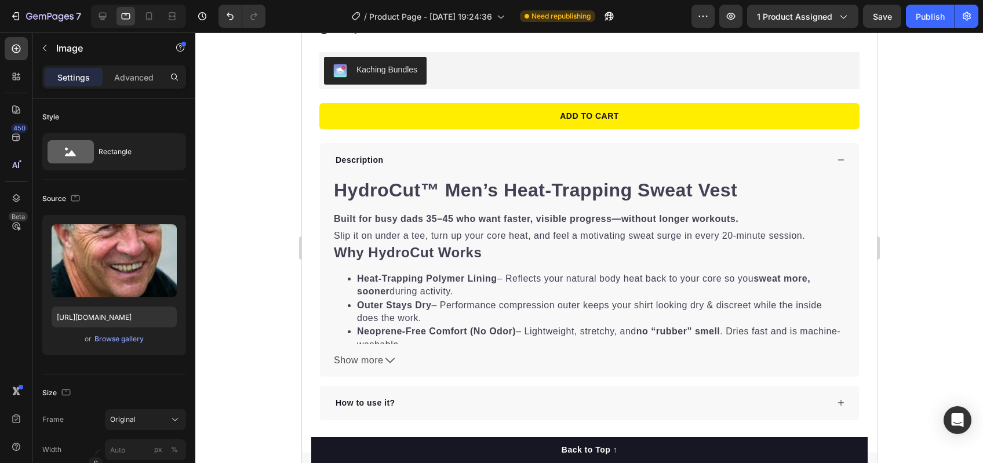
scroll to position [1068, 0]
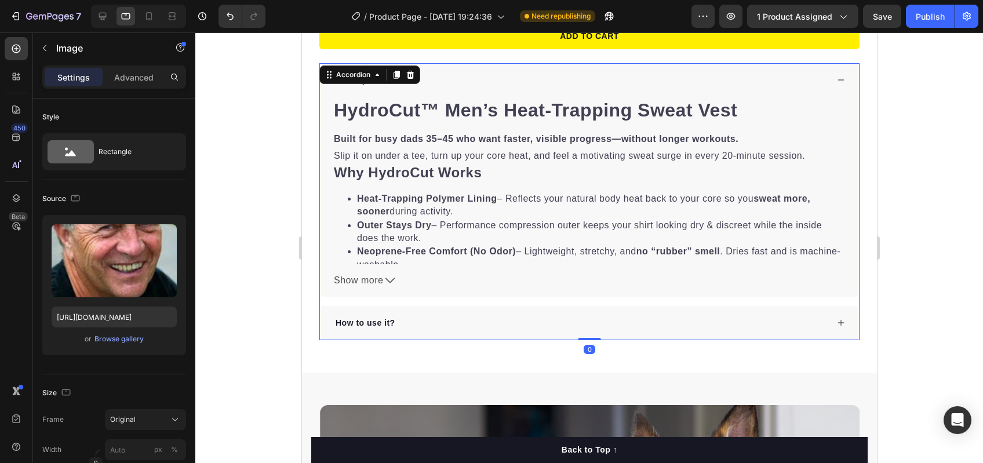
click at [552, 306] on div "How to use it?" at bounding box center [588, 323] width 539 height 34
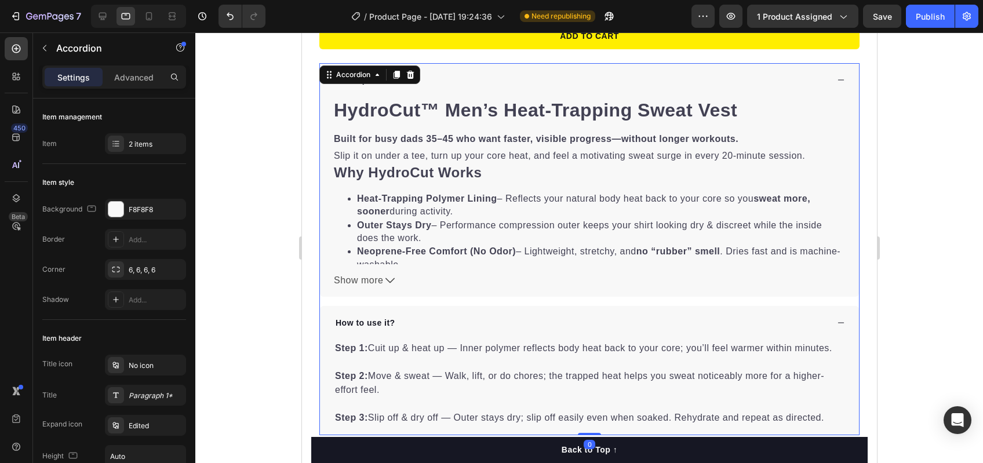
click at [496, 306] on div "How to use it?" at bounding box center [588, 323] width 539 height 34
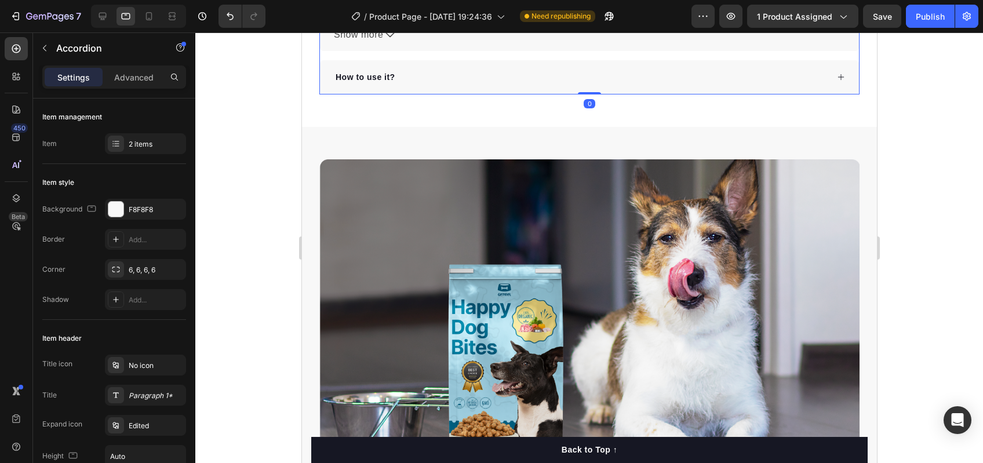
scroll to position [1373, 0]
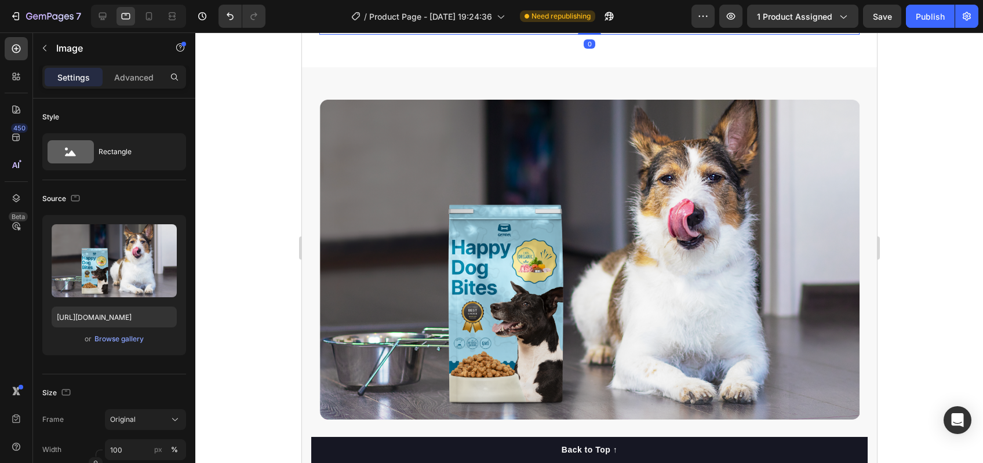
click at [496, 301] on img at bounding box center [589, 260] width 540 height 321
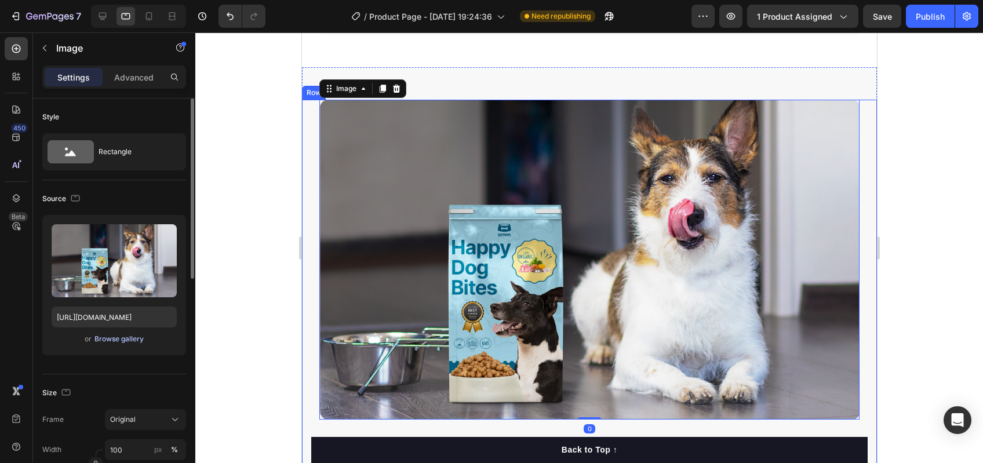
click at [113, 341] on div "Browse gallery" at bounding box center [118, 339] width 49 height 10
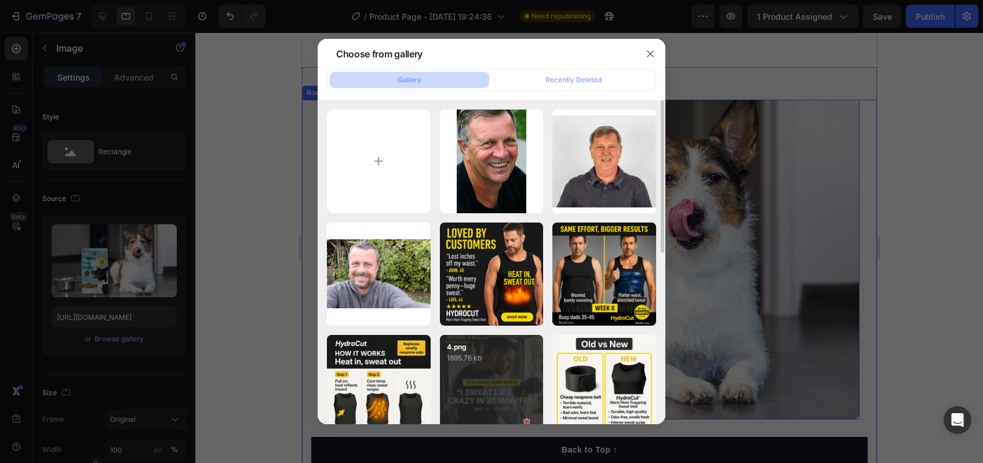
drag, startPoint x: 508, startPoint y: 376, endPoint x: 521, endPoint y: 354, distance: 25.4
click at [508, 376] on div "4.png 1895.76 kb" at bounding box center [492, 387] width 104 height 104
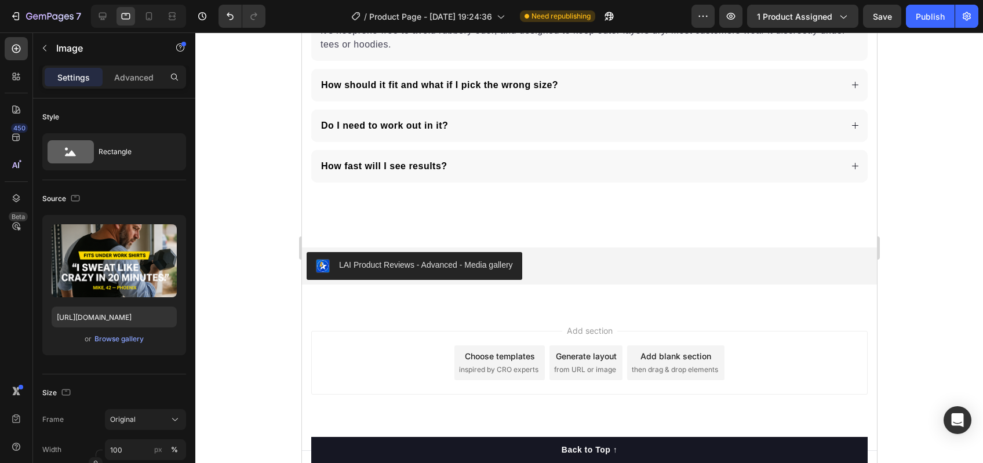
scroll to position [5160, 0]
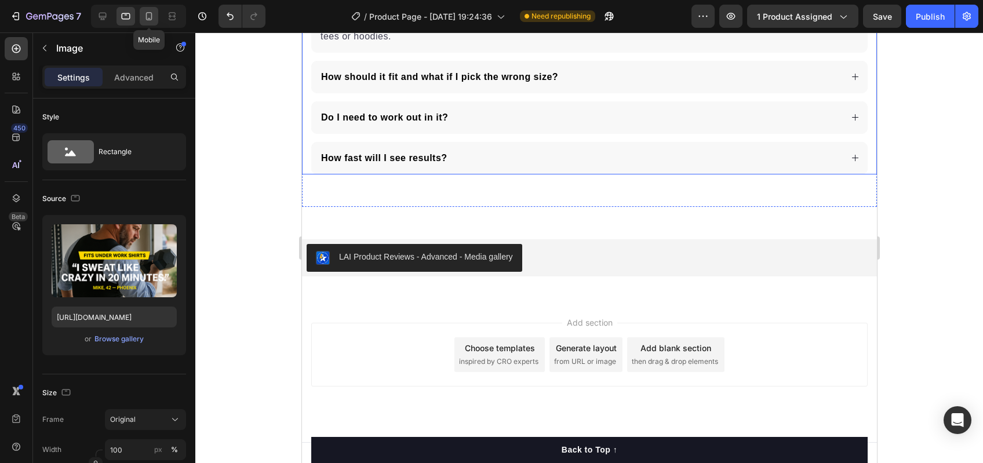
click at [154, 18] on icon at bounding box center [149, 16] width 12 height 12
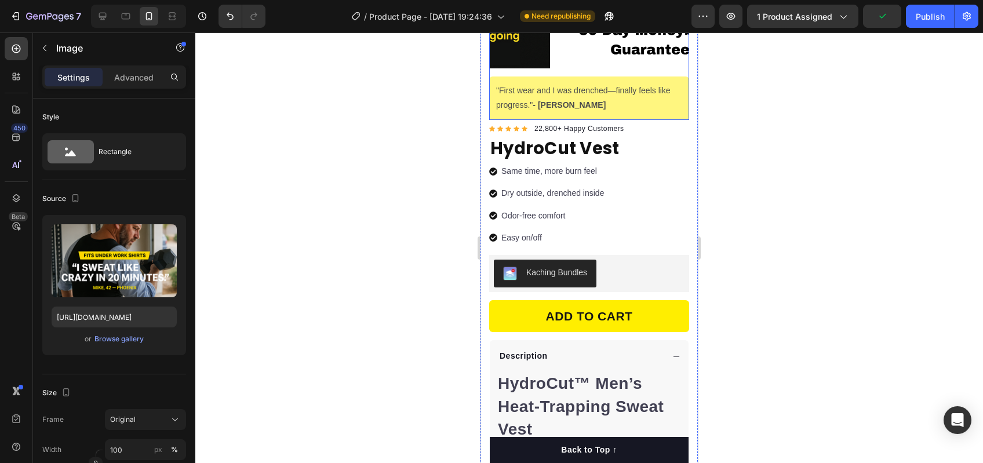
scroll to position [164, 0]
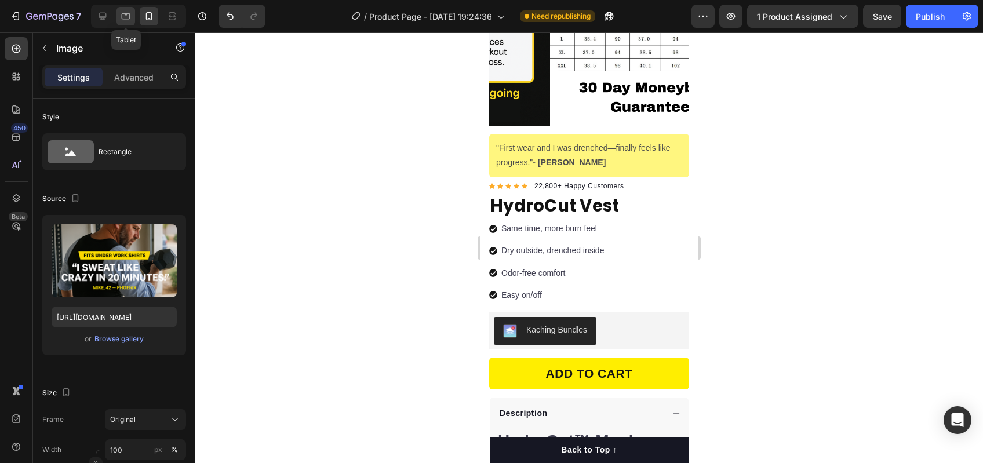
click at [132, 15] on div at bounding box center [126, 16] width 19 height 19
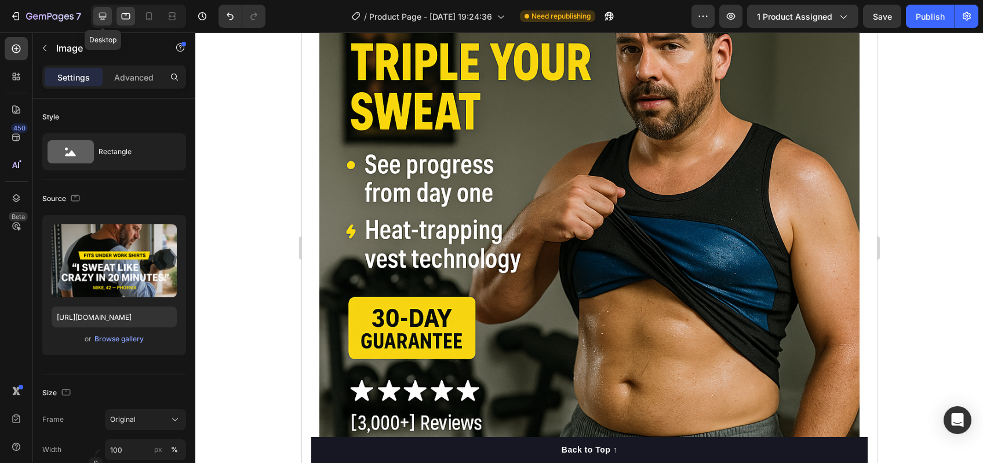
click at [111, 12] on div at bounding box center [102, 16] width 19 height 19
type input "https://gempages-demo.myshopify.com/cdn/shop/t/1/assets/495611768014373769-7ae9…"
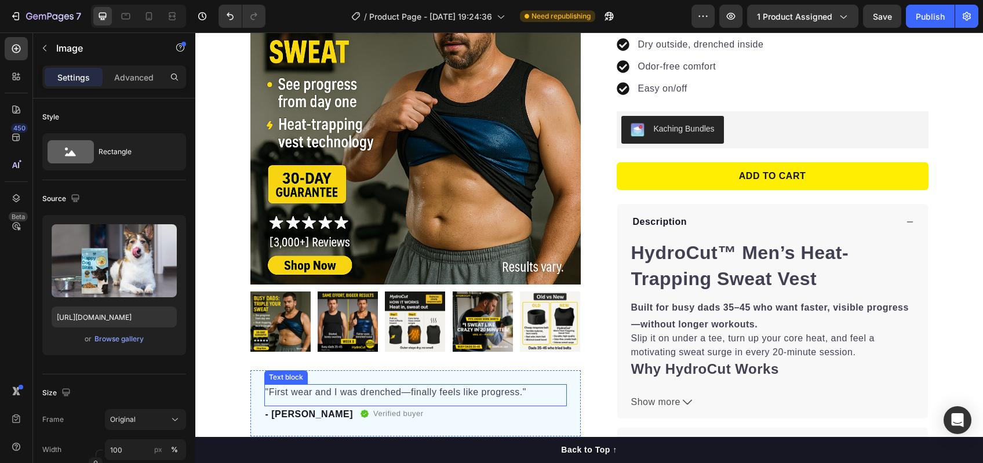
click at [385, 401] on div ""First wear and I was drenched—finally feels like progress." Text block" at bounding box center [415, 395] width 303 height 22
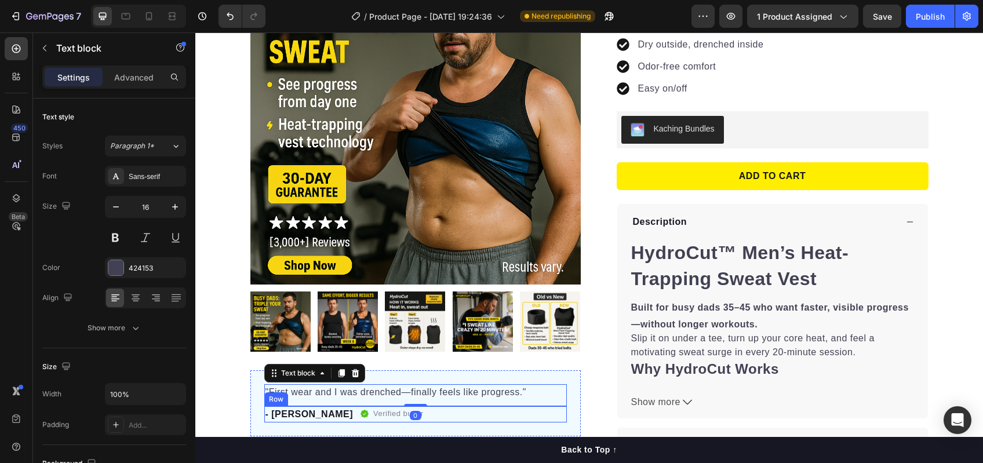
click at [387, 413] on div "- Mark T. Text block Verified buyer Item list Row" at bounding box center [415, 414] width 303 height 16
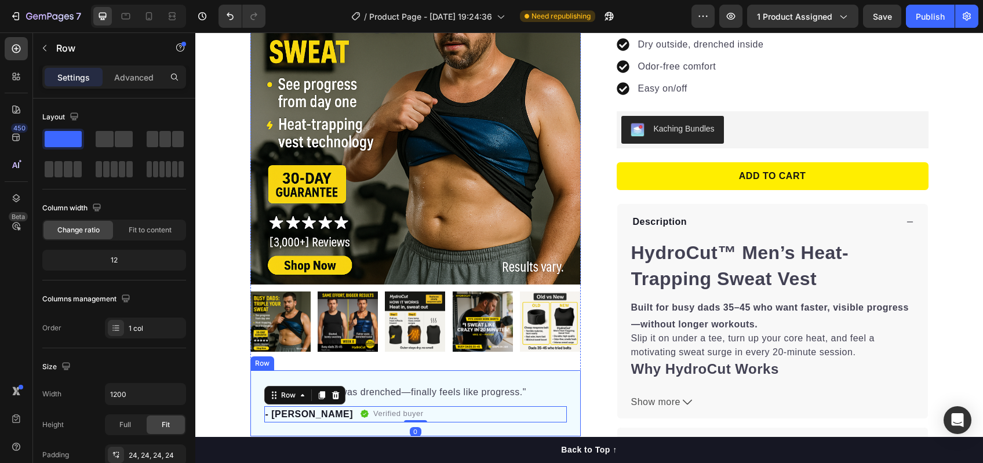
click at [398, 381] on div ""First wear and I was drenched—finally feels like progress." Text block - Mark …" at bounding box center [415, 403] width 330 height 66
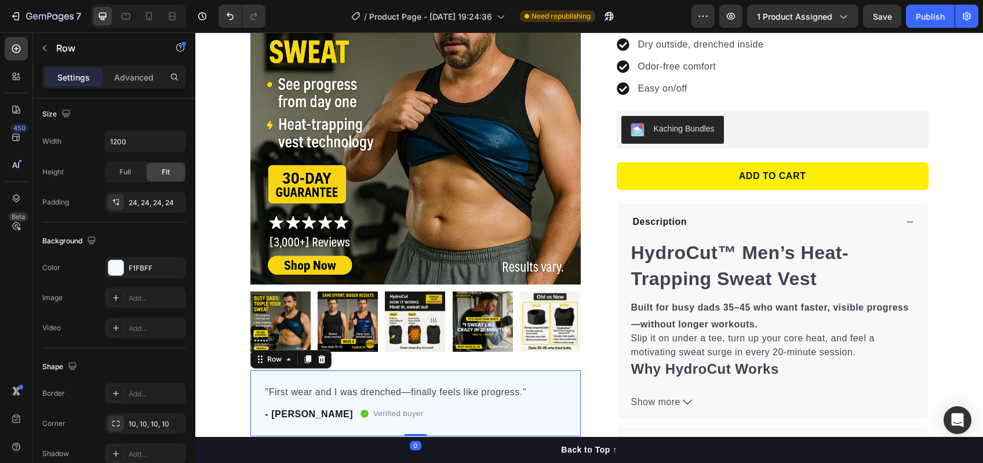
scroll to position [310, 0]
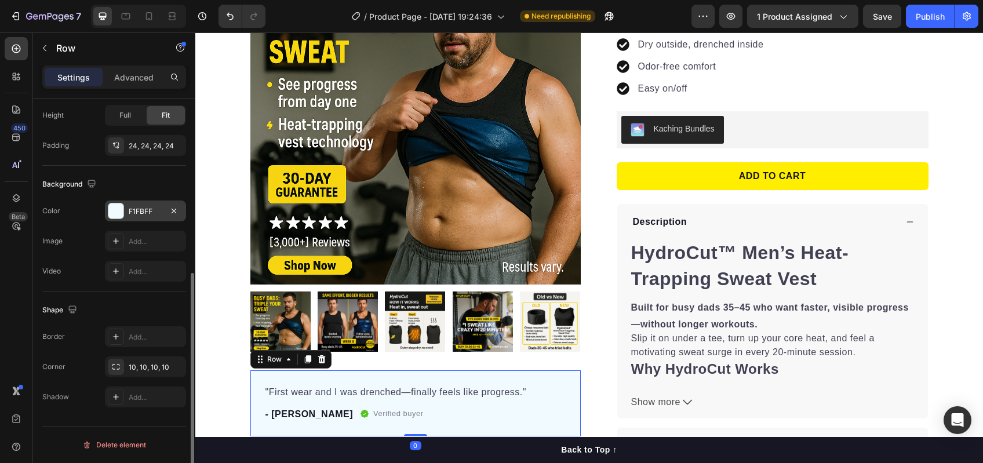
click at [108, 205] on div at bounding box center [115, 210] width 15 height 15
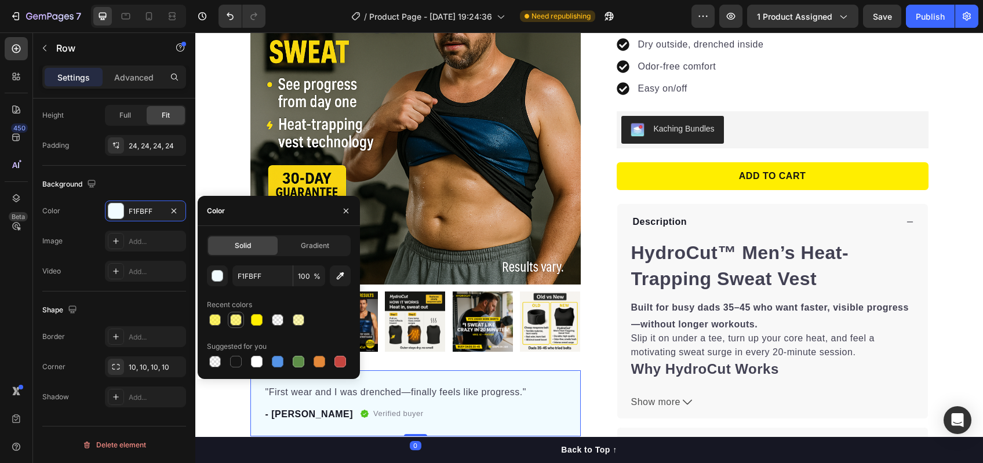
click at [243, 315] on div at bounding box center [236, 320] width 16 height 16
type input "FFEE00"
type input "50"
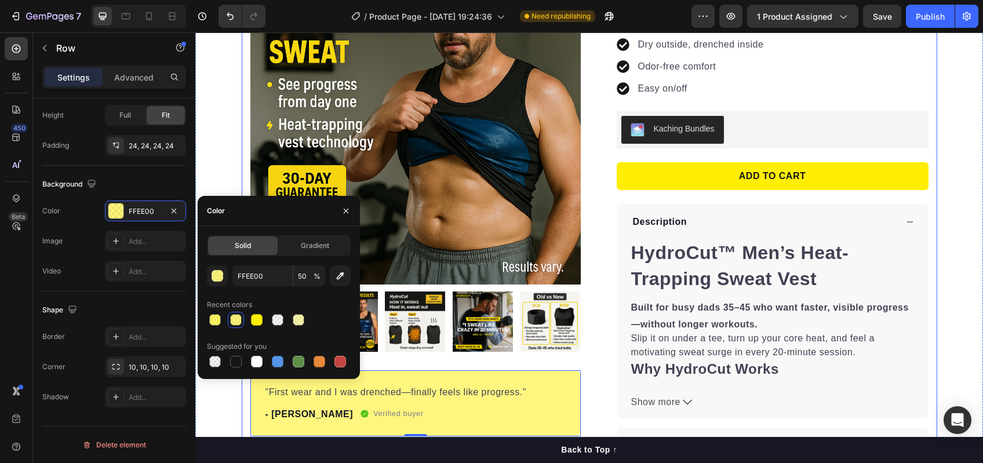
click at [591, 303] on div "Product Images "First wear and I was drenched—finally feels like progress." Tex…" at bounding box center [590, 208] width 696 height 509
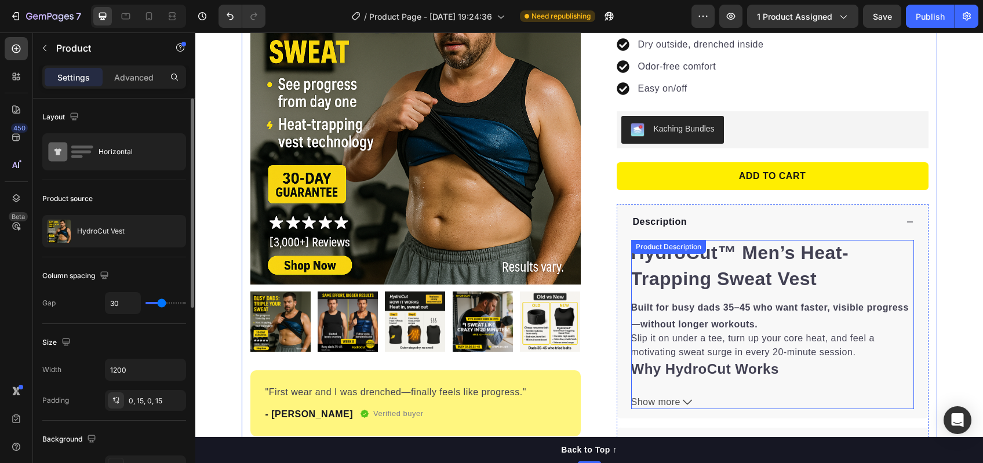
scroll to position [0, 0]
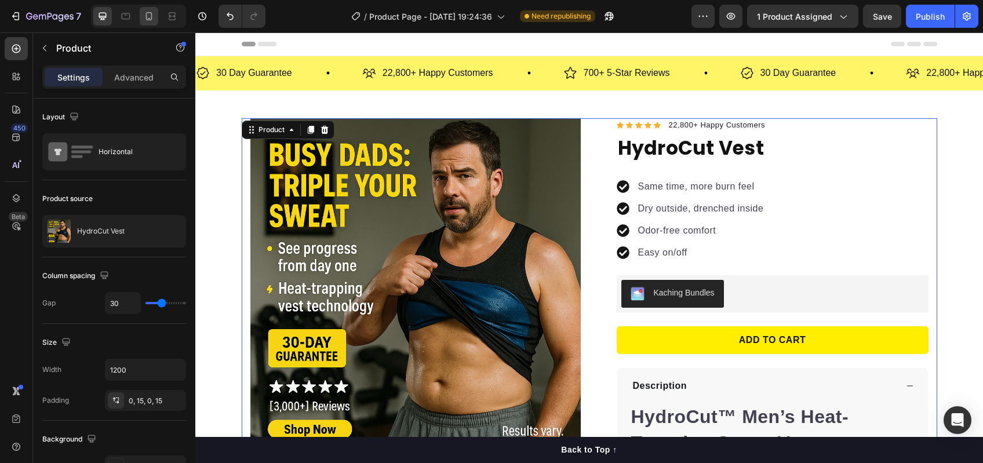
click at [150, 20] on icon at bounding box center [149, 16] width 12 height 12
type input "100%"
type input "0"
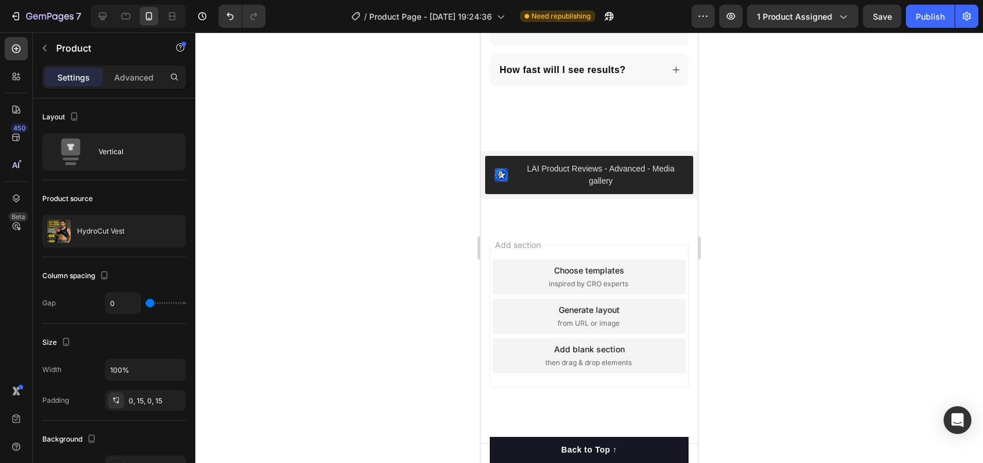
scroll to position [4098, 0]
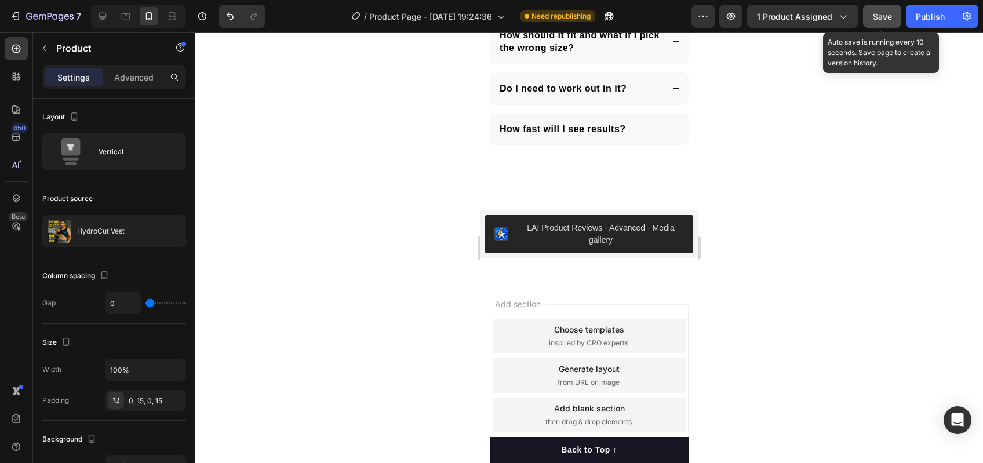
click at [863, 17] on button "Save" at bounding box center [882, 16] width 38 height 23
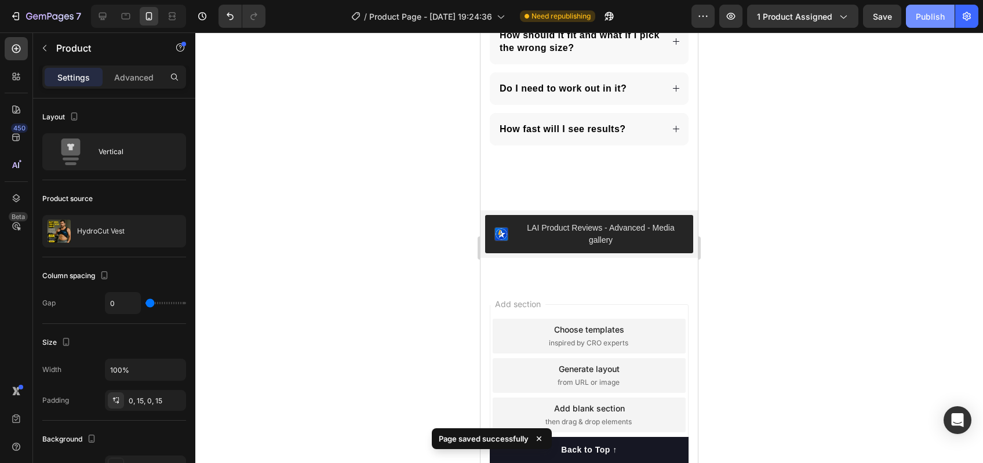
click at [918, 17] on div "Publish" at bounding box center [930, 16] width 29 height 12
click at [712, 18] on button "button" at bounding box center [702, 16] width 23 height 23
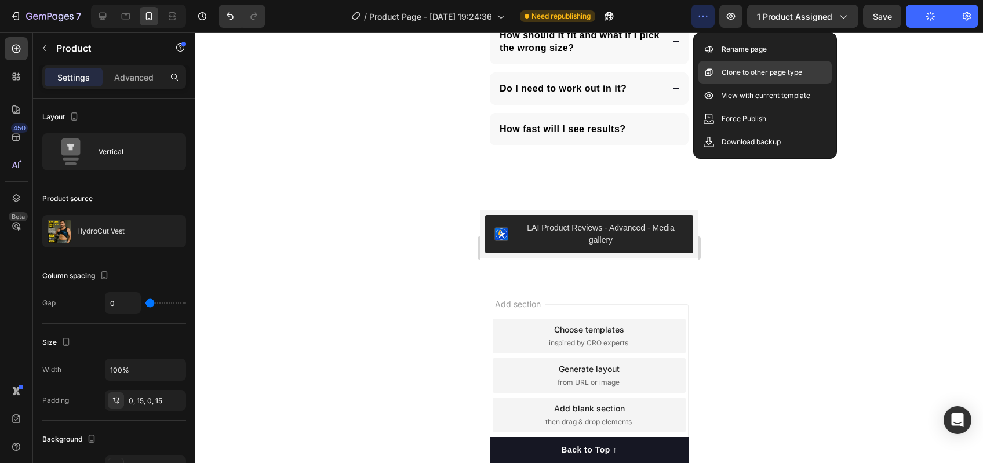
click at [709, 76] on icon at bounding box center [709, 73] width 8 height 8
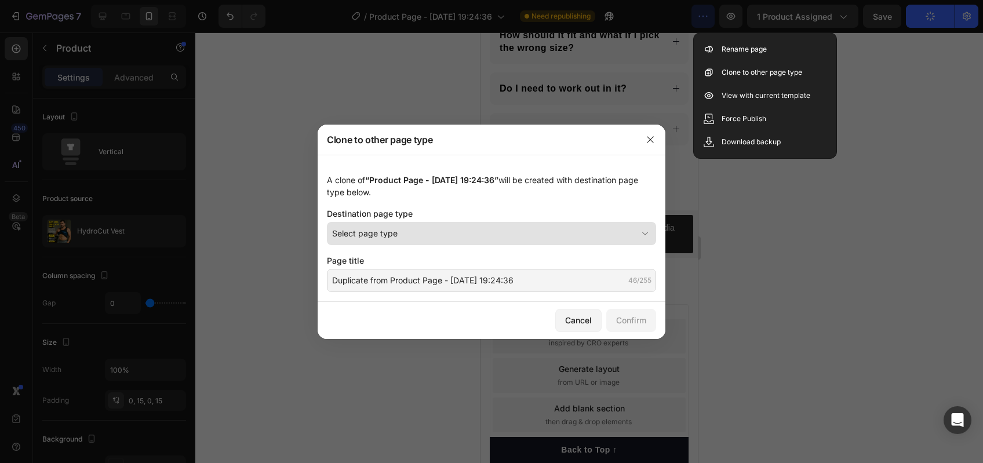
click at [372, 234] on span "Select page type" at bounding box center [364, 233] width 65 height 12
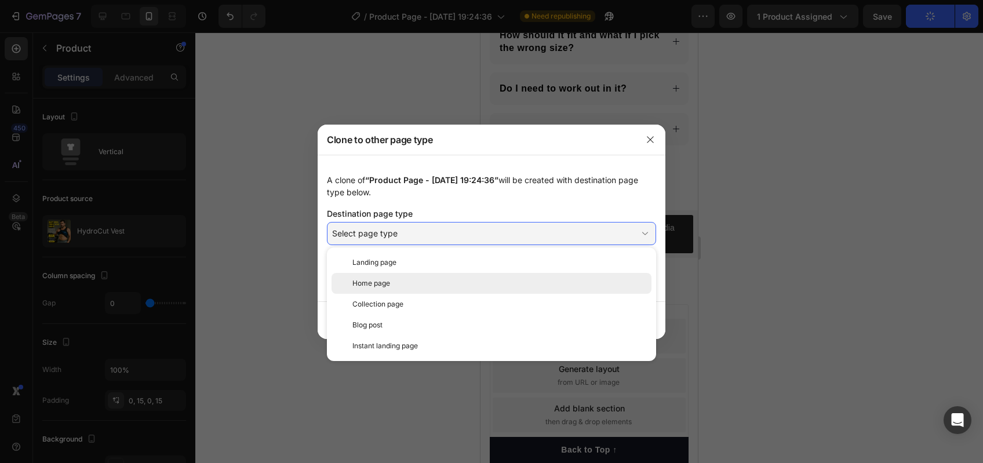
click at [384, 283] on span "Home page" at bounding box center [371, 283] width 38 height 10
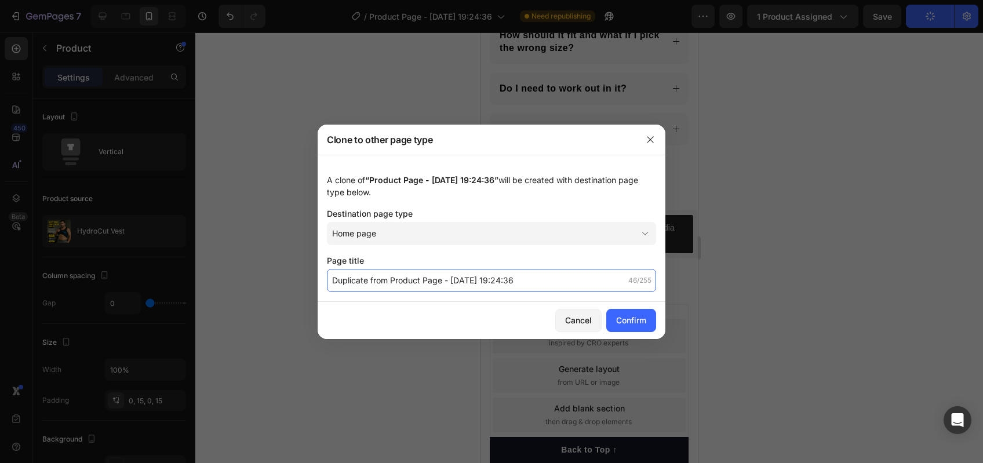
drag, startPoint x: 418, startPoint y: 280, endPoint x: 429, endPoint y: 281, distance: 11.6
click at [418, 280] on input "Duplicate from Product Page - Aug 25, 19:24:36" at bounding box center [491, 280] width 329 height 23
click at [555, 280] on input "Duplicate from Product Page - Aug 25, 19:24:36" at bounding box center [491, 280] width 329 height 23
drag, startPoint x: 491, startPoint y: 275, endPoint x: 324, endPoint y: 270, distance: 167.0
click at [325, 271] on div "A clone of “Product Page - Aug 25, 19:24:36” will be created with destination p…" at bounding box center [492, 228] width 348 height 147
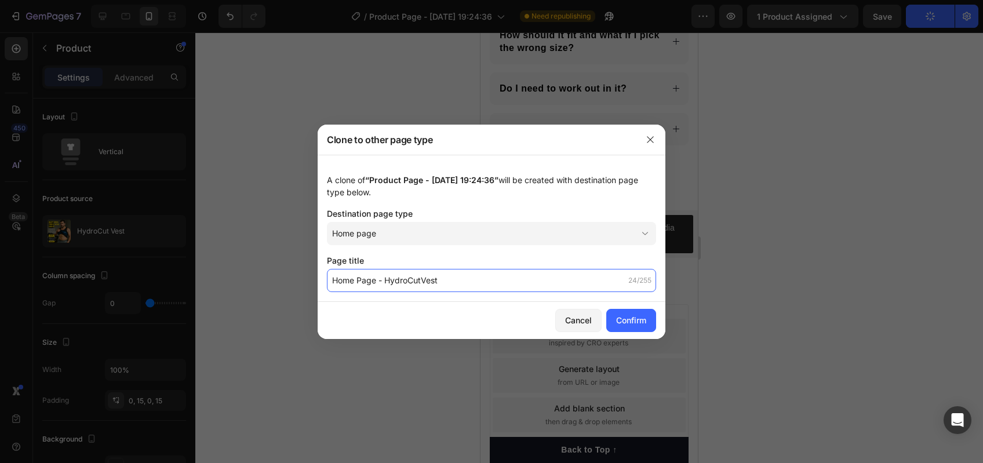
click at [422, 275] on input "Home Page - HydroCutVest" at bounding box center [491, 280] width 329 height 23
type input "Home Page - HydroCut Vest"
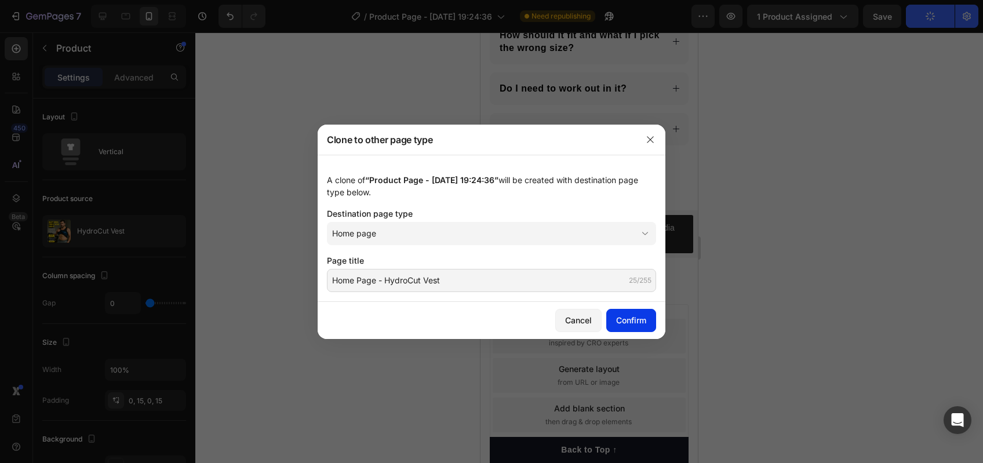
click at [634, 318] on div "Confirm" at bounding box center [631, 320] width 30 height 12
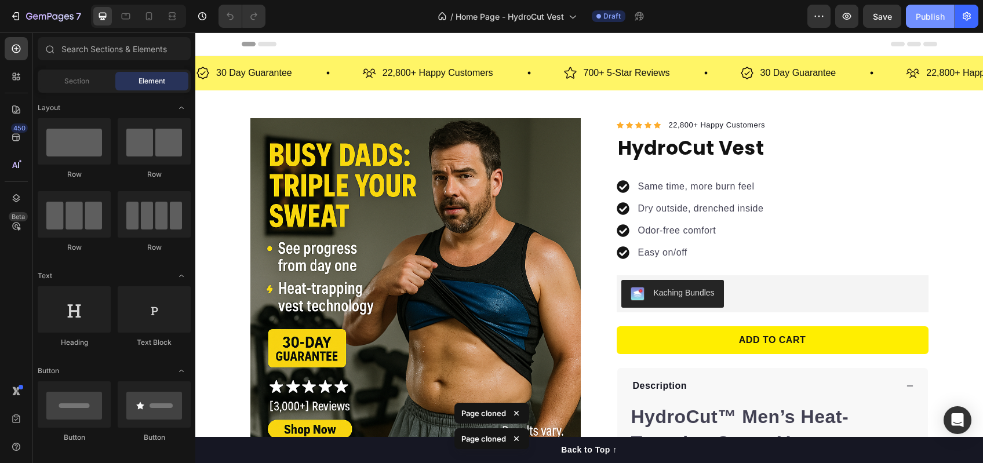
click at [944, 17] on div "Publish" at bounding box center [930, 16] width 29 height 12
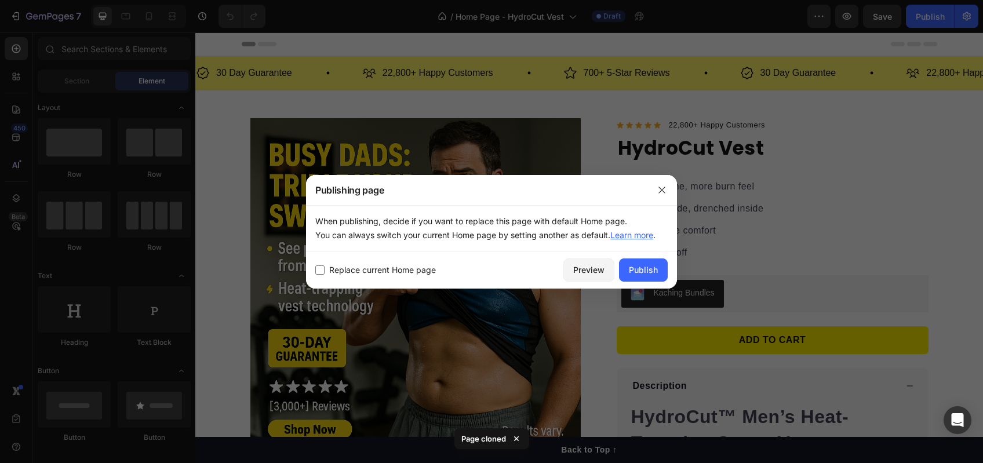
click at [405, 275] on span "Replace current Home page" at bounding box center [382, 270] width 107 height 14
checkbox input "true"
click at [650, 273] on div "Publish" at bounding box center [643, 270] width 29 height 12
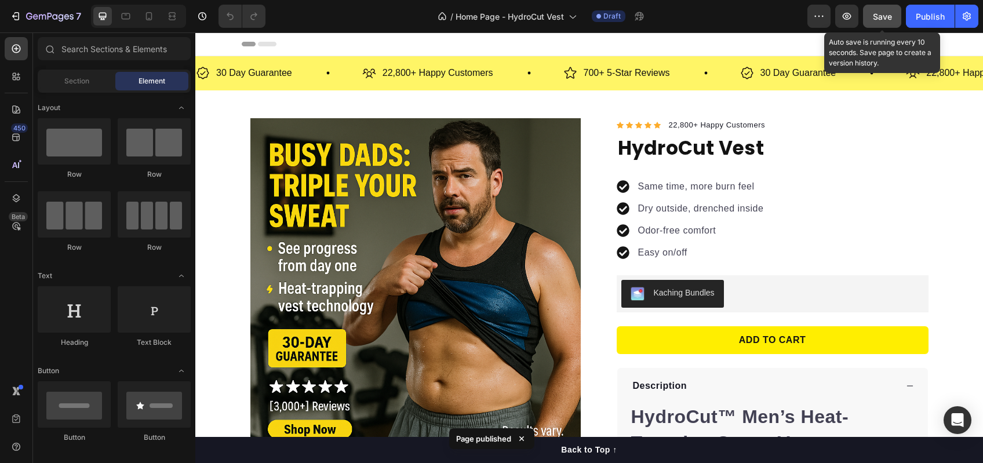
click at [883, 26] on button "Save" at bounding box center [882, 16] width 38 height 23
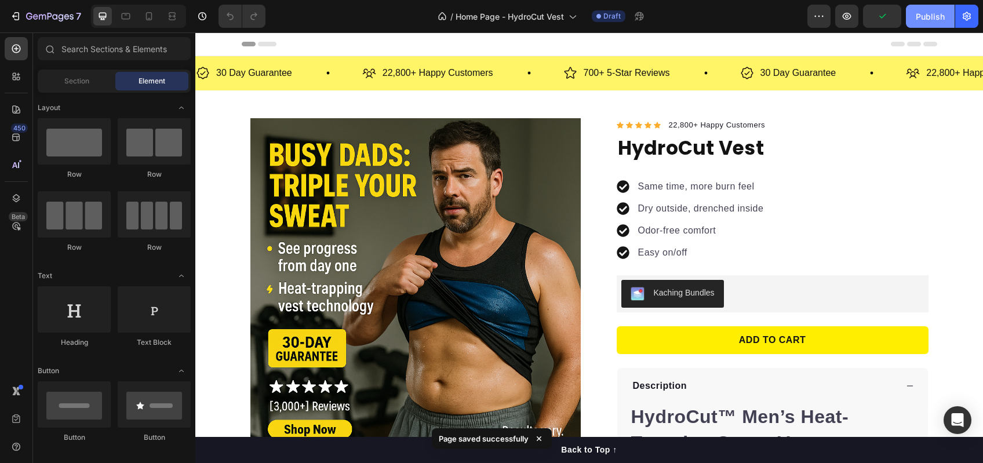
click at [934, 21] on div "Publish" at bounding box center [930, 16] width 29 height 12
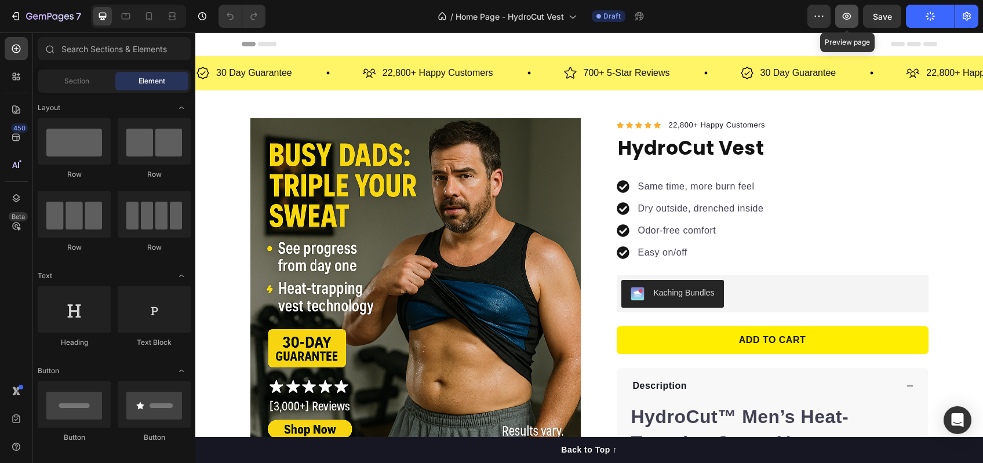
click at [840, 21] on button "button" at bounding box center [846, 16] width 23 height 23
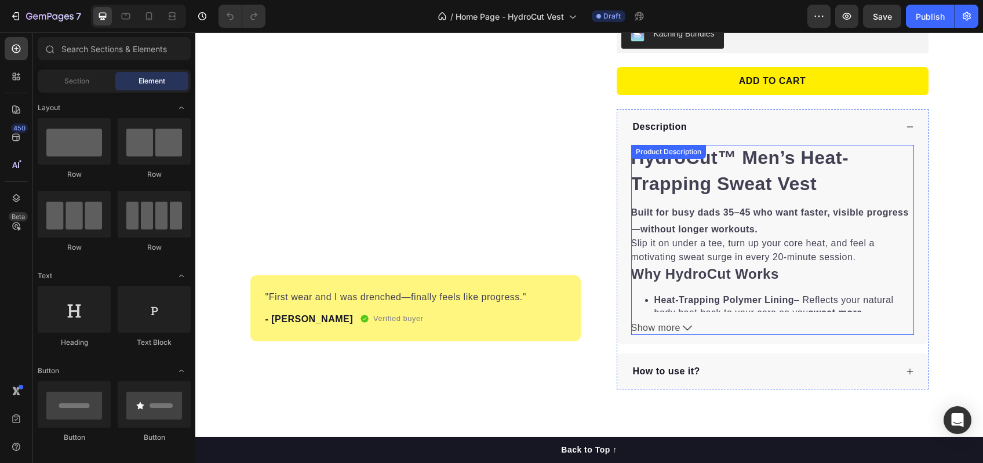
scroll to position [57, 0]
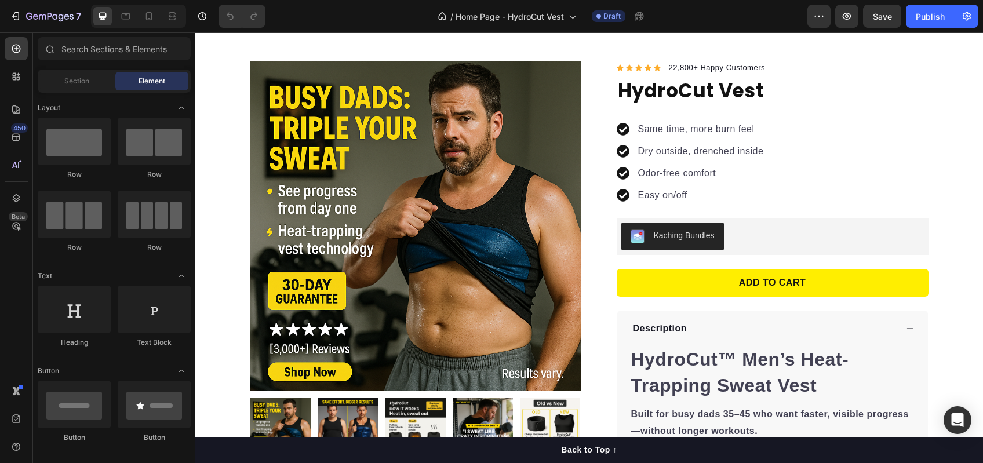
click at [135, 16] on div at bounding box center [138, 16] width 95 height 23
click at [129, 17] on icon at bounding box center [126, 16] width 12 height 12
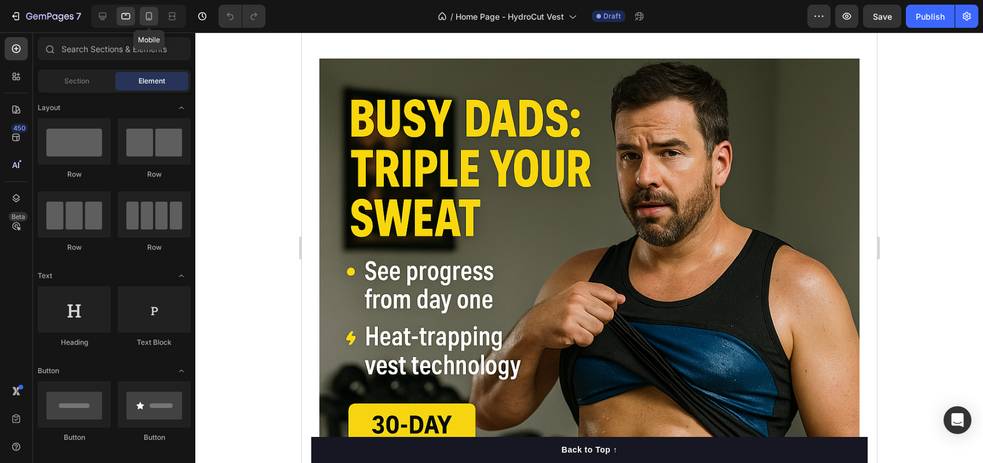
click at [149, 16] on icon at bounding box center [149, 16] width 12 height 12
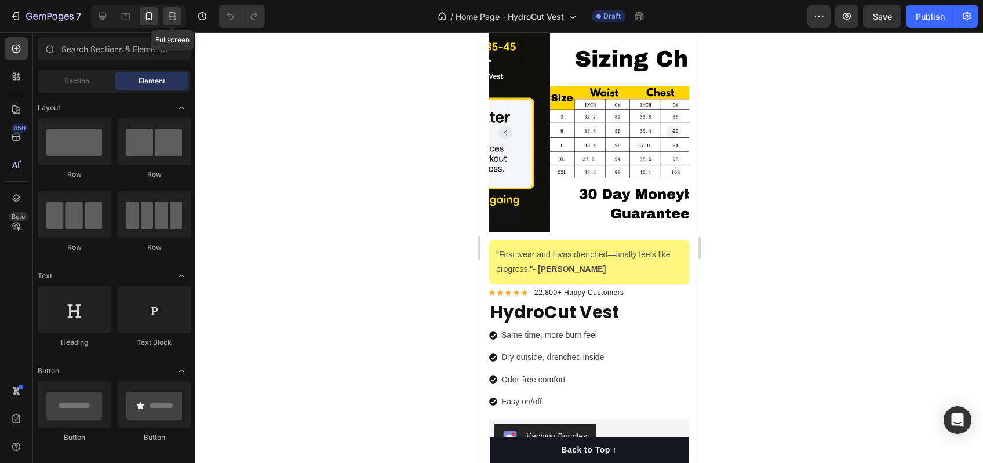
click at [168, 16] on icon at bounding box center [172, 16] width 12 height 12
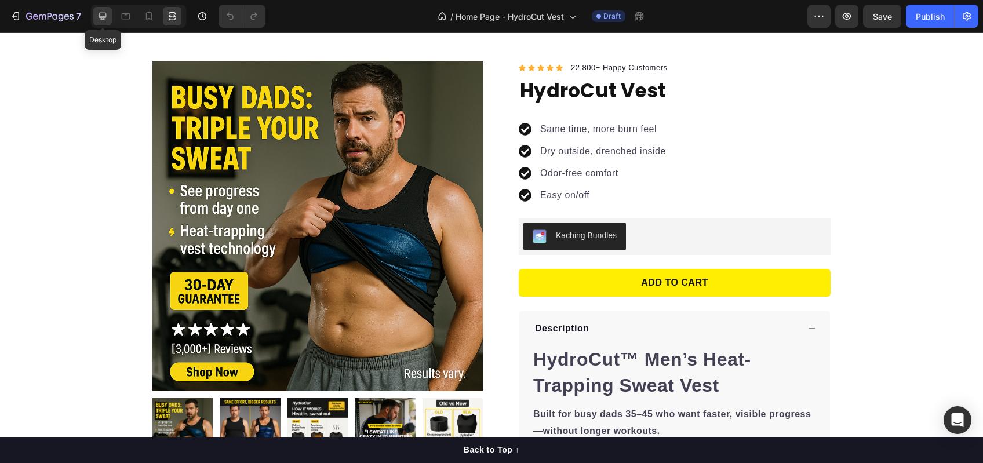
click at [111, 16] on div at bounding box center [102, 16] width 19 height 19
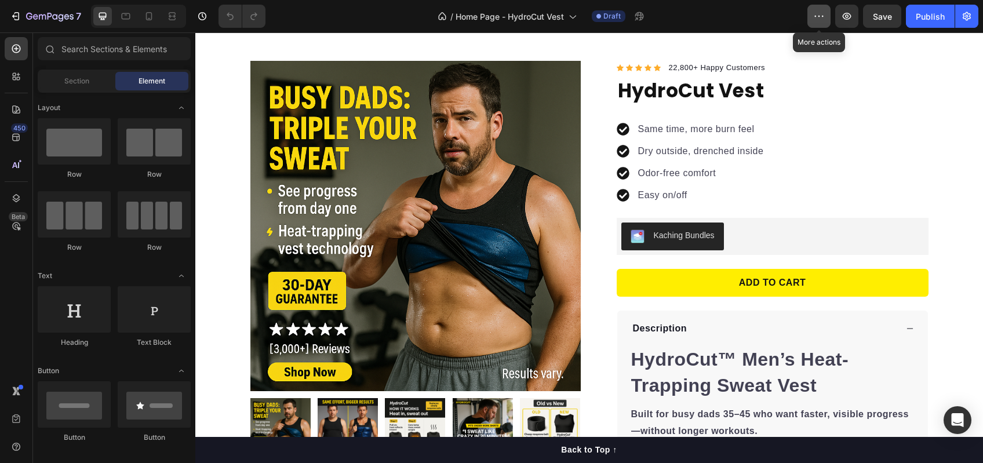
click at [825, 17] on icon "button" at bounding box center [819, 16] width 12 height 12
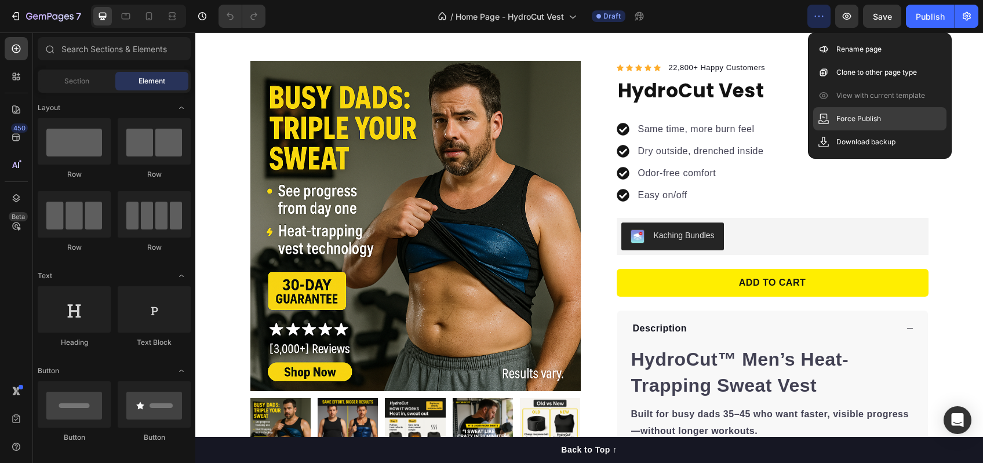
click at [830, 130] on div "Force Publish" at bounding box center [879, 141] width 133 height 23
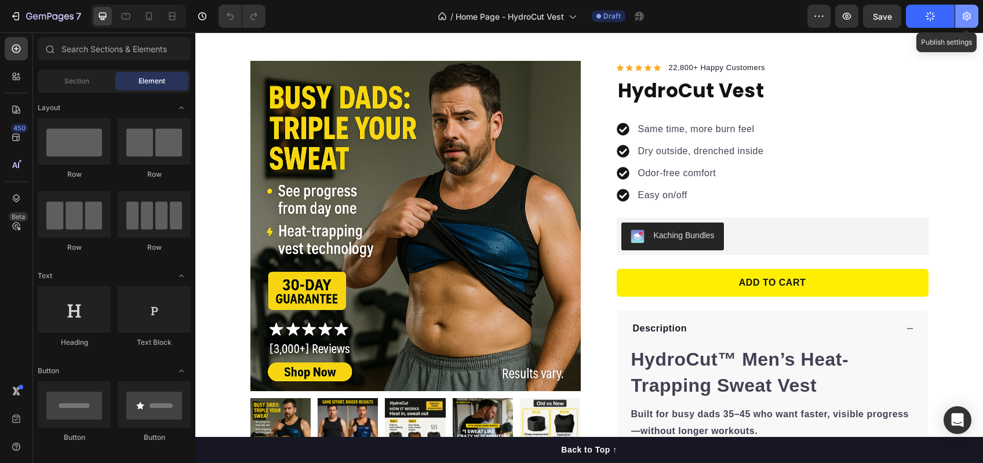
click at [967, 9] on button "button" at bounding box center [966, 16] width 23 height 23
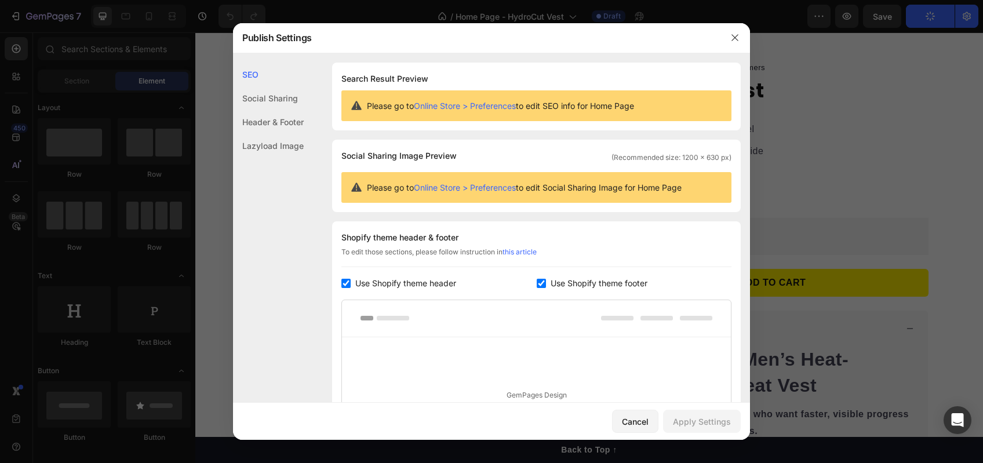
scroll to position [140, 0]
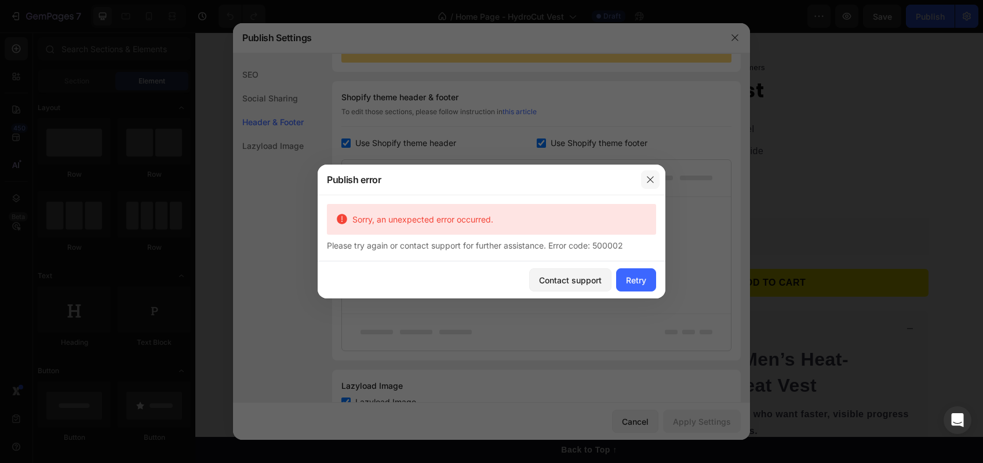
click at [645, 185] on button "button" at bounding box center [650, 179] width 19 height 19
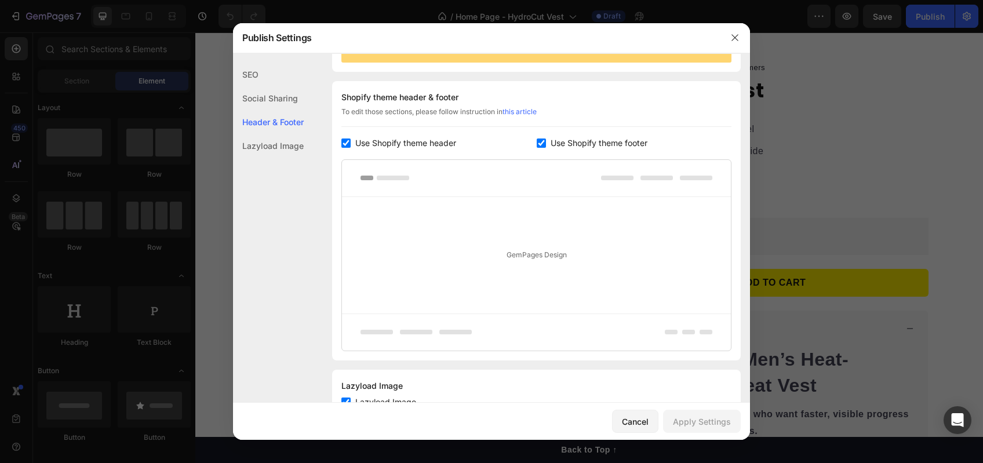
click at [538, 143] on input "checkbox" at bounding box center [541, 143] width 9 height 9
checkbox input "false"
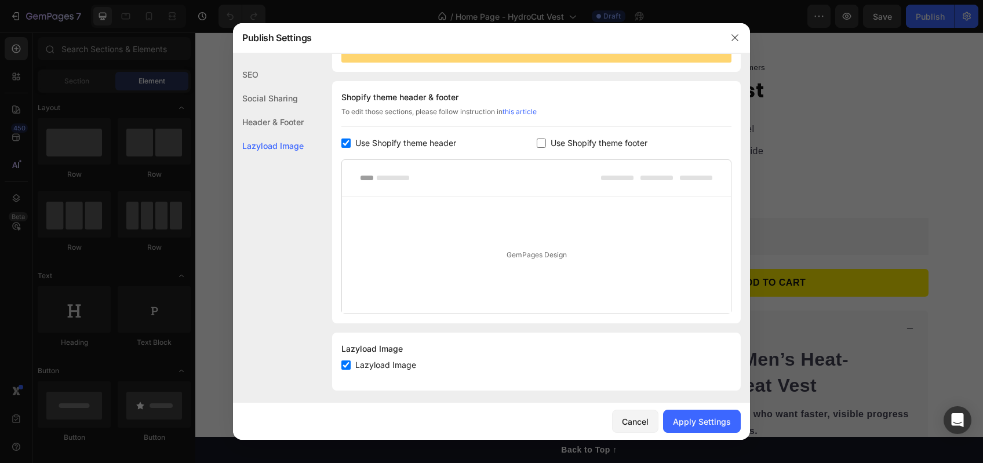
click at [362, 144] on span "Use Shopify theme header" at bounding box center [405, 143] width 101 height 14
checkbox input "false"
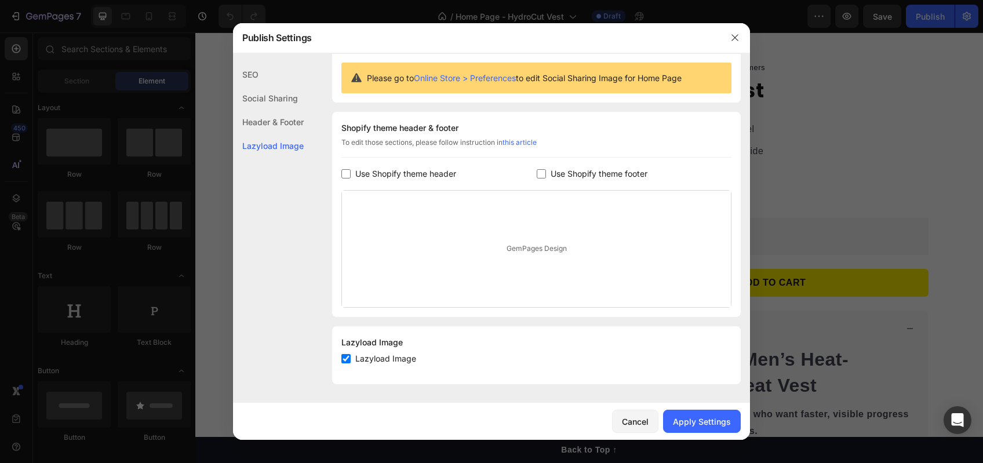
scroll to position [0, 0]
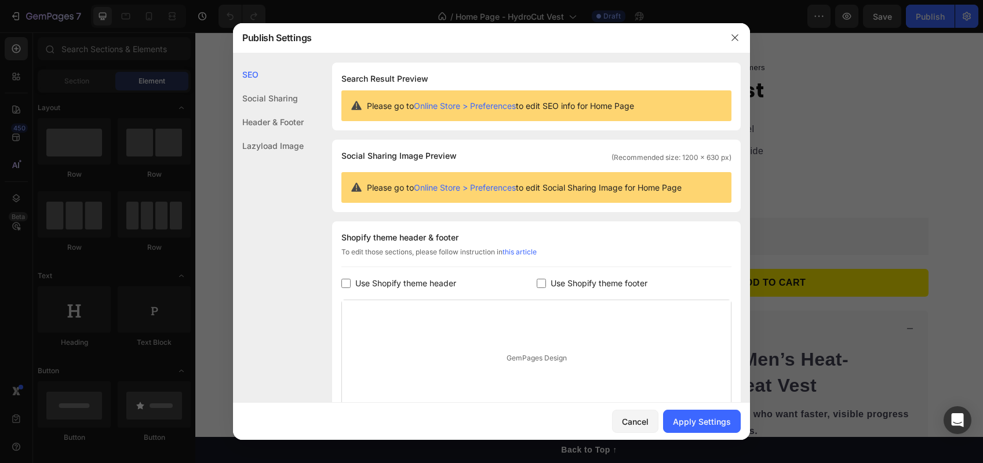
click at [285, 134] on div "Header & Footer" at bounding box center [268, 146] width 71 height 24
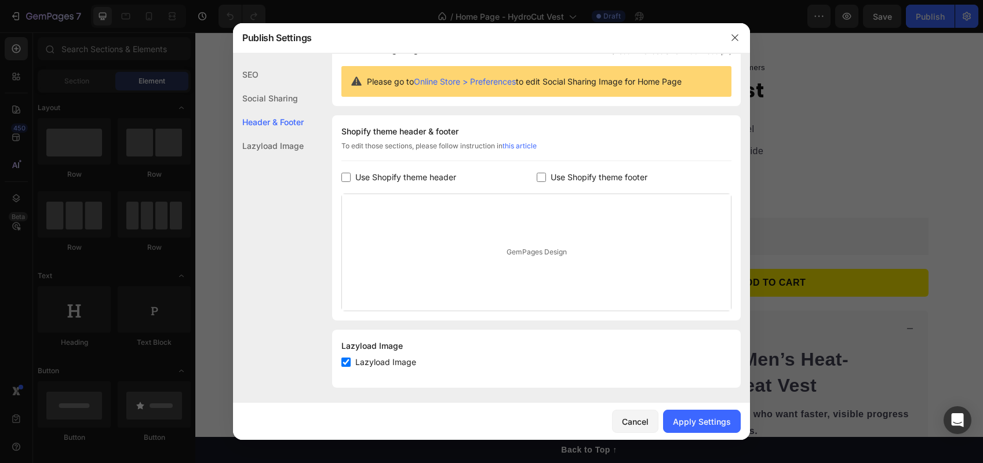
scroll to position [110, 0]
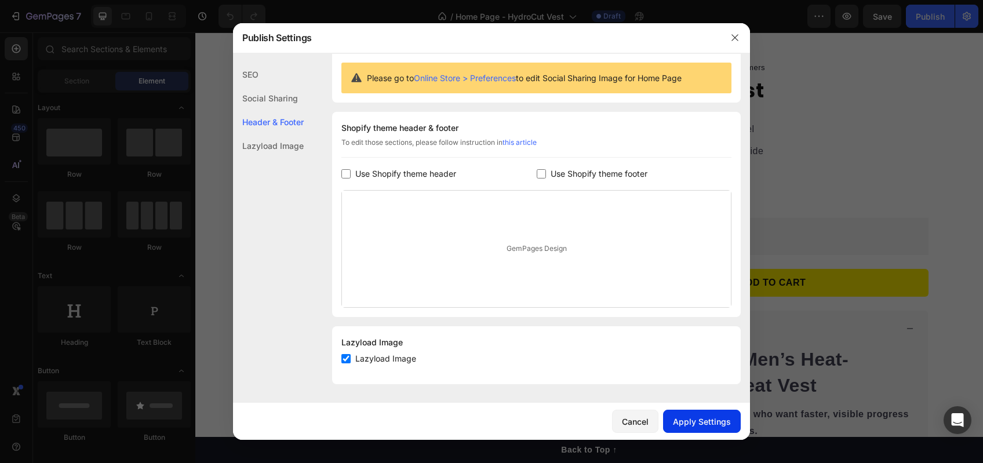
click at [697, 424] on div "Apply Settings" at bounding box center [702, 422] width 58 height 12
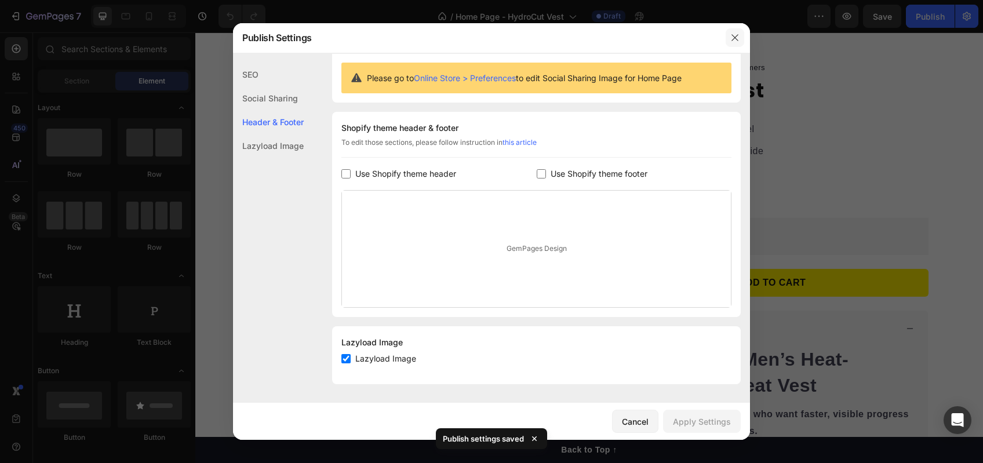
click at [739, 36] on icon "button" at bounding box center [734, 37] width 9 height 9
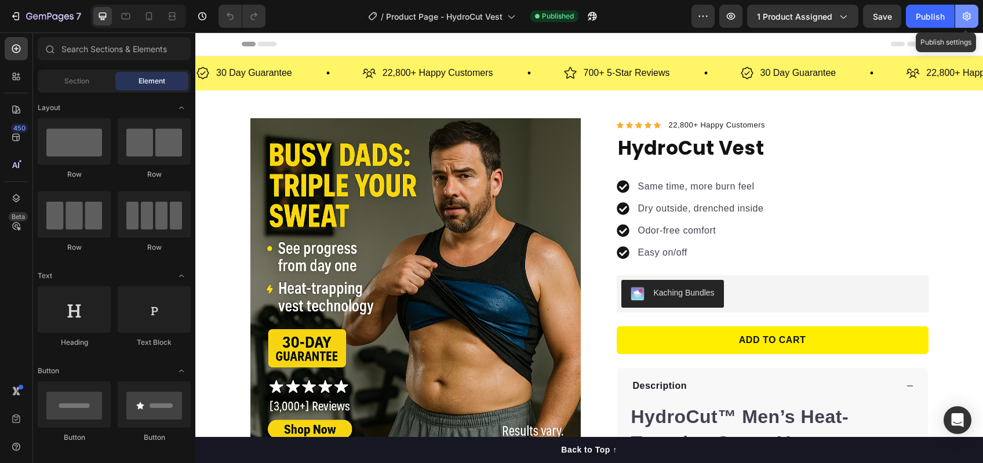
click at [967, 14] on icon "button" at bounding box center [967, 16] width 12 height 12
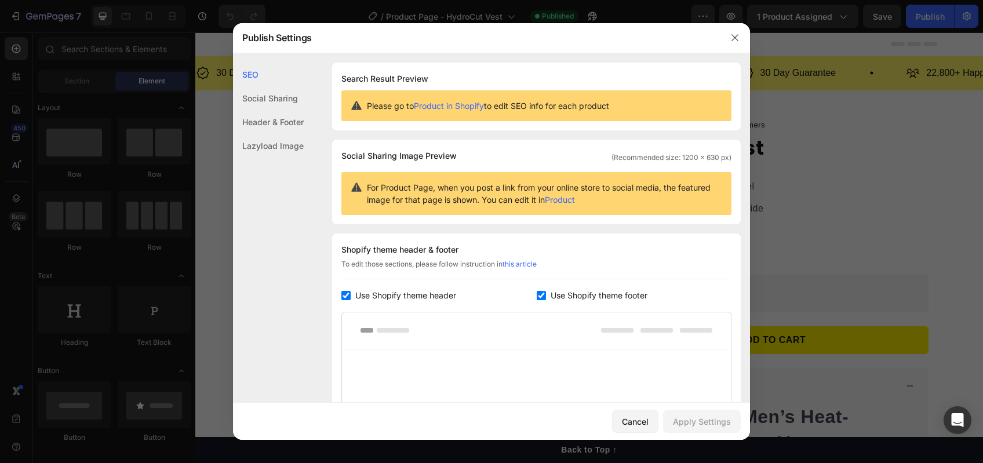
click at [354, 304] on div "Shopify theme header & footer To edit those sections, please follow instruction…" at bounding box center [536, 373] width 409 height 279
click at [391, 297] on span "Use Shopify theme header" at bounding box center [405, 296] width 101 height 14
checkbox input "false"
click at [546, 293] on label "Use Shopify theme footer" at bounding box center [596, 296] width 101 height 14
checkbox input "false"
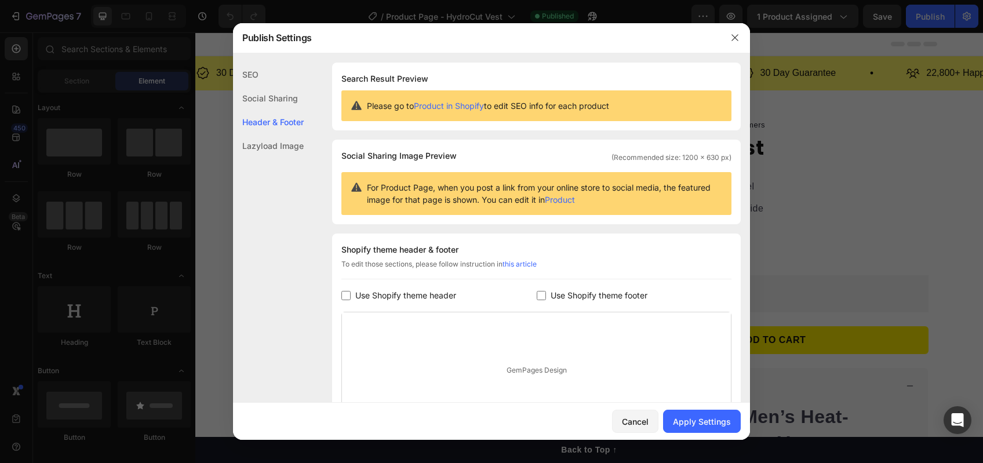
click at [390, 296] on span "Use Shopify theme header" at bounding box center [405, 296] width 101 height 14
checkbox input "true"
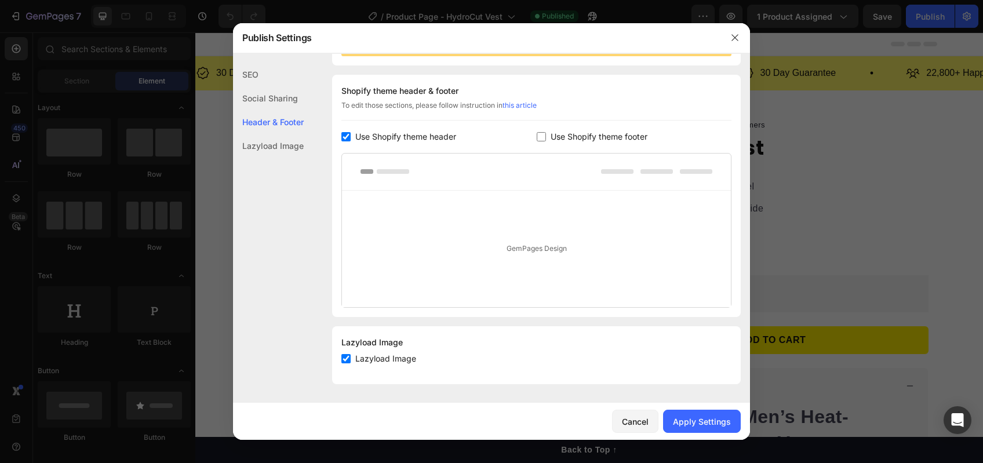
click at [562, 135] on span "Use Shopify theme footer" at bounding box center [599, 137] width 97 height 14
checkbox input "true"
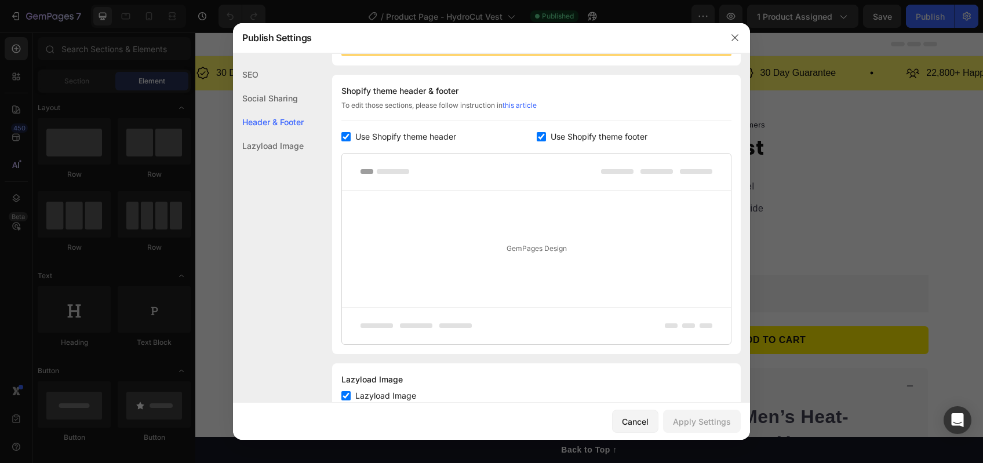
scroll to position [196, 0]
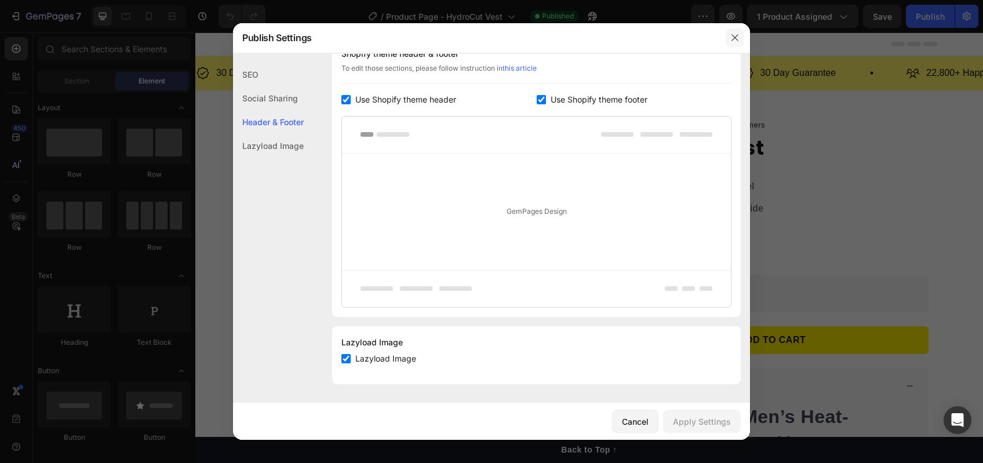
click at [738, 39] on icon "button" at bounding box center [734, 37] width 9 height 9
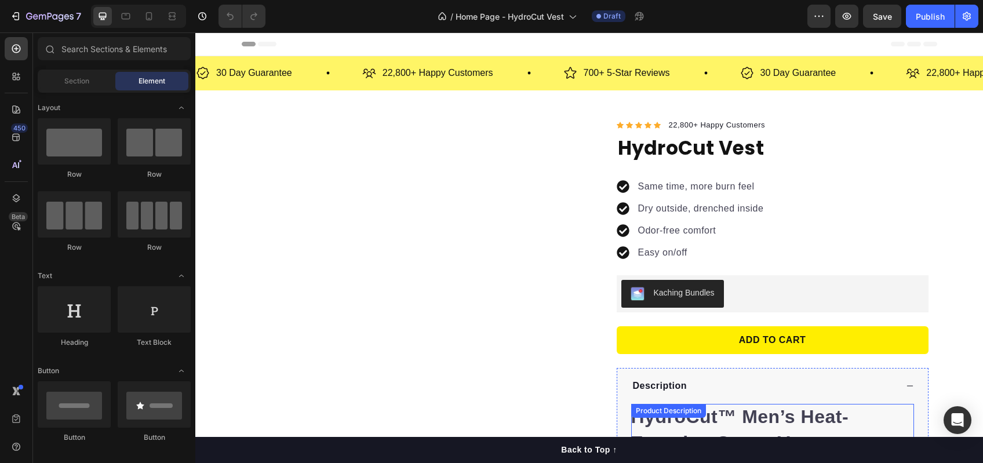
scroll to position [305, 0]
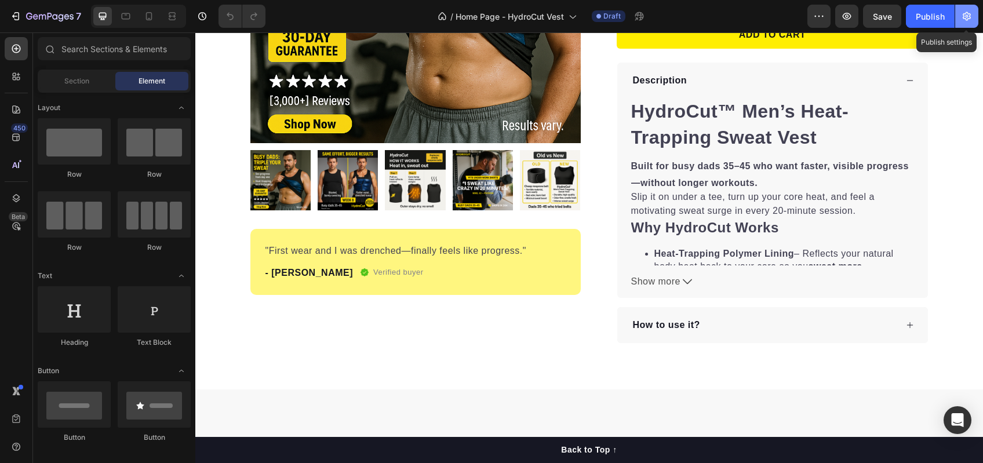
drag, startPoint x: 969, startPoint y: 19, endPoint x: 965, endPoint y: 24, distance: 6.6
click at [969, 19] on icon "button" at bounding box center [967, 16] width 8 height 9
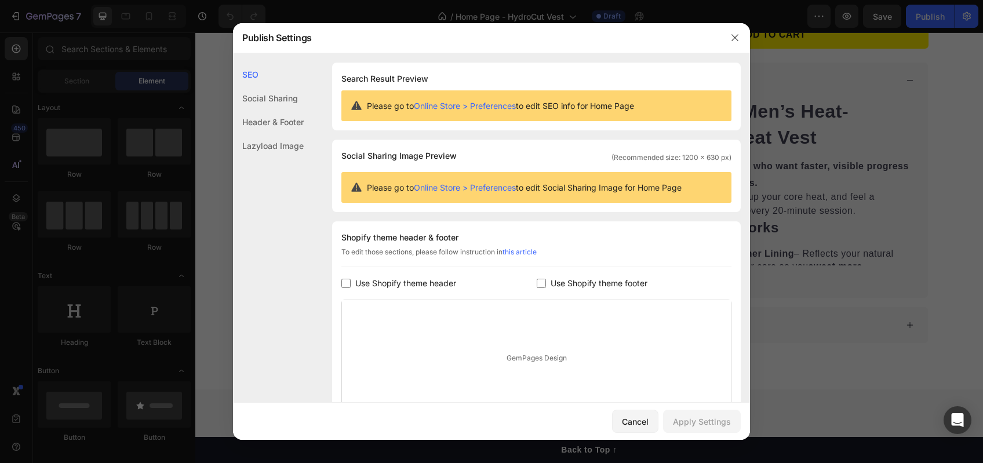
click at [415, 280] on span "Use Shopify theme header" at bounding box center [405, 283] width 101 height 14
checkbox input "true"
click at [598, 285] on span "Use Shopify theme footer" at bounding box center [599, 283] width 97 height 14
checkbox input "true"
click at [683, 418] on div "Apply Settings" at bounding box center [702, 422] width 58 height 12
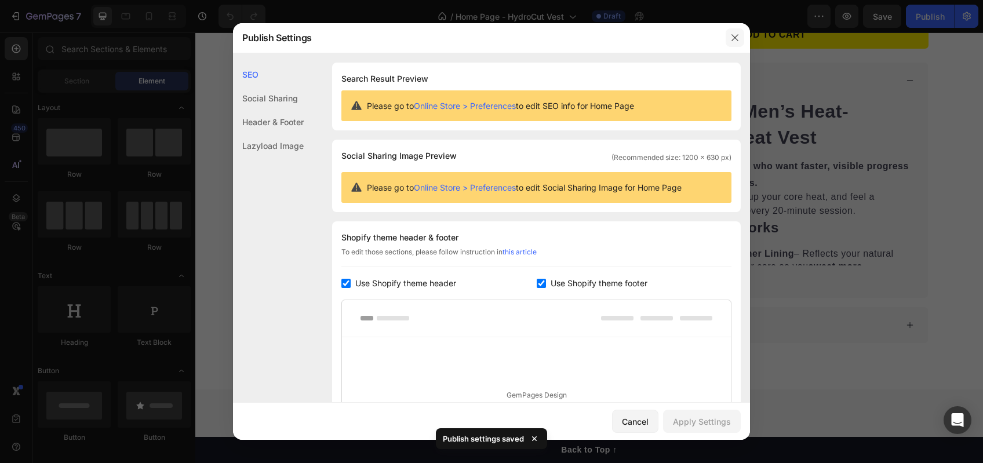
drag, startPoint x: 733, startPoint y: 39, endPoint x: 574, endPoint y: 3, distance: 163.4
click at [733, 39] on icon "button" at bounding box center [734, 37] width 9 height 9
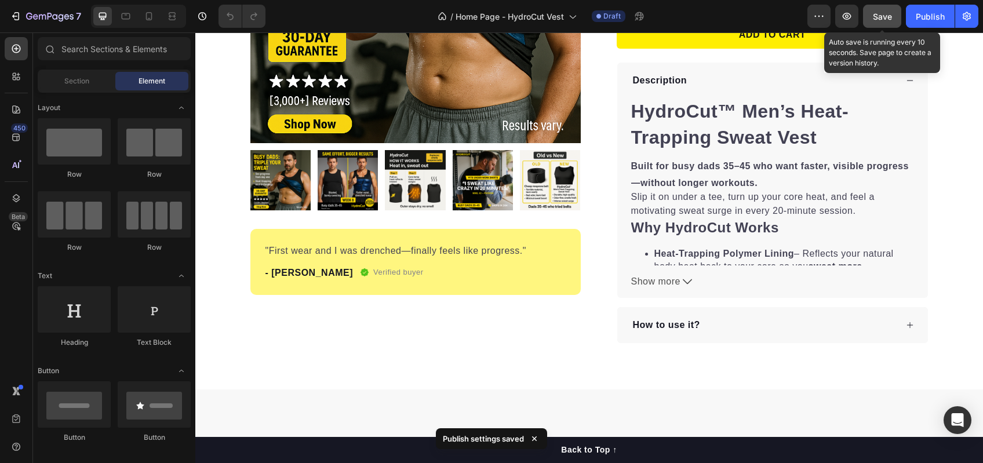
click at [870, 20] on button "Save" at bounding box center [882, 16] width 38 height 23
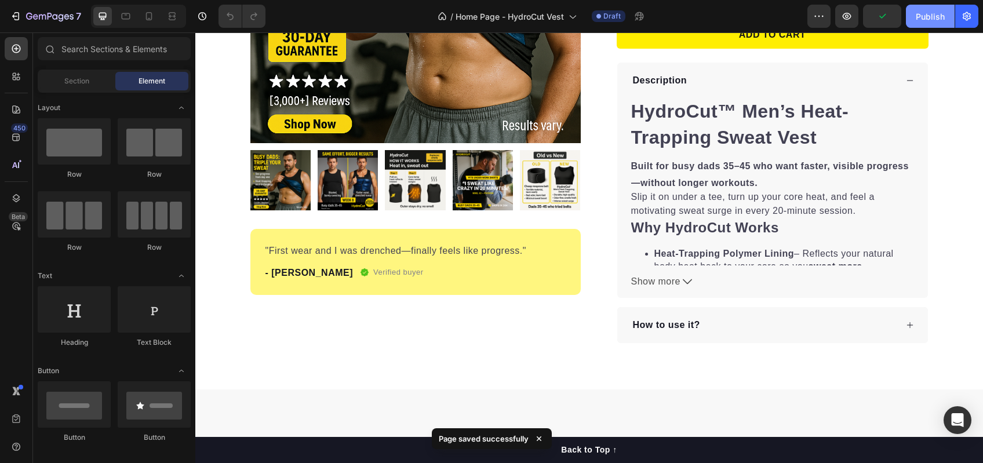
click at [921, 20] on div "Publish" at bounding box center [930, 16] width 29 height 12
click at [23, 18] on div "7" at bounding box center [45, 16] width 71 height 14
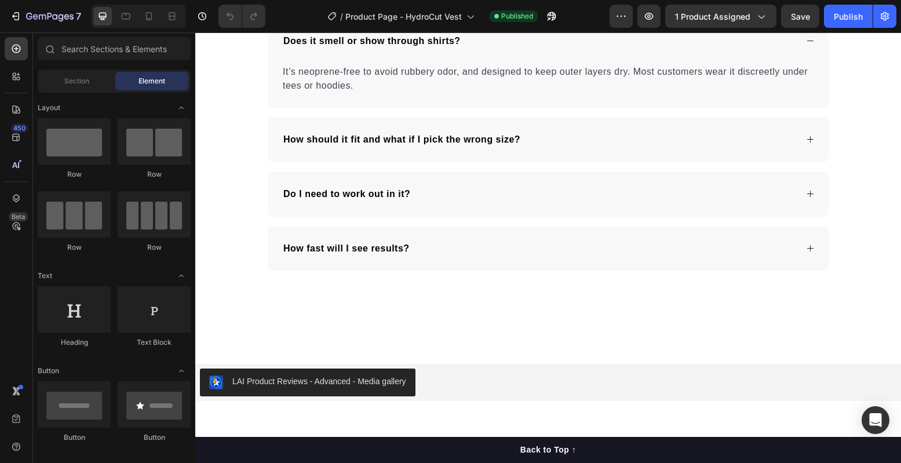
scroll to position [3748, 0]
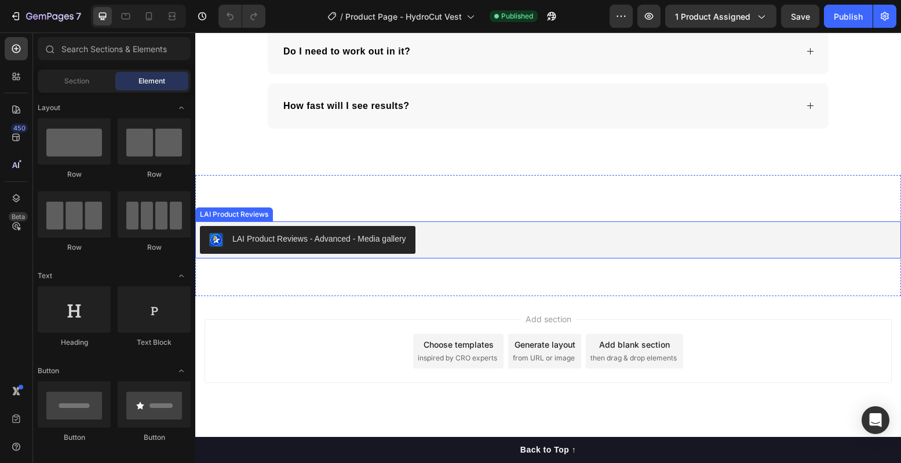
click at [480, 252] on div "LAI Product Reviews - Advanced - Media gallery" at bounding box center [548, 240] width 697 height 28
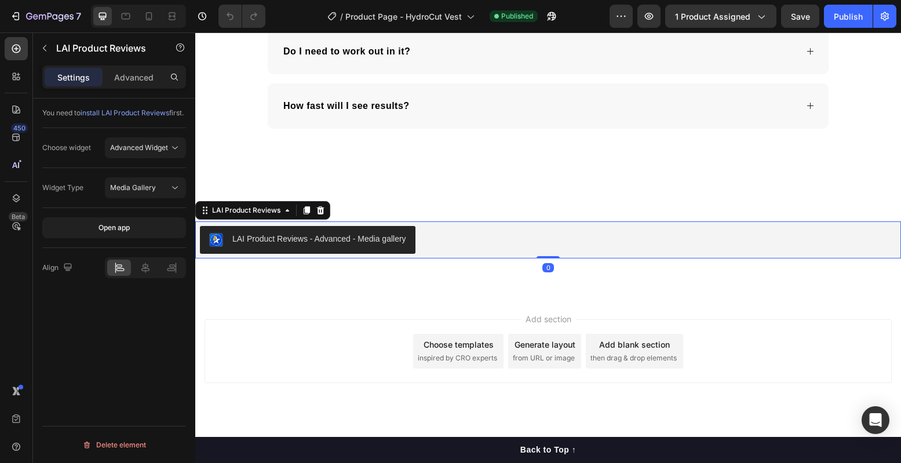
click at [498, 209] on div "LAI Product Reviews - Advanced - Media gallery LAI Product Reviews 0 Section 7" at bounding box center [548, 235] width 706 height 121
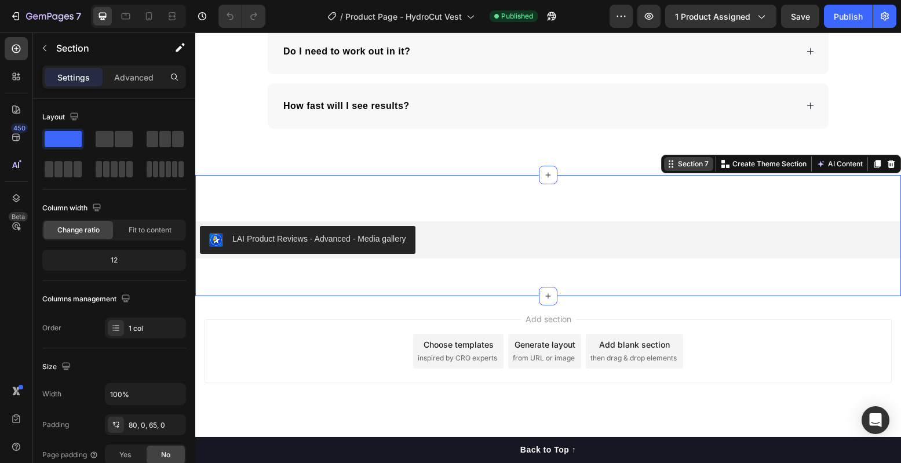
click at [691, 168] on div "Section 7" at bounding box center [693, 164] width 35 height 10
click at [130, 79] on p "Advanced" at bounding box center [133, 77] width 39 height 12
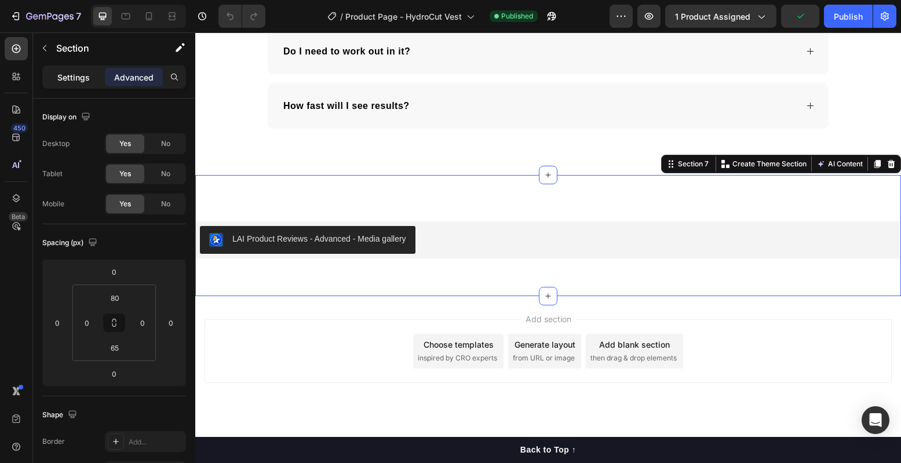
click at [52, 78] on div "Settings" at bounding box center [74, 77] width 58 height 19
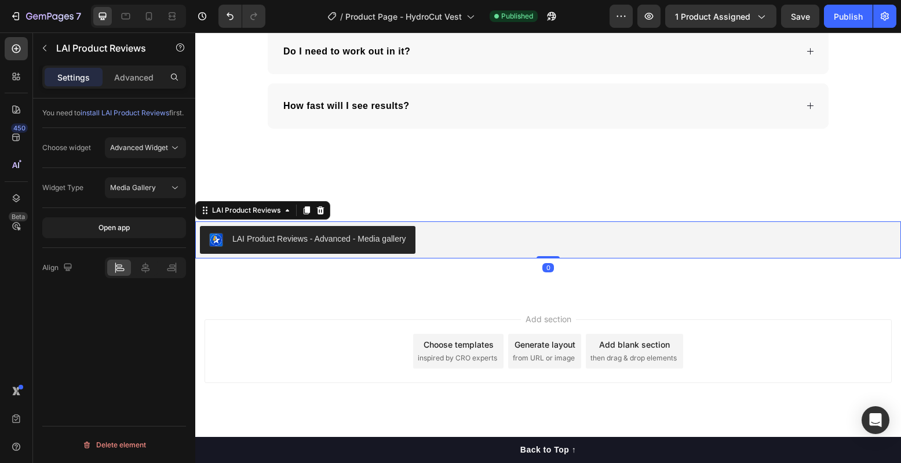
click at [468, 242] on div "LAI Product Reviews - Advanced - Media gallery" at bounding box center [548, 240] width 697 height 28
click at [132, 193] on span "Media Gallery" at bounding box center [133, 188] width 46 height 10
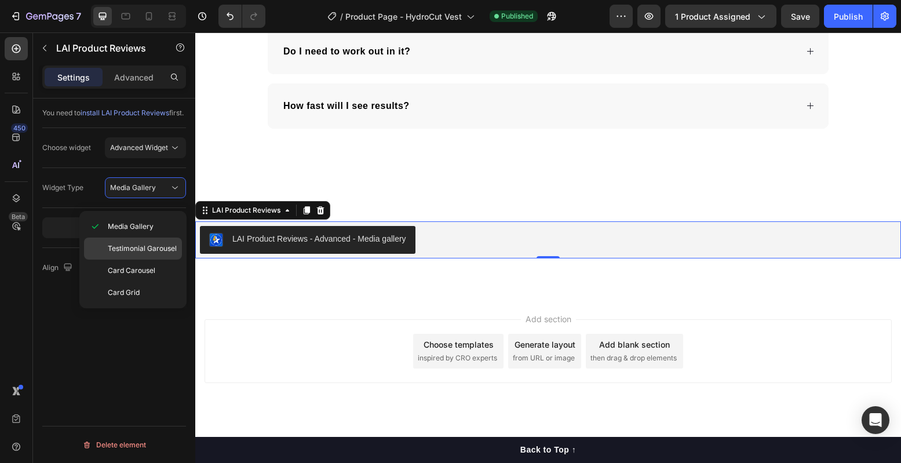
click at [117, 248] on span "Testimonial Garousel" at bounding box center [142, 248] width 69 height 10
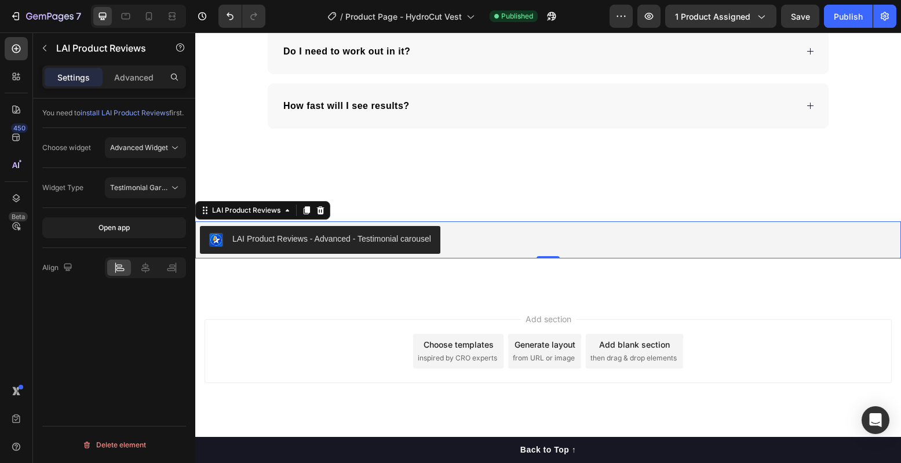
click at [117, 238] on button "Open app" at bounding box center [114, 227] width 144 height 21
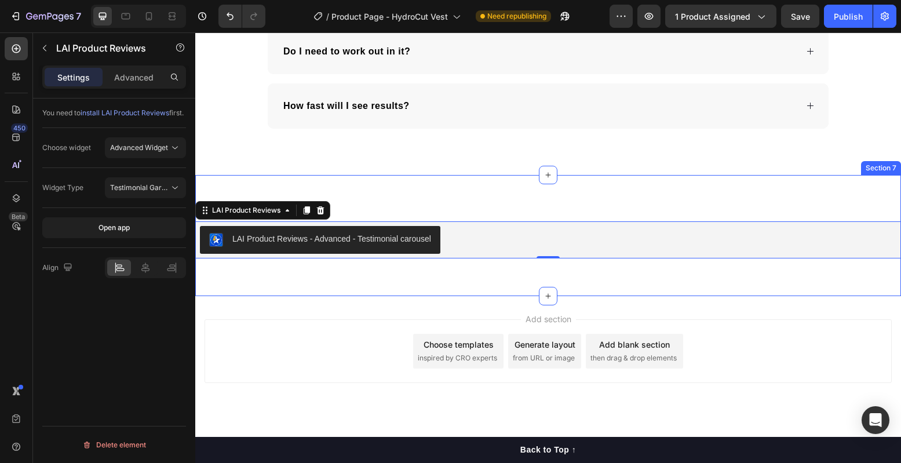
click at [389, 216] on div "LAI Product Reviews - Advanced - Testimonial carousel LAI Product Reviews 0 Sec…" at bounding box center [548, 235] width 706 height 121
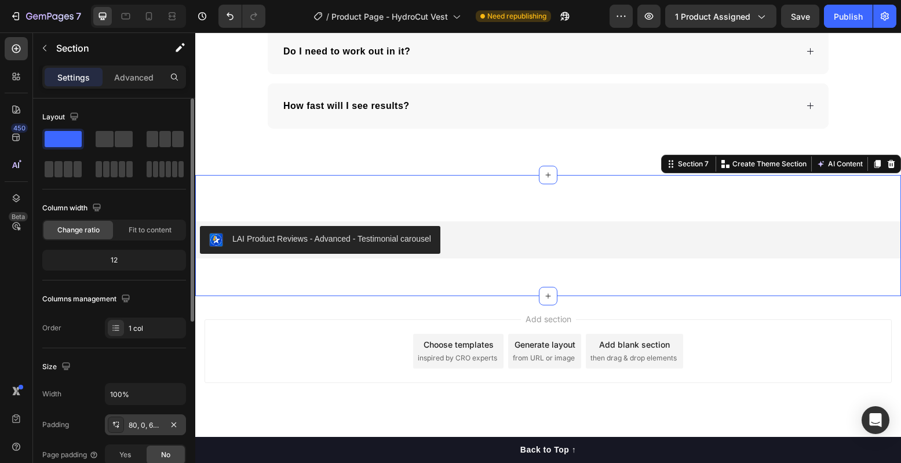
click at [141, 429] on div "80, 0, 65, 0" at bounding box center [146, 425] width 34 height 10
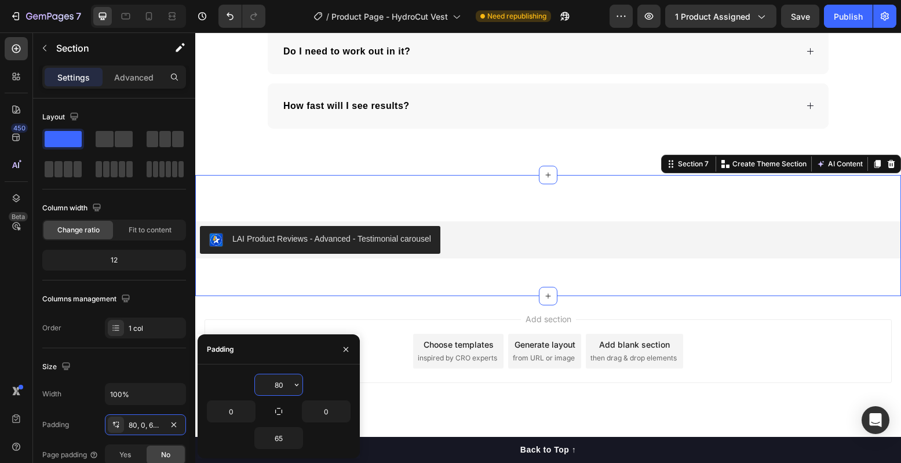
drag, startPoint x: 265, startPoint y: 381, endPoint x: 219, endPoint y: 378, distance: 46.5
click at [219, 378] on div "80" at bounding box center [279, 385] width 144 height 22
type input "80"
drag, startPoint x: 243, startPoint y: 428, endPoint x: 246, endPoint y: 400, distance: 28.6
click at [217, 424] on div "80 0 0 65" at bounding box center [279, 411] width 144 height 75
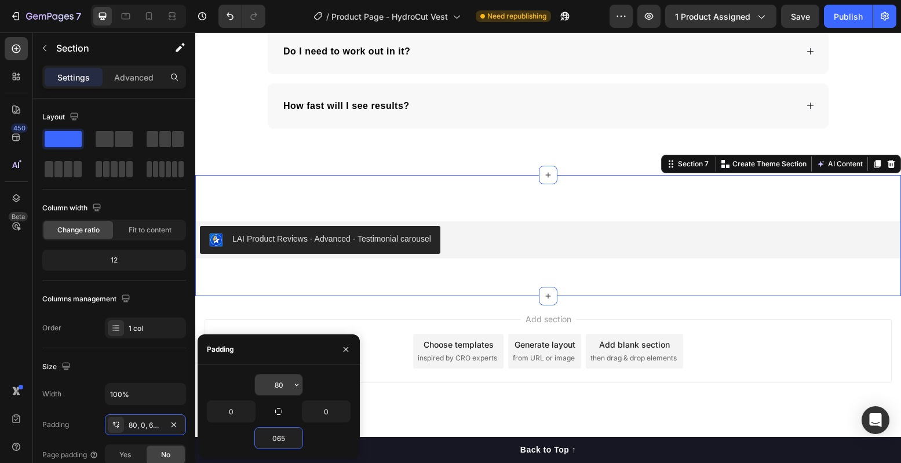
type input "65"
drag, startPoint x: 286, startPoint y: 378, endPoint x: 239, endPoint y: 378, distance: 47.5
click at [239, 378] on div "80" at bounding box center [279, 385] width 144 height 22
type input "8"
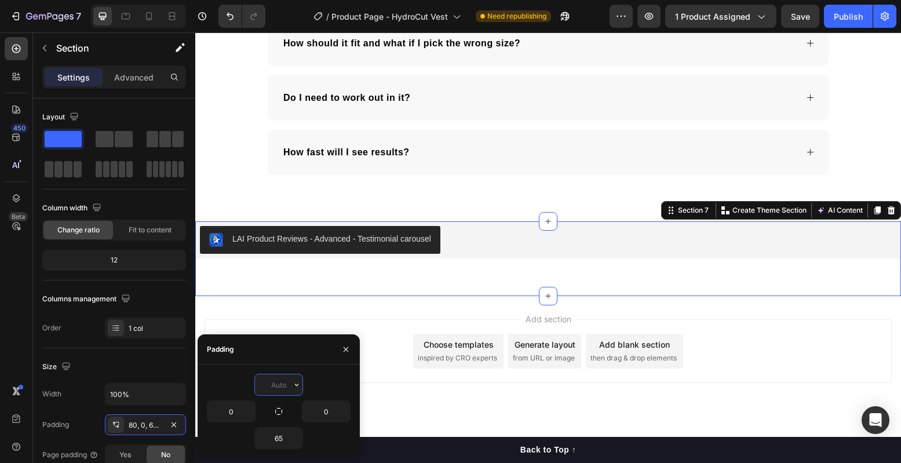
scroll to position [3701, 0]
type input "0"
click at [285, 439] on input "65" at bounding box center [279, 438] width 48 height 21
type input "0"
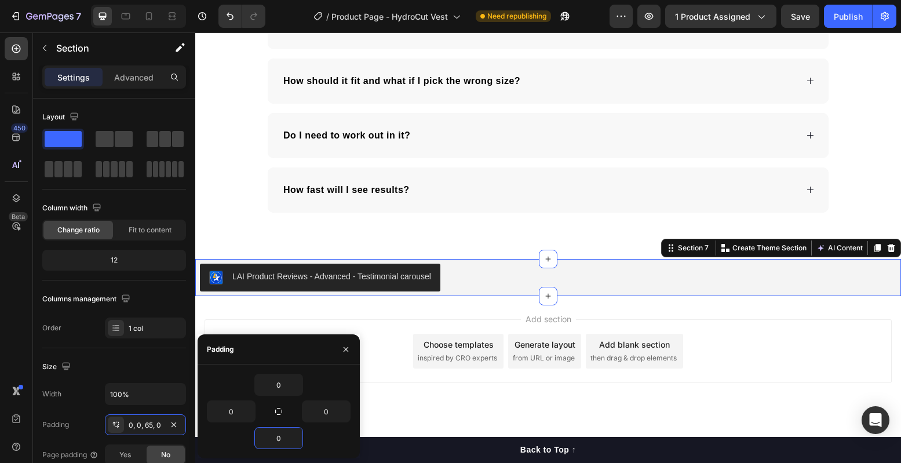
click at [296, 318] on div "Add section Choose templates inspired by CRO experts Generate layout from URL o…" at bounding box center [548, 367] width 706 height 143
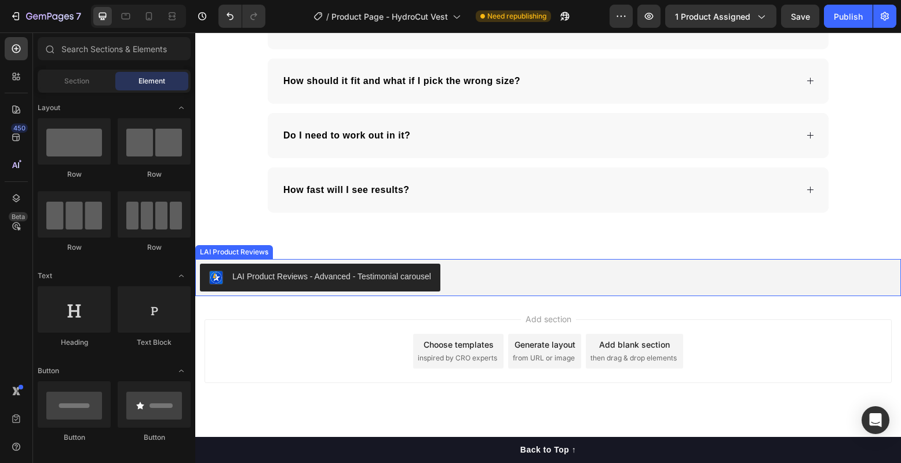
click at [456, 279] on div "LAI Product Reviews - Advanced - Testimonial carousel" at bounding box center [548, 278] width 697 height 28
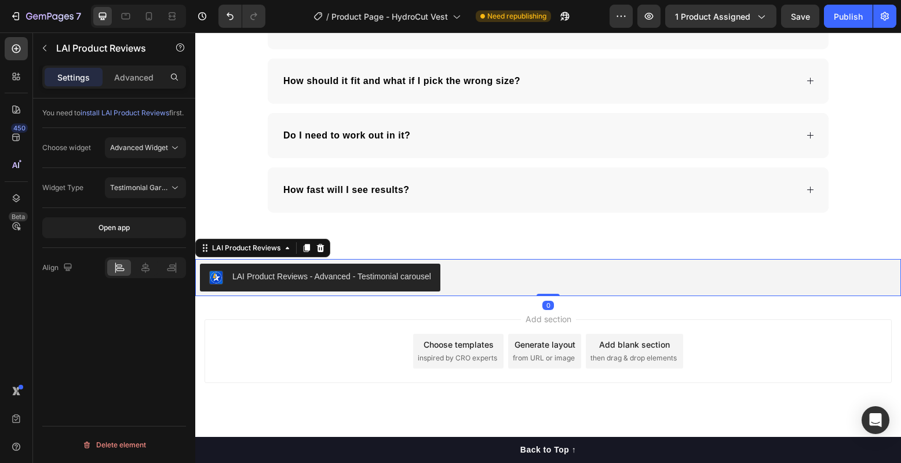
click at [117, 168] on div "Choose widget Advanced Widget" at bounding box center [114, 148] width 144 height 40
click at [123, 152] on span "Advanced Widget" at bounding box center [139, 147] width 58 height 9
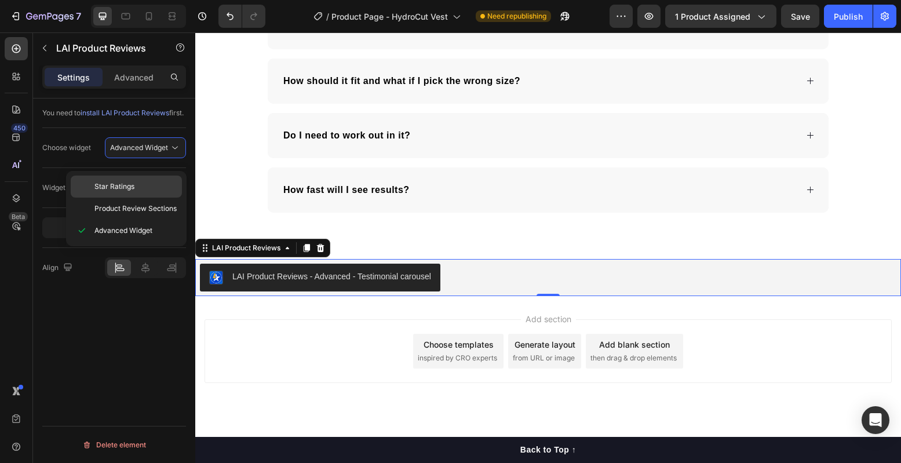
click at [129, 181] on span "Star Ratings" at bounding box center [114, 186] width 40 height 10
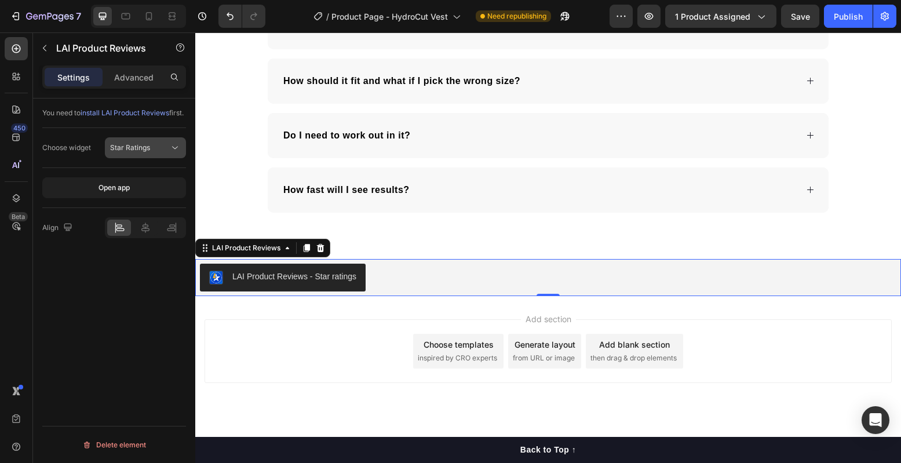
click at [147, 152] on span "Star Ratings" at bounding box center [130, 147] width 40 height 9
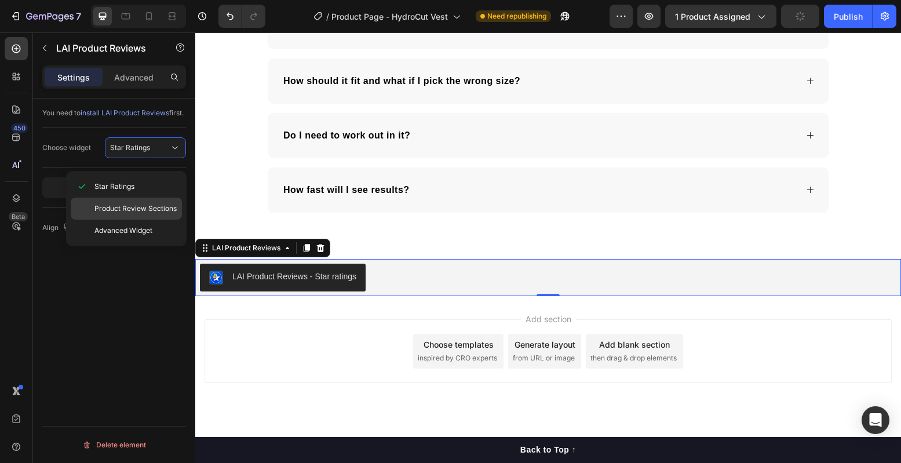
click at [151, 203] on span "Product Review Sections" at bounding box center [135, 208] width 82 height 10
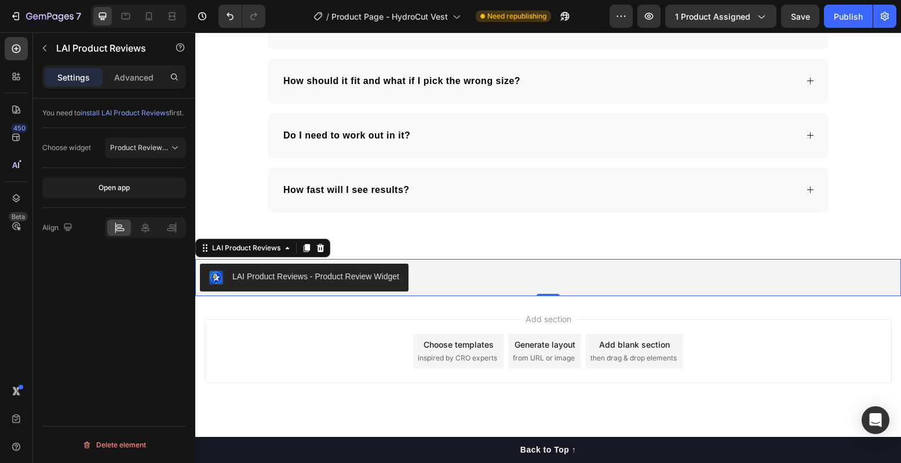
drag, startPoint x: 122, startPoint y: 199, endPoint x: 120, endPoint y: 171, distance: 28.5
click at [120, 171] on div "You need to install LAI Product Reviews first. Choose widget Product Review Sec…" at bounding box center [114, 173] width 144 height 149
click at [140, 150] on button "Product Review Sections" at bounding box center [145, 147] width 81 height 21
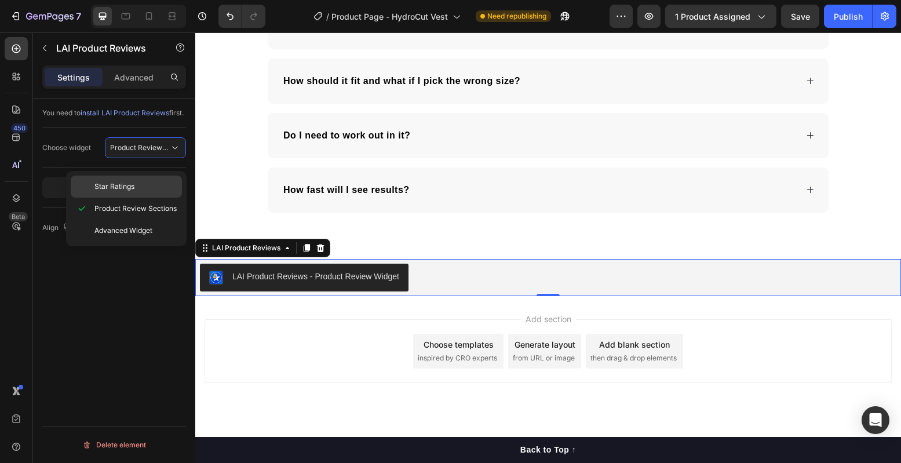
click at [119, 187] on span "Star Ratings" at bounding box center [114, 186] width 40 height 10
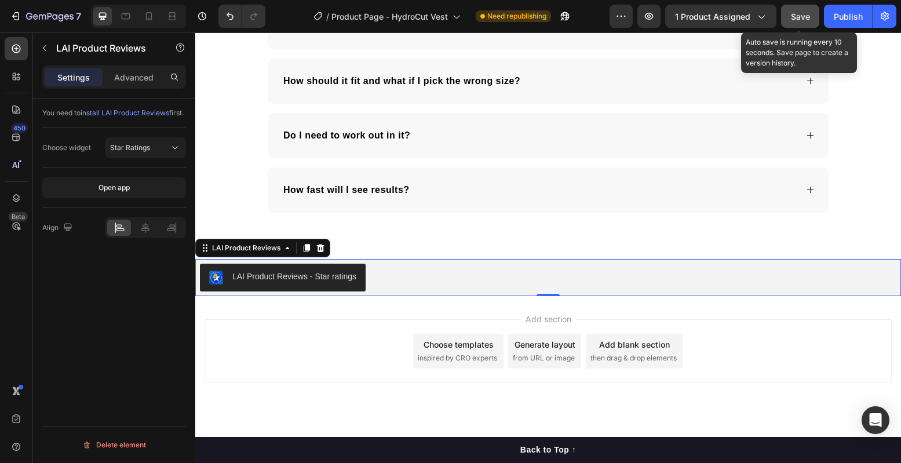
click at [805, 20] on span "Save" at bounding box center [800, 17] width 19 height 10
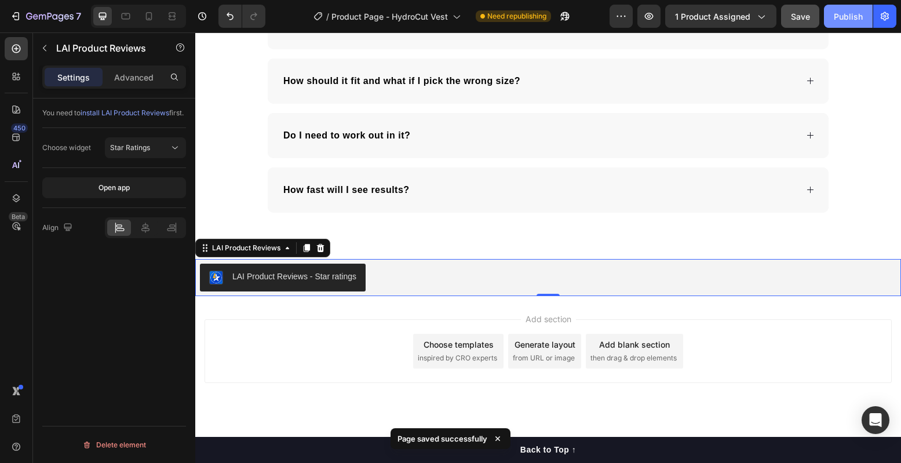
drag, startPoint x: 860, startPoint y: 23, endPoint x: 660, endPoint y: 4, distance: 200.9
click at [860, 23] on button "Publish" at bounding box center [848, 16] width 49 height 23
click at [128, 75] on p "Advanced" at bounding box center [133, 77] width 39 height 12
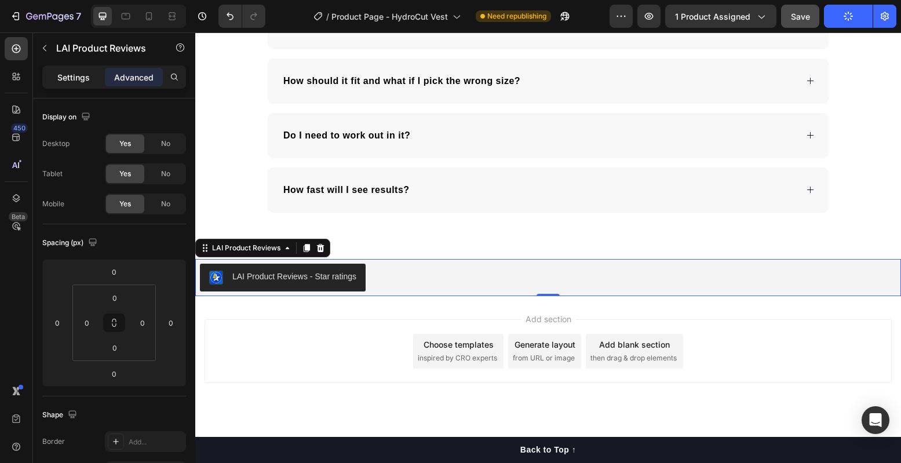
click at [70, 77] on p "Settings" at bounding box center [73, 77] width 32 height 12
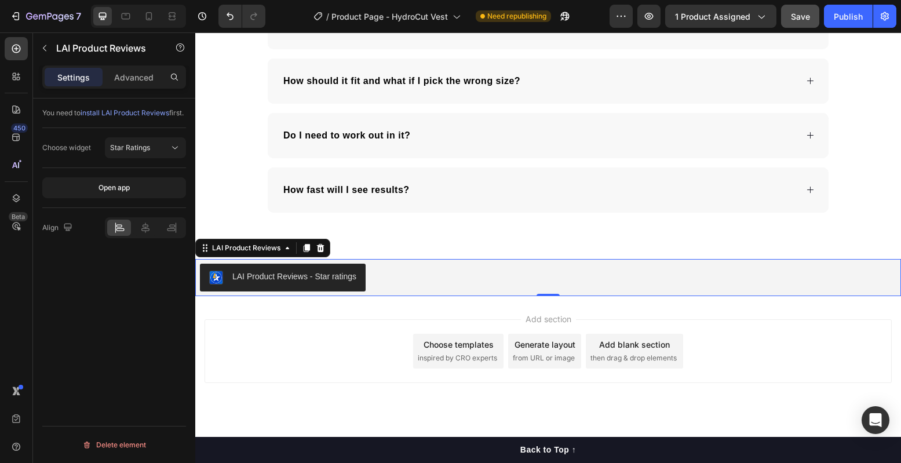
click at [122, 111] on span "install LAI Product Reviews" at bounding box center [125, 112] width 89 height 9
click at [838, 22] on div "Publish" at bounding box center [848, 16] width 29 height 12
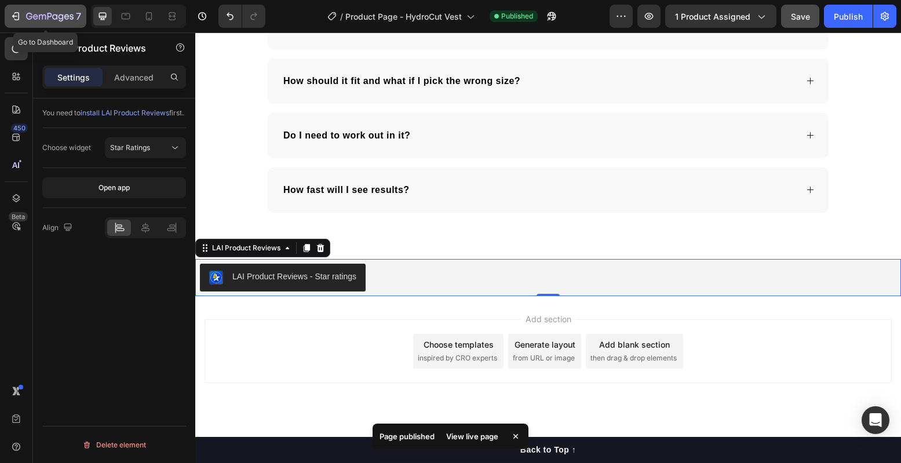
click at [14, 19] on icon "button" at bounding box center [16, 16] width 5 height 8
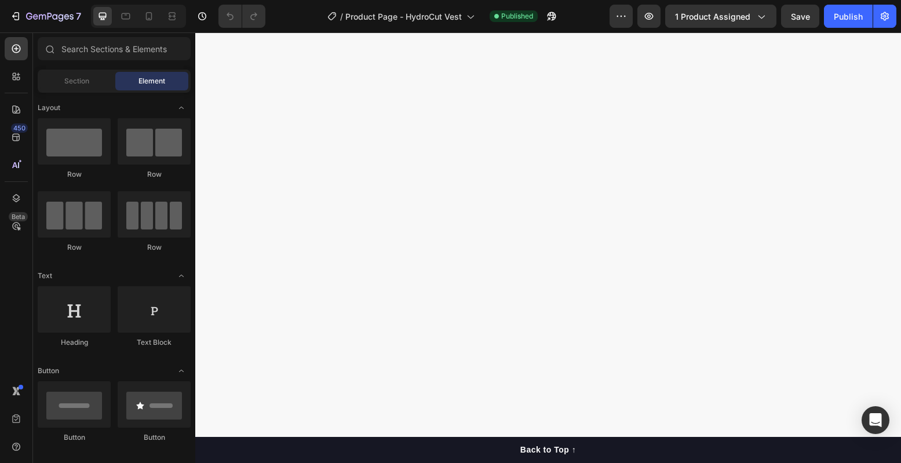
scroll to position [3664, 0]
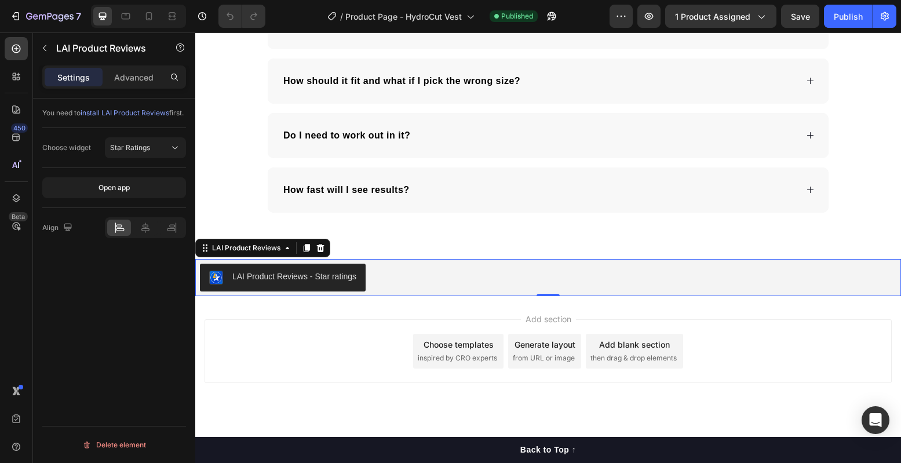
click at [407, 279] on div "LAI Product Reviews - Star ratings" at bounding box center [548, 278] width 697 height 28
click at [147, 151] on button "Star Ratings" at bounding box center [145, 147] width 81 height 21
click at [141, 203] on span "Product Review Sections" at bounding box center [135, 208] width 82 height 10
click at [142, 233] on icon at bounding box center [145, 228] width 8 height 10
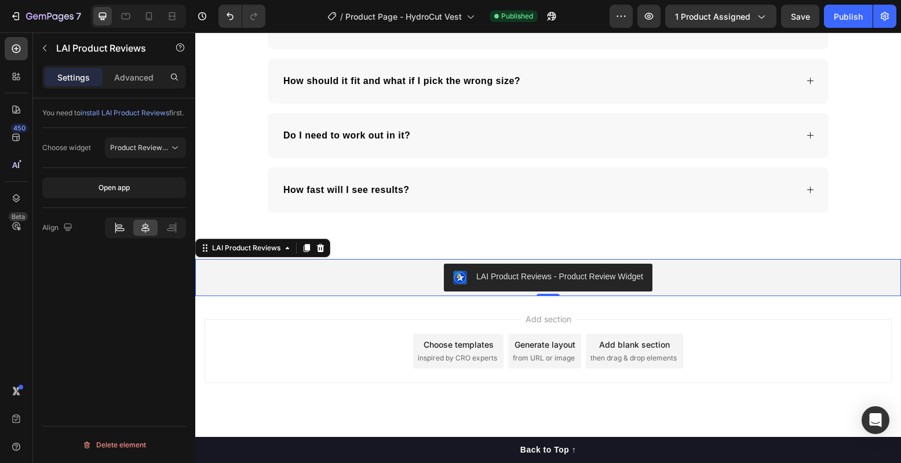
click at [119, 234] on icon at bounding box center [120, 228] width 12 height 12
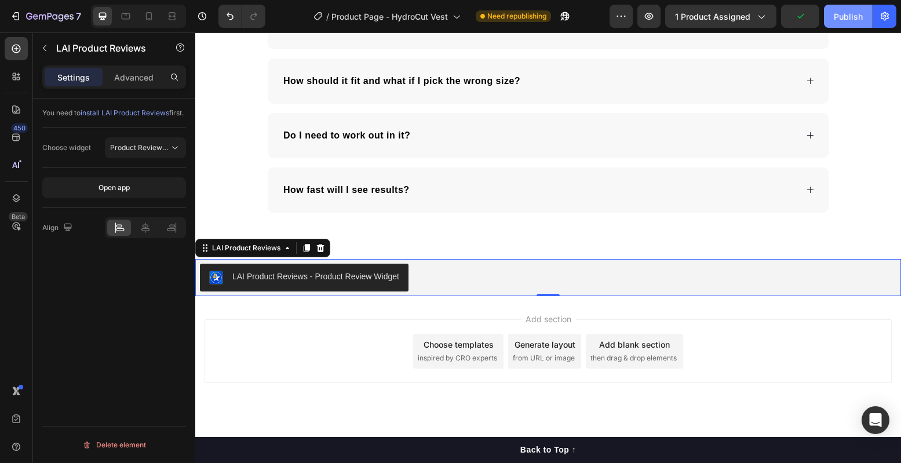
click at [855, 17] on div "Publish" at bounding box center [848, 16] width 29 height 12
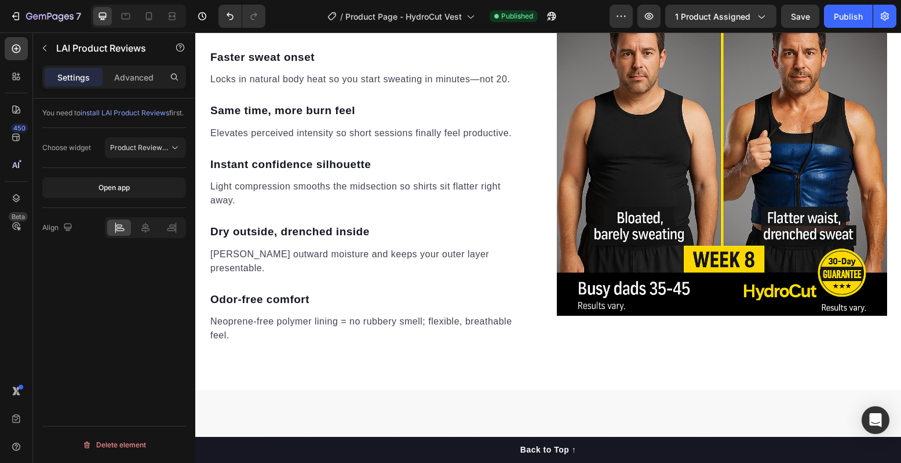
scroll to position [0, 0]
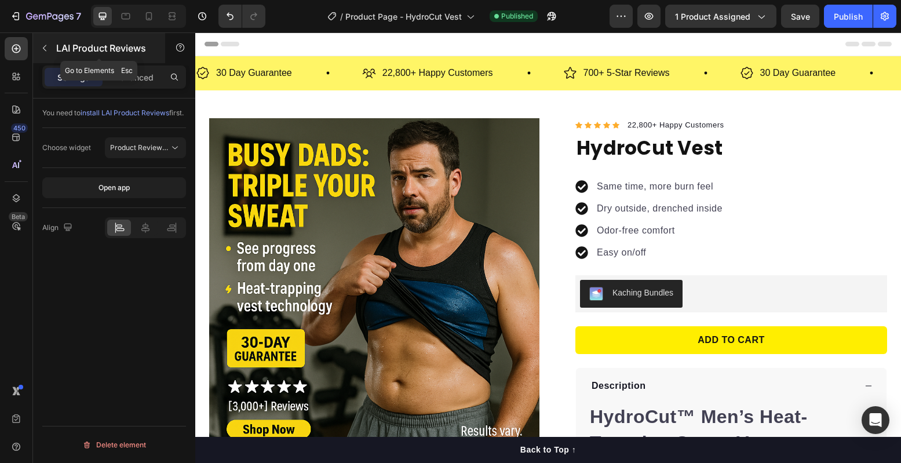
click at [45, 49] on icon "button" at bounding box center [44, 47] width 9 height 9
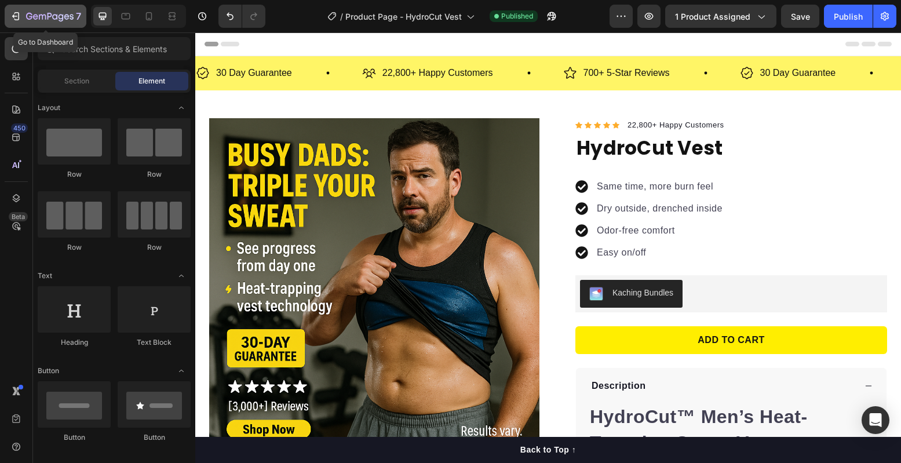
click at [30, 16] on icon "button" at bounding box center [29, 16] width 6 height 7
